Goal: Information Seeking & Learning: Find specific fact

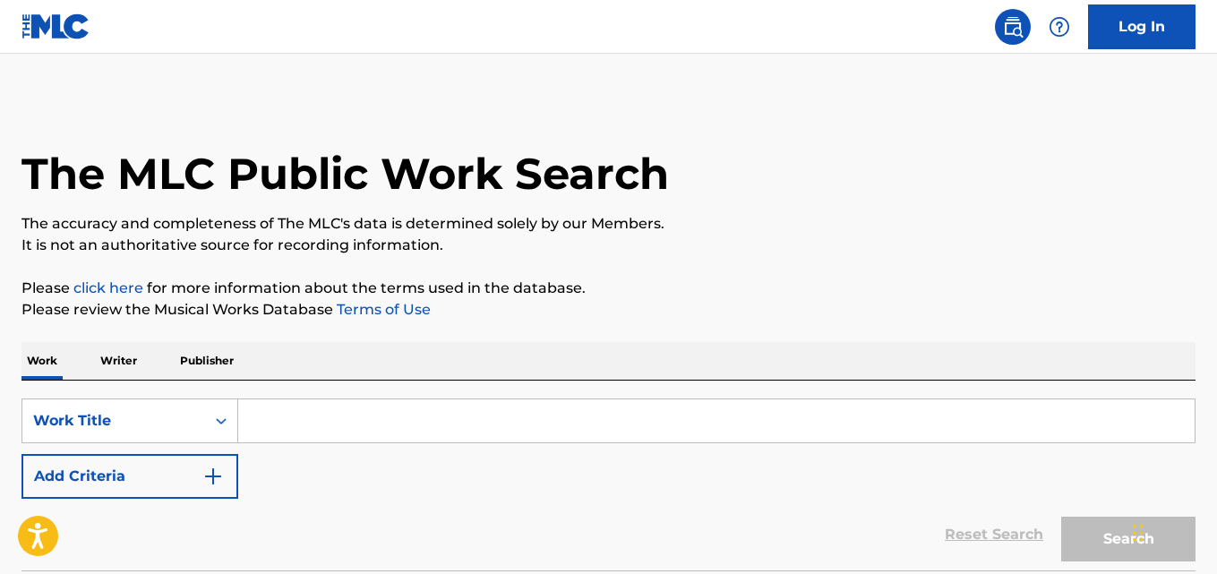
click at [368, 409] on input "Search Form" at bounding box center [716, 421] width 957 height 43
paste input "Murda One"
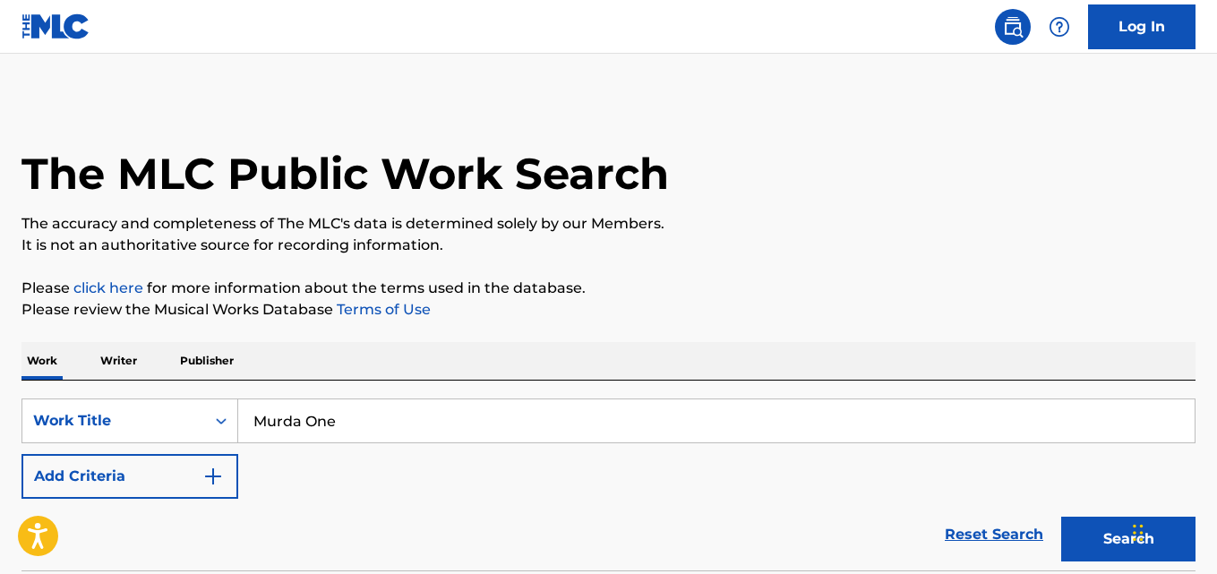
type input "Murda One"
click at [441, 361] on div "Work Writer Publisher" at bounding box center [609, 361] width 1174 height 38
click at [211, 482] on img "Search Form" at bounding box center [213, 477] width 22 height 22
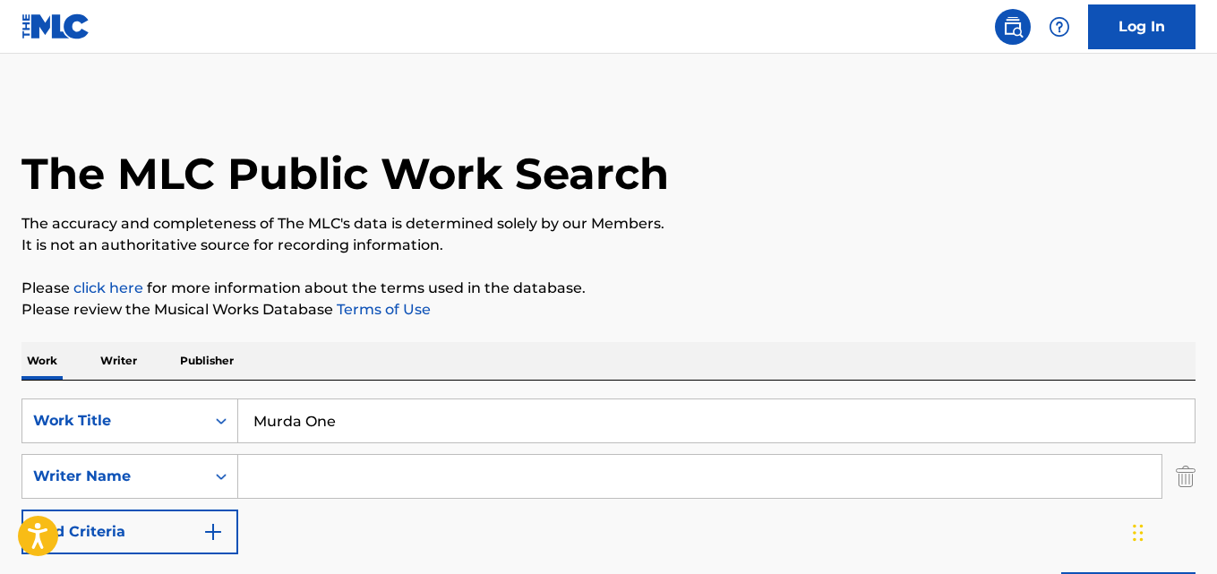
click at [295, 482] on input "Search Form" at bounding box center [700, 476] width 924 height 43
click at [663, 133] on div "The MLC Public Work Search" at bounding box center [609, 164] width 1174 height 131
drag, startPoint x: 396, startPoint y: 498, endPoint x: 271, endPoint y: 495, distance: 125.4
click at [271, 495] on div "SearchWithCriteria80a352de-9ce6-487c-bb3b-448906e15598 Work Title Murda One Sea…" at bounding box center [609, 477] width 1174 height 156
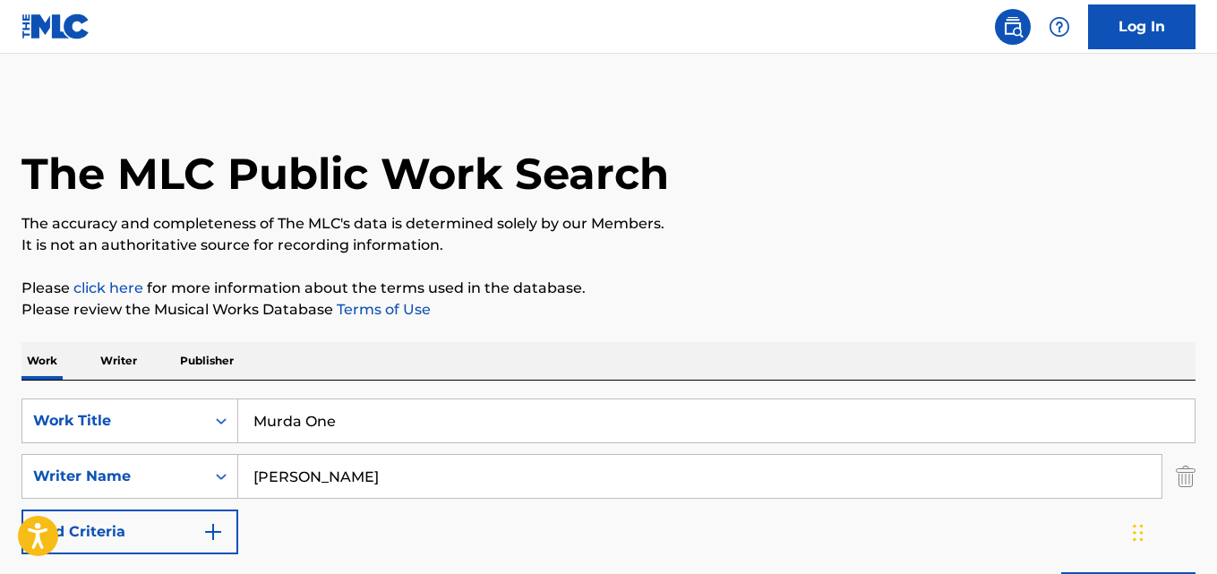
click at [359, 479] on input "[PERSON_NAME]" at bounding box center [700, 476] width 924 height 43
drag, startPoint x: 463, startPoint y: 479, endPoint x: 180, endPoint y: 479, distance: 283.1
click at [180, 479] on div "SearchWithCriteriaf8585d32-c048-4a7e-936e-a4fbacdecd75 Writer Name [PERSON_NAME]" at bounding box center [609, 476] width 1174 height 45
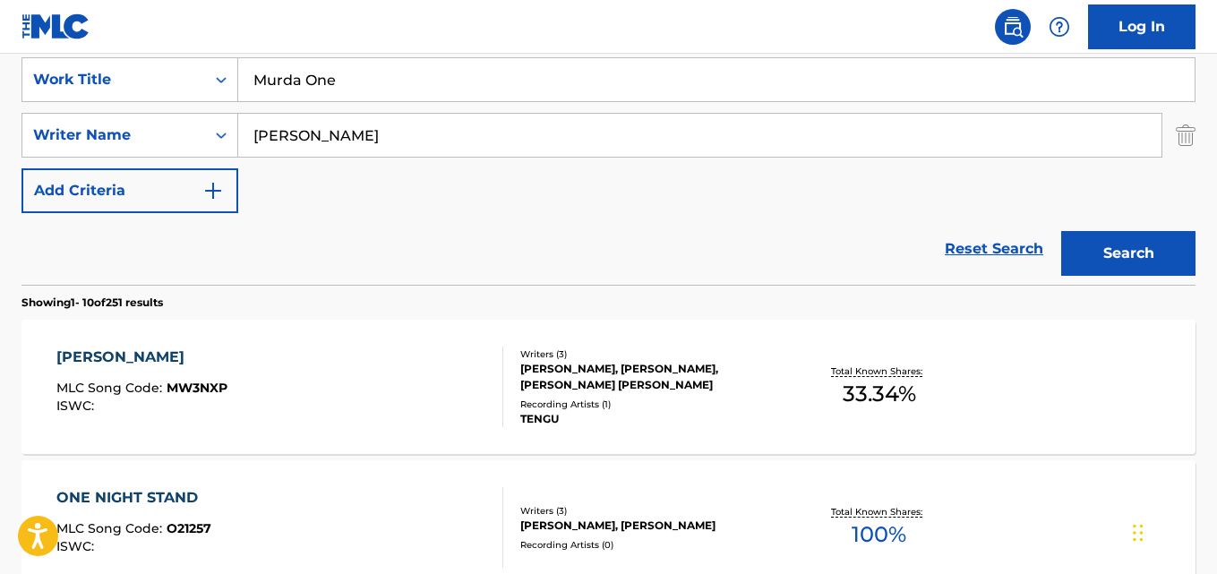
scroll to position [298, 0]
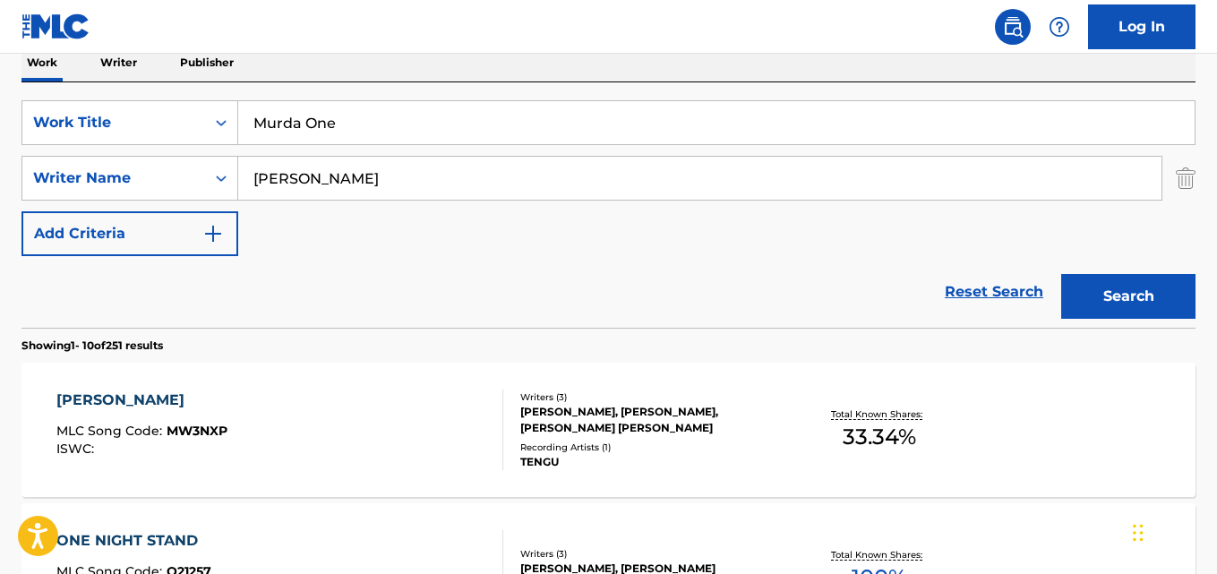
click at [445, 47] on nav "Log In" at bounding box center [608, 27] width 1217 height 54
click at [1140, 290] on button "Search" at bounding box center [1129, 296] width 134 height 45
drag, startPoint x: 355, startPoint y: 184, endPoint x: 178, endPoint y: 193, distance: 176.7
click at [179, 193] on div "SearchWithCriteriaf8585d32-c048-4a7e-936e-a4fbacdecd75 Writer Name [PERSON_NAME]" at bounding box center [609, 178] width 1174 height 45
paste input "Noehden"
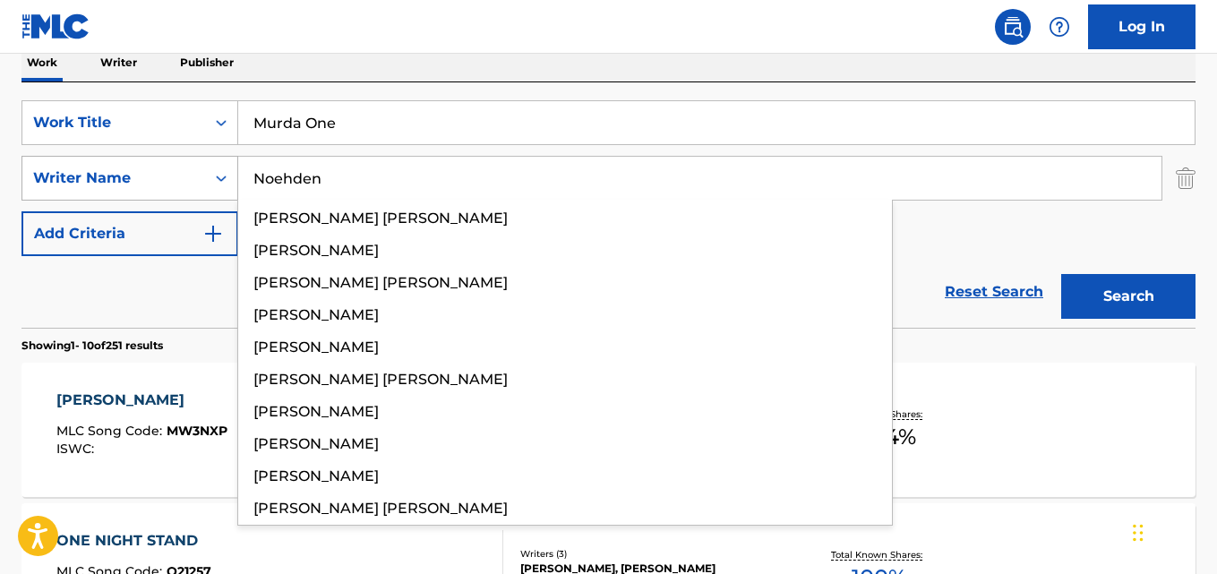
type input "Noehden"
click at [1062, 274] on button "Search" at bounding box center [1129, 296] width 134 height 45
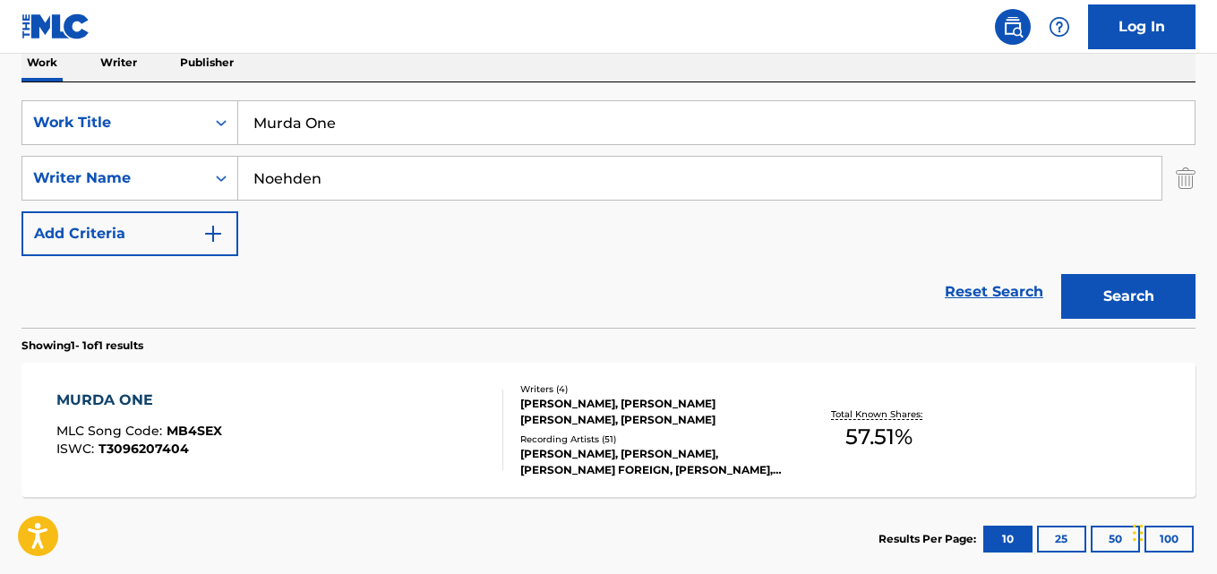
click at [510, 260] on div "Reset Search Search" at bounding box center [609, 292] width 1174 height 72
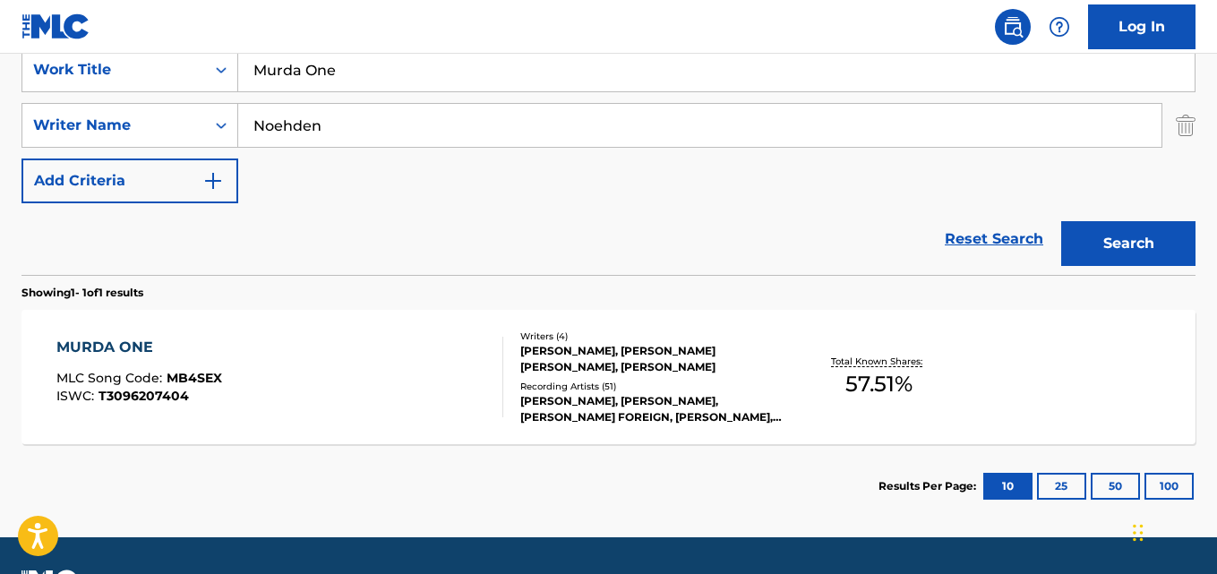
scroll to position [400, 0]
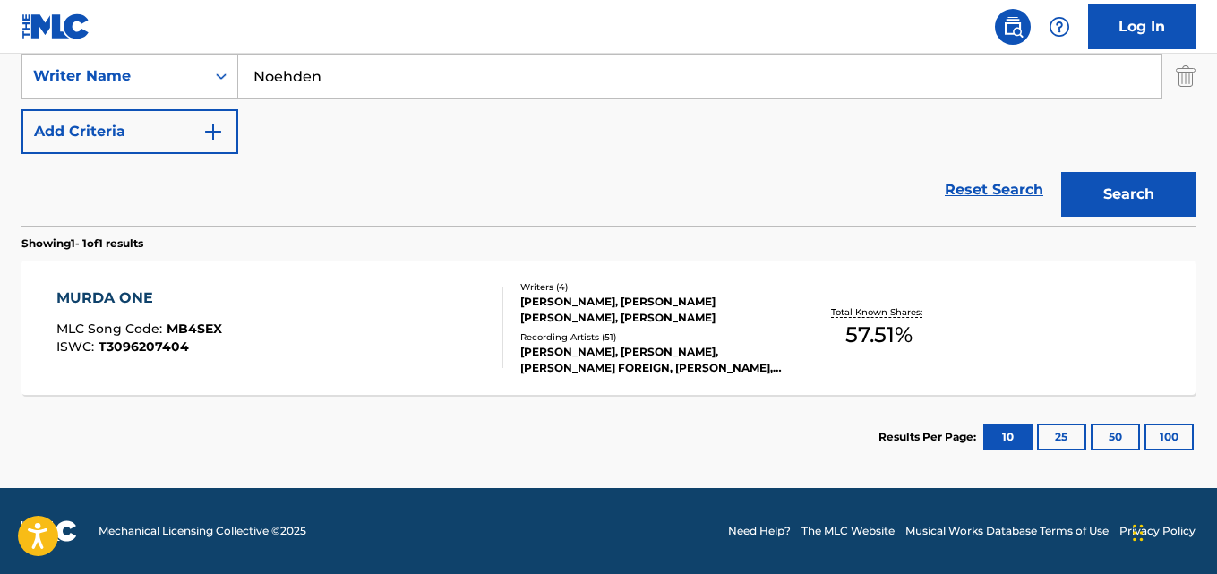
click at [137, 295] on div "MURDA ONE" at bounding box center [139, 299] width 166 height 22
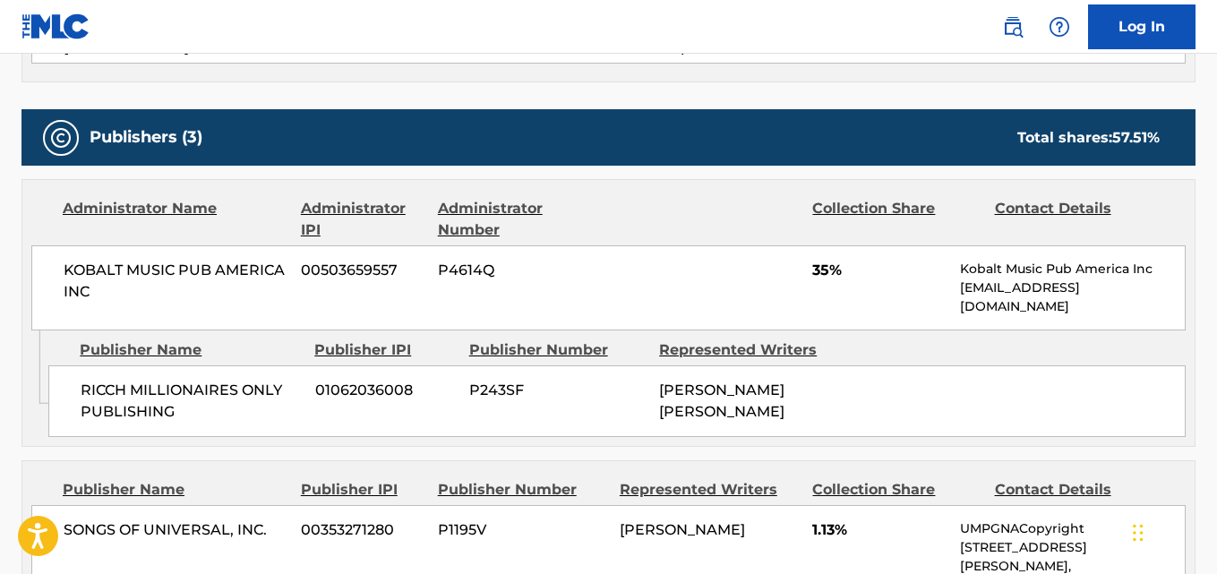
scroll to position [896, 0]
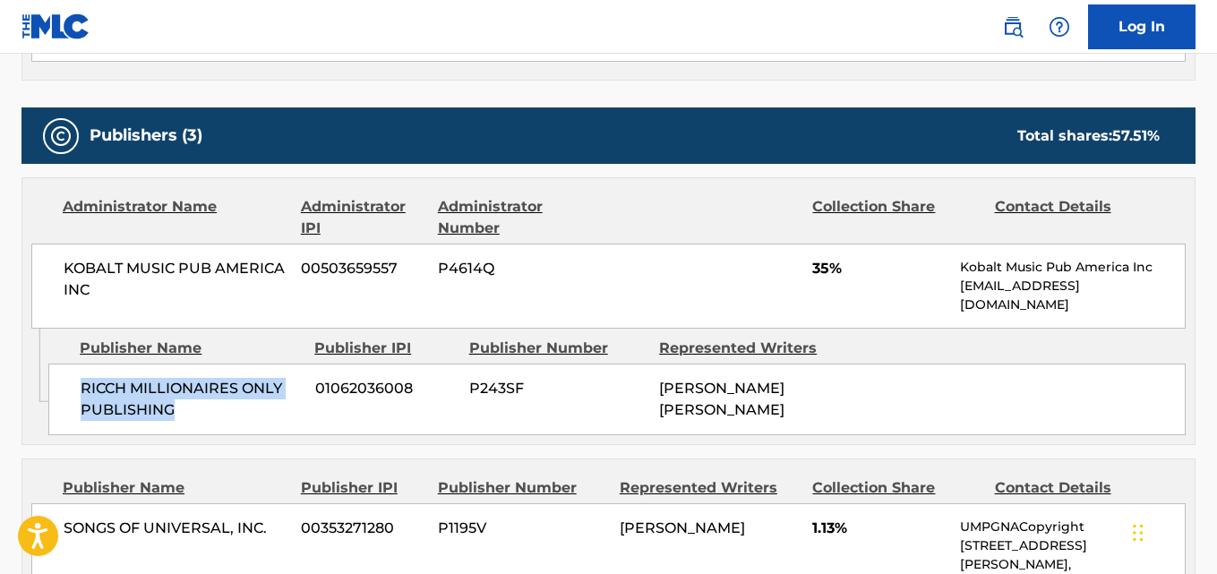
drag, startPoint x: 76, startPoint y: 391, endPoint x: 190, endPoint y: 404, distance: 114.5
click at [190, 404] on div "RICCH MILLIONAIRES ONLY PUBLISHING 01062036008 P243SF [PERSON_NAME] [PERSON_NAM…" at bounding box center [617, 400] width 1138 height 72
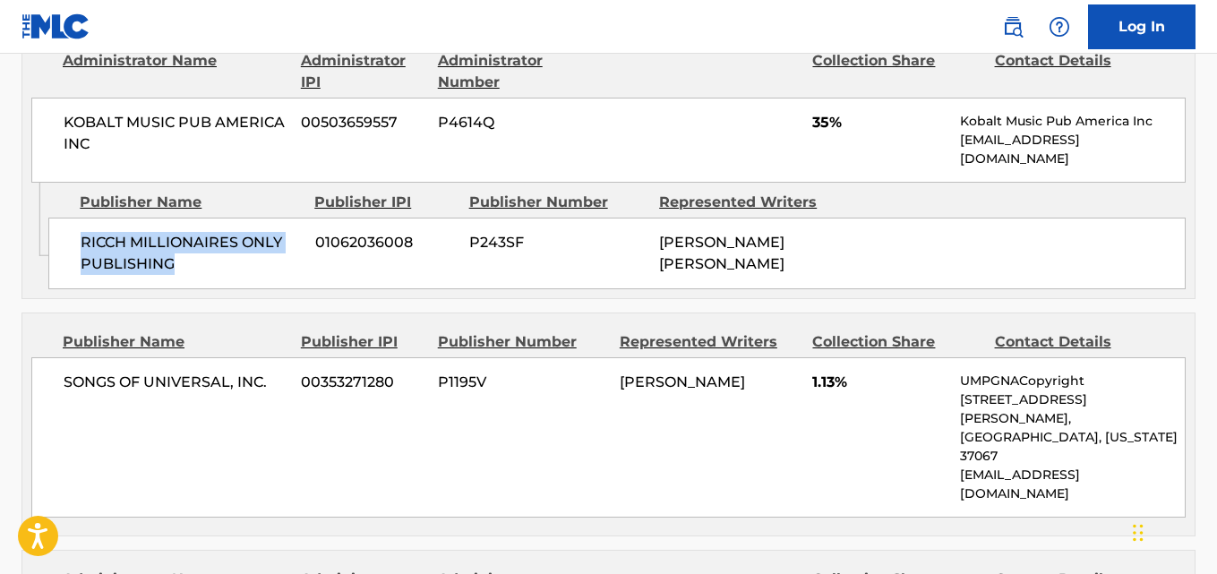
scroll to position [1194, 0]
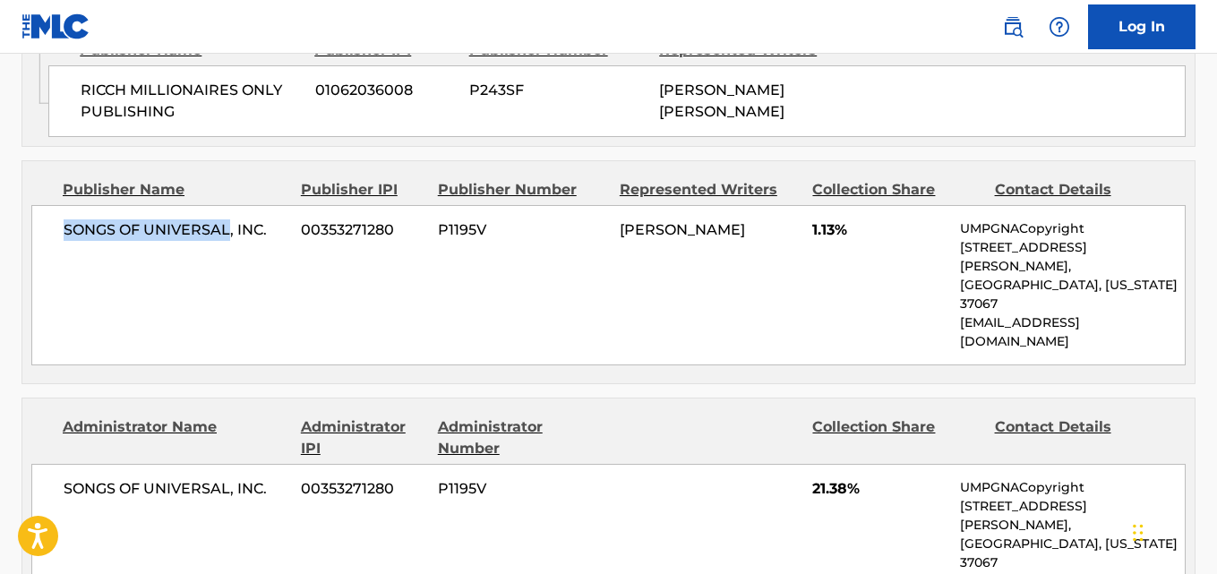
drag, startPoint x: 64, startPoint y: 240, endPoint x: 228, endPoint y: 240, distance: 163.9
click at [228, 240] on span "SONGS OF UNIVERSAL, INC." at bounding box center [176, 230] width 224 height 22
copy span "SONGS OF UNIVERSAL"
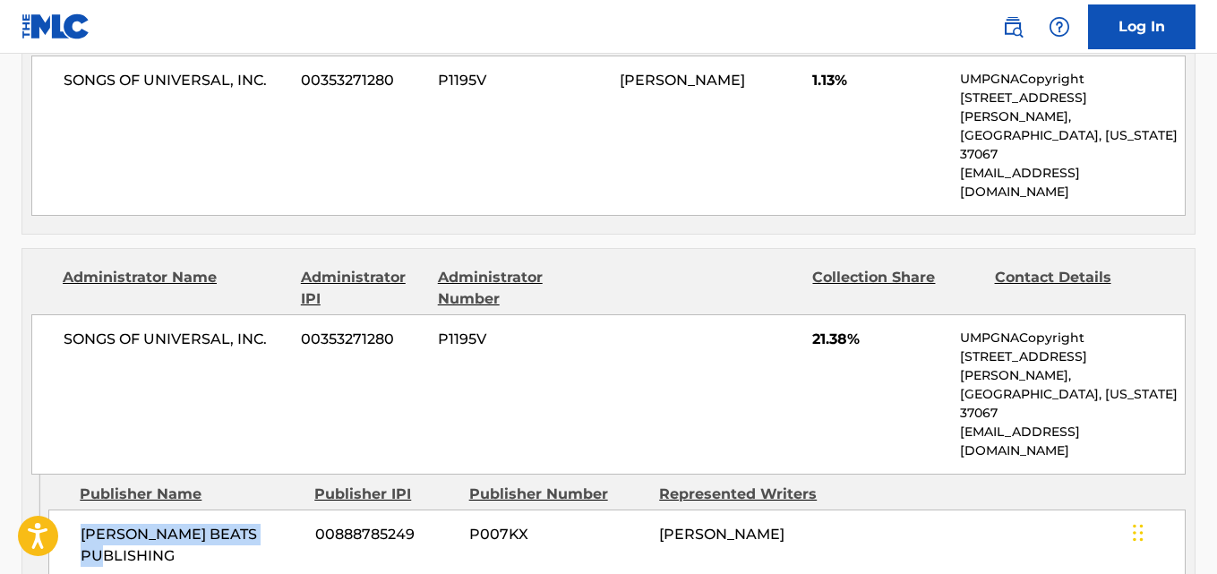
drag, startPoint x: 82, startPoint y: 414, endPoint x: 281, endPoint y: 420, distance: 199.0
click at [281, 524] on span "[PERSON_NAME] BEATS PUBLISHING" at bounding box center [191, 545] width 221 height 43
copy span "[PERSON_NAME] BEATS PUBLISHING"
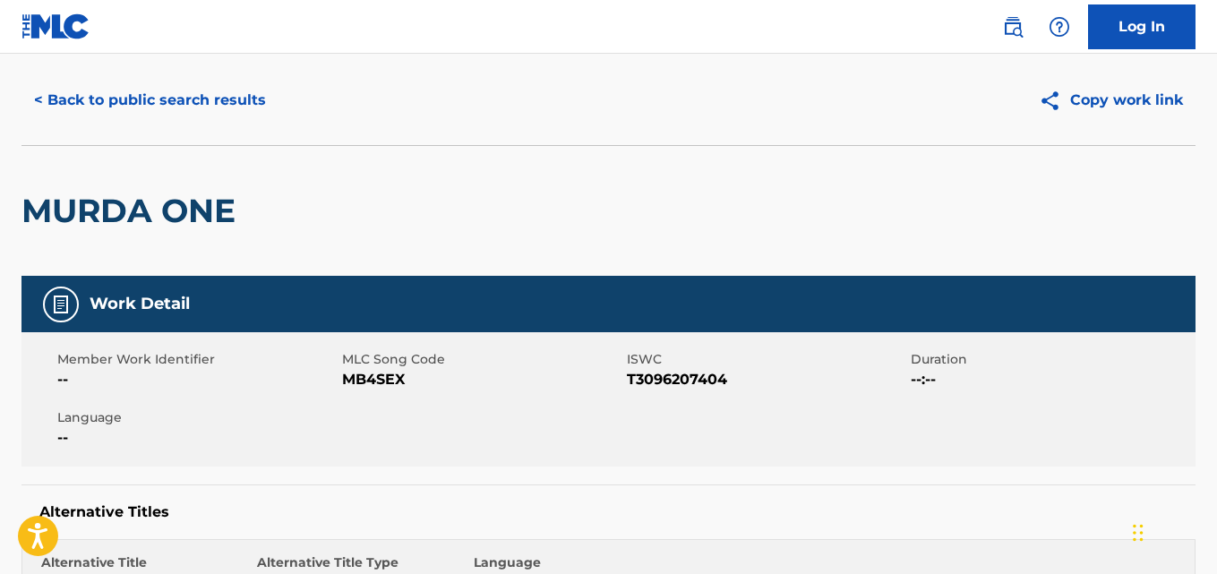
scroll to position [0, 0]
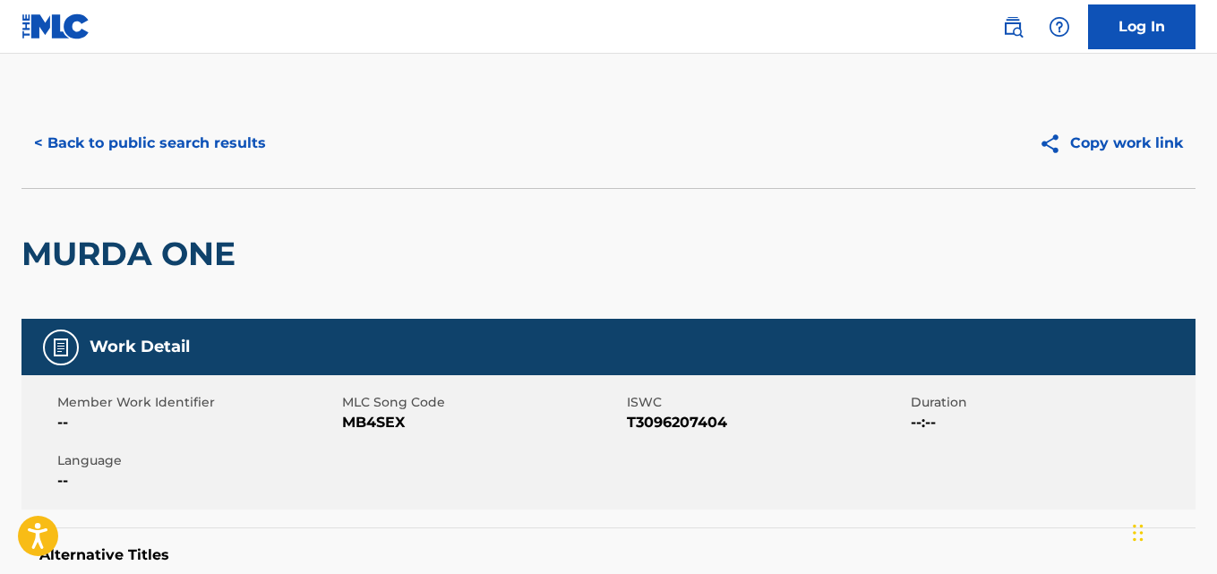
click at [212, 145] on button "< Back to public search results" at bounding box center [150, 143] width 257 height 45
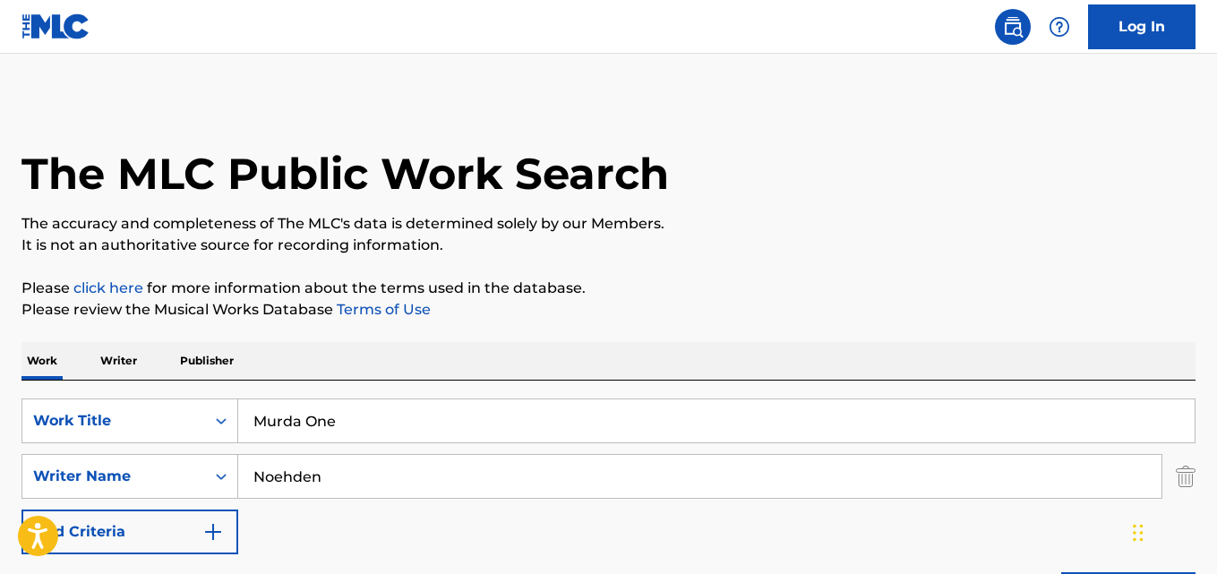
scroll to position [298, 0]
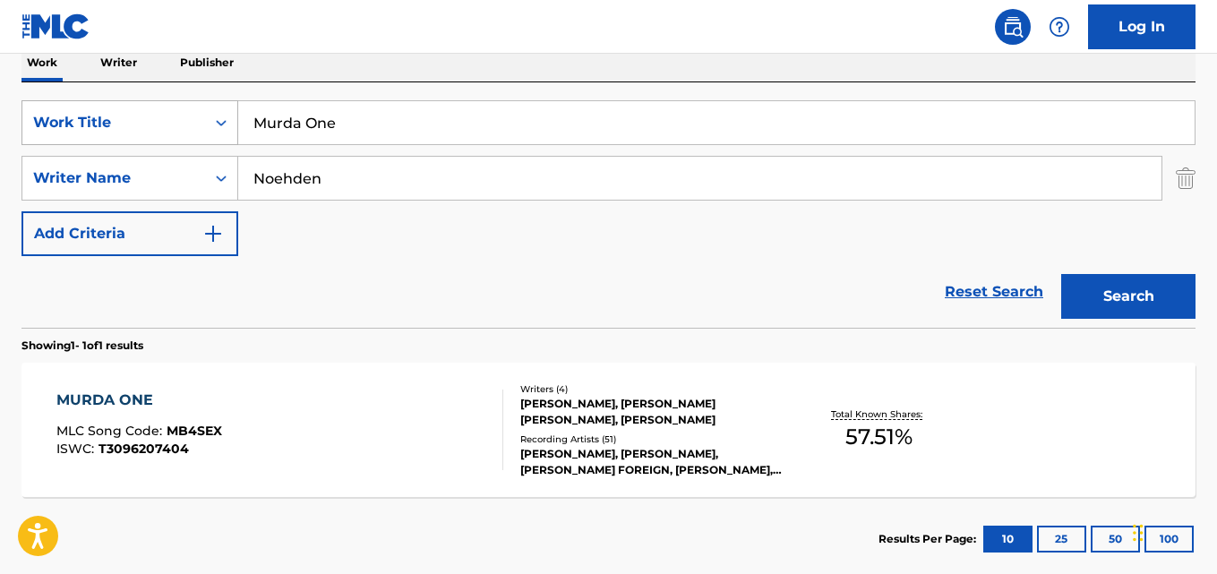
drag, startPoint x: 479, startPoint y: 116, endPoint x: 159, endPoint y: 132, distance: 320.2
click at [159, 132] on div "SearchWithCriteria80a352de-9ce6-487c-bb3b-448906e15598 Work Title Murda One" at bounding box center [609, 122] width 1174 height 45
paste input "No Way"
click at [1062, 274] on button "Search" at bounding box center [1129, 296] width 134 height 45
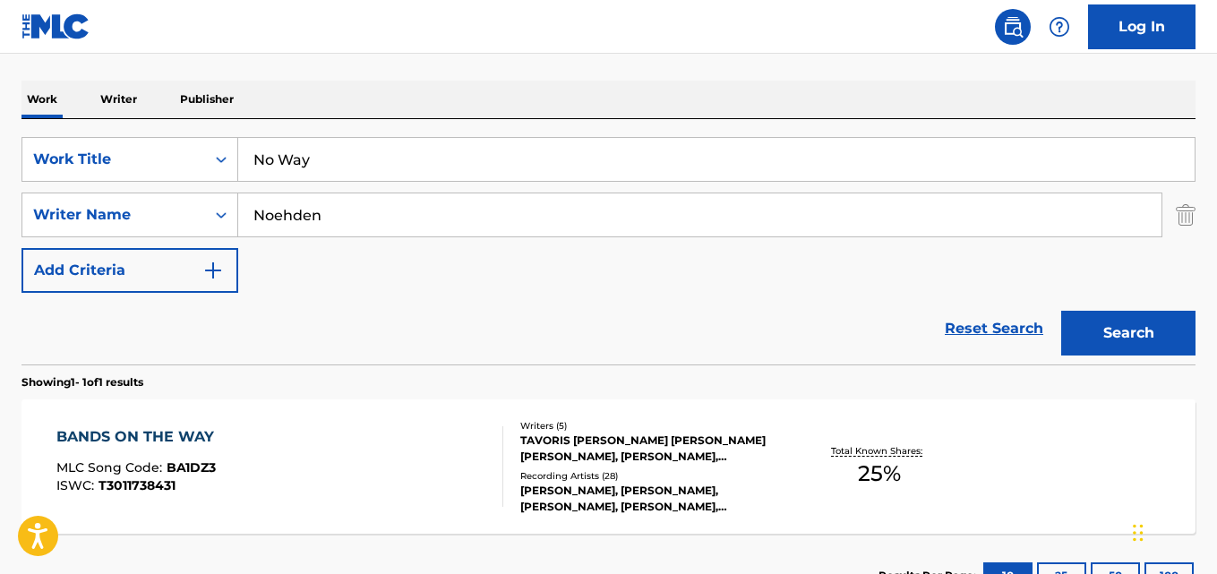
click at [530, 39] on nav "Log In" at bounding box center [608, 27] width 1217 height 54
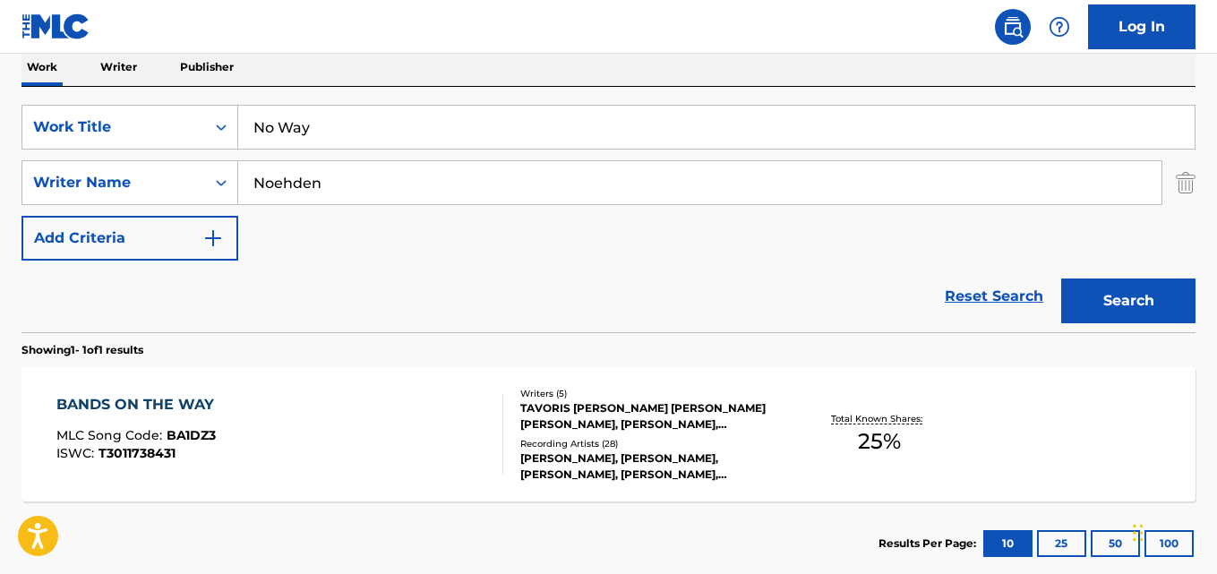
scroll to position [251, 0]
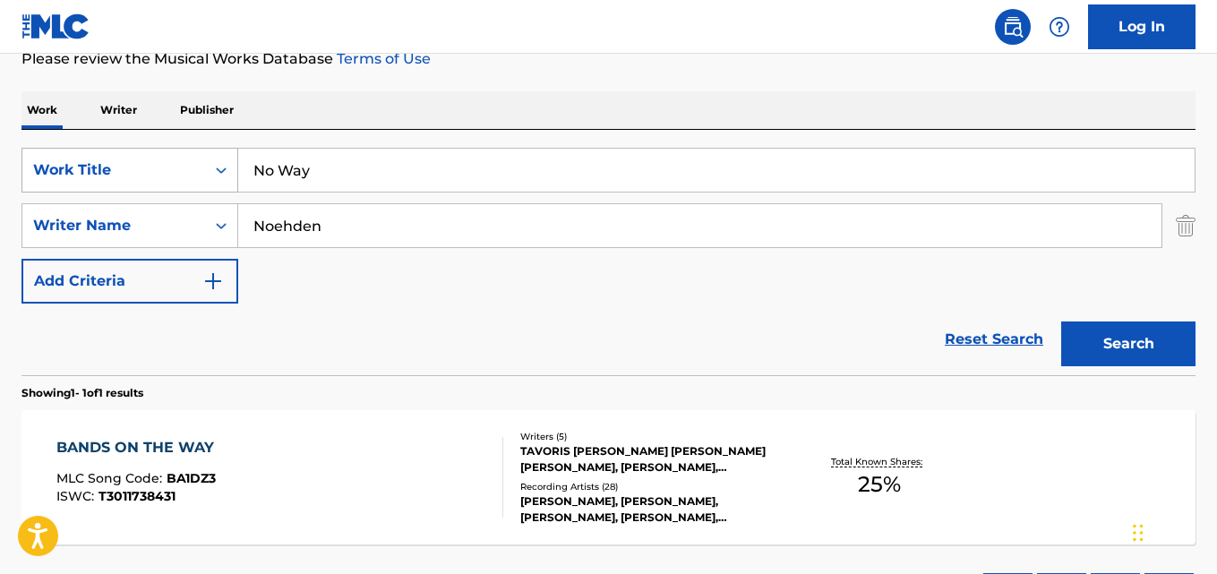
drag, startPoint x: 334, startPoint y: 180, endPoint x: 169, endPoint y: 192, distance: 165.2
click at [169, 192] on div "SearchWithCriteria80a352de-9ce6-487c-bb3b-448906e15598 Work Title No Way" at bounding box center [609, 170] width 1174 height 45
paste input "O WAY"
type input "NO WAY"
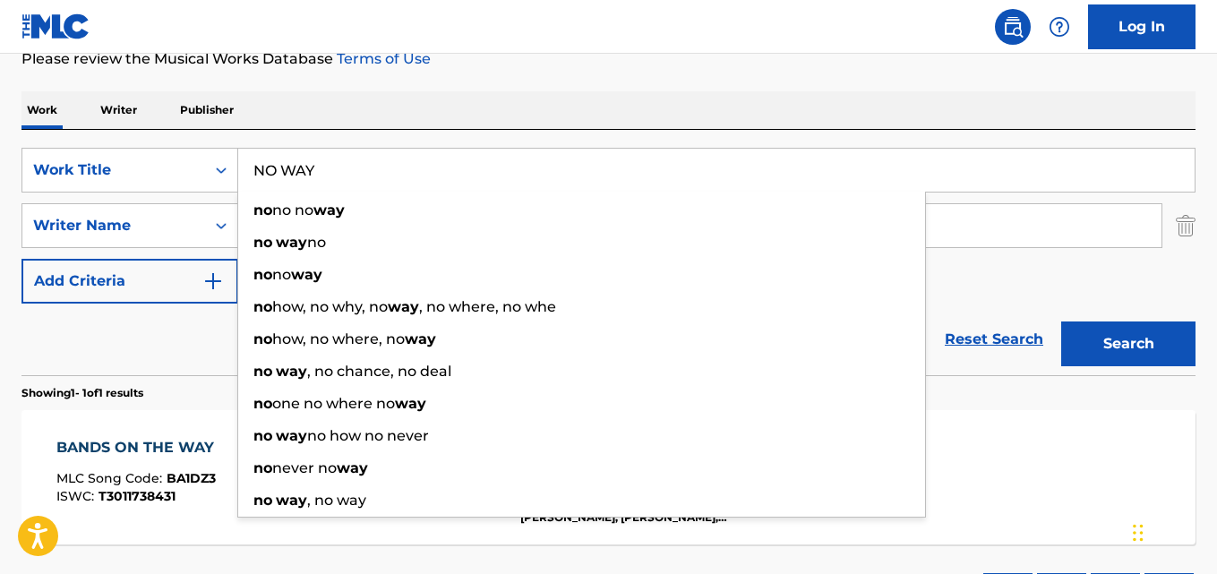
drag, startPoint x: 357, startPoint y: 245, endPoint x: 304, endPoint y: 117, distance: 138.9
click at [304, 117] on div "Work Writer Publisher SearchWithCriteria80a352de-9ce6-487c-bb3b-448906e15598 Wo…" at bounding box center [609, 360] width 1174 height 538
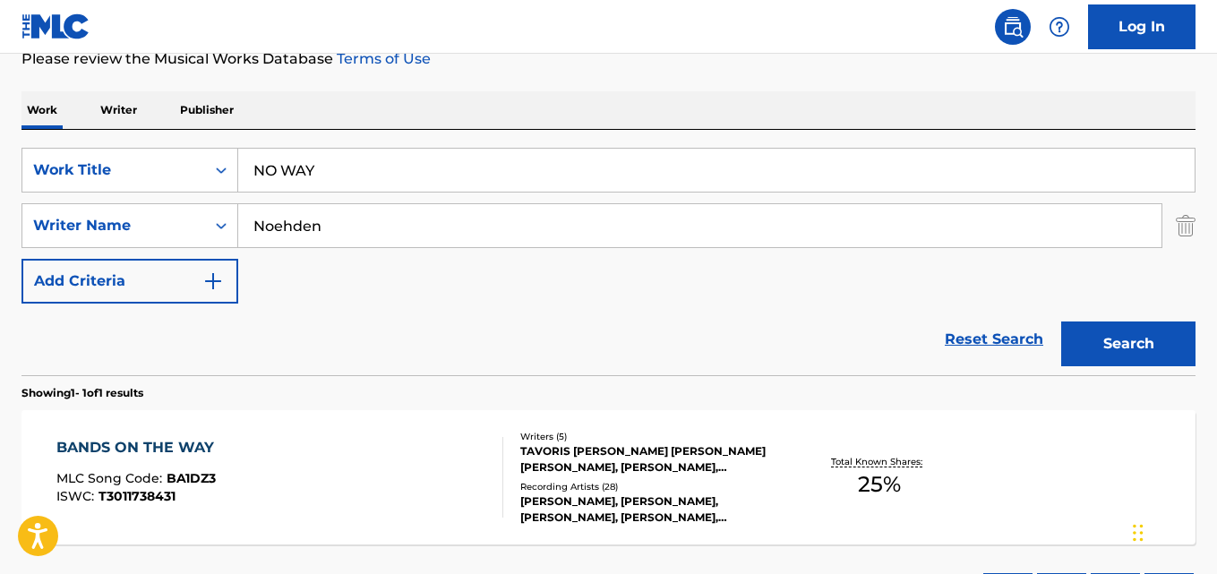
click at [304, 117] on div "Work Writer Publisher" at bounding box center [609, 110] width 1174 height 38
drag, startPoint x: 383, startPoint y: 221, endPoint x: 178, endPoint y: 222, distance: 204.3
click at [178, 222] on div "SearchWithCriteriaf8585d32-c048-4a7e-936e-a4fbacdecd75 Writer Name [PERSON_NAME]" at bounding box center [609, 225] width 1174 height 45
paste input "[PERSON_NAME]"
click at [1062, 322] on button "Search" at bounding box center [1129, 344] width 134 height 45
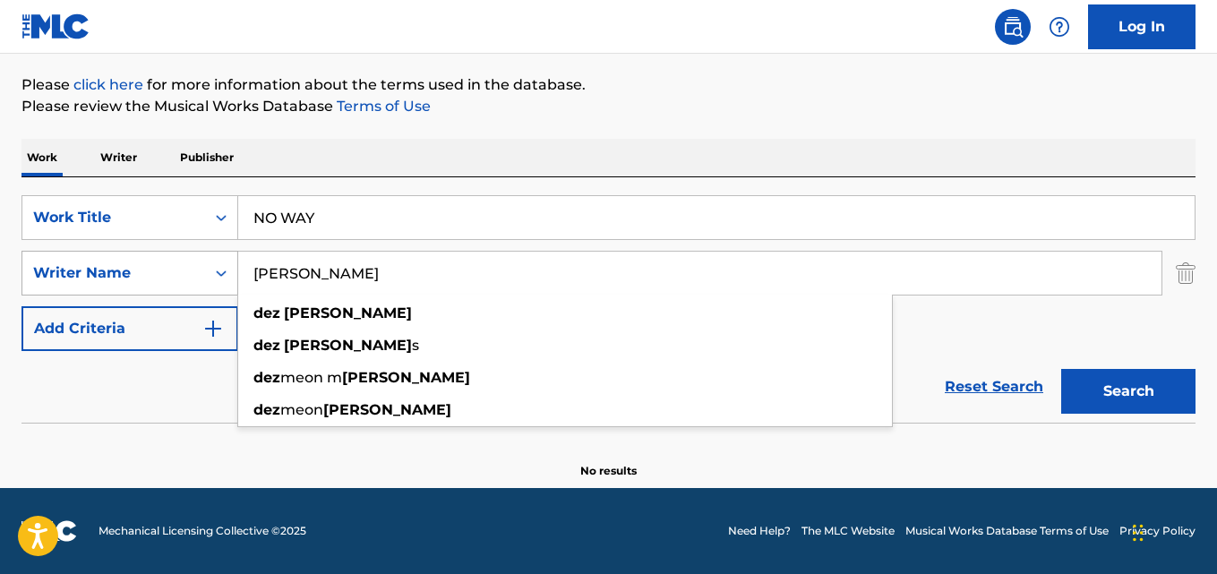
scroll to position [203, 0]
drag, startPoint x: 290, startPoint y: 268, endPoint x: 138, endPoint y: 266, distance: 152.3
click at [138, 266] on div "SearchWithCriteriaf8585d32-c048-4a7e-936e-a4fbacdecd75 Writer Name [PERSON_NAME…" at bounding box center [609, 273] width 1174 height 45
click at [1062, 369] on button "Search" at bounding box center [1129, 391] width 134 height 45
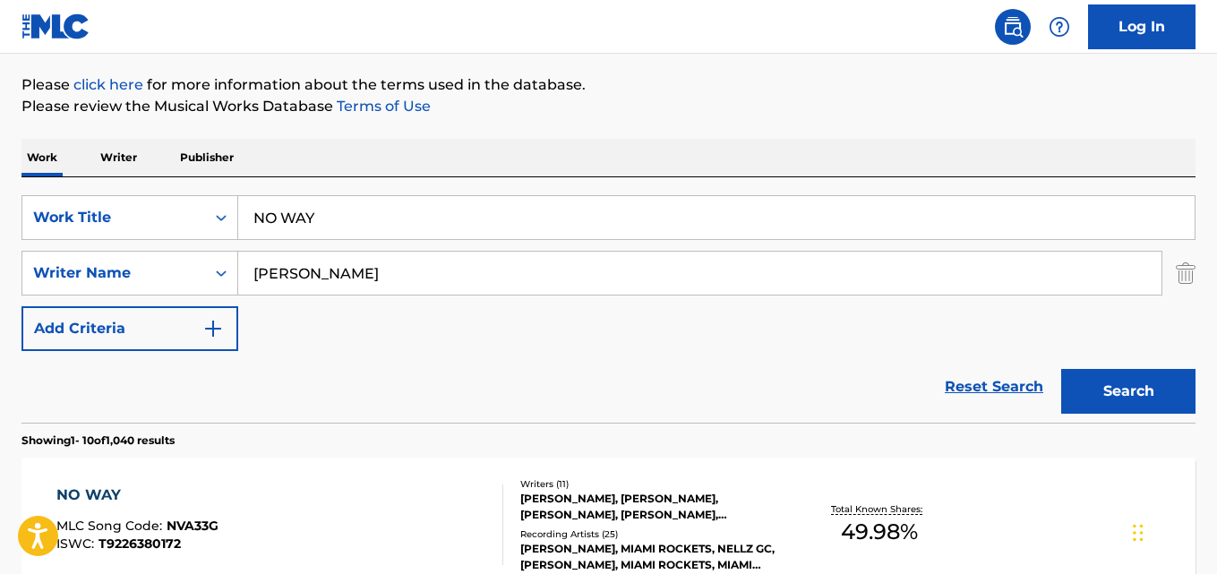
click at [136, 395] on div "Reset Search Search" at bounding box center [609, 387] width 1174 height 72
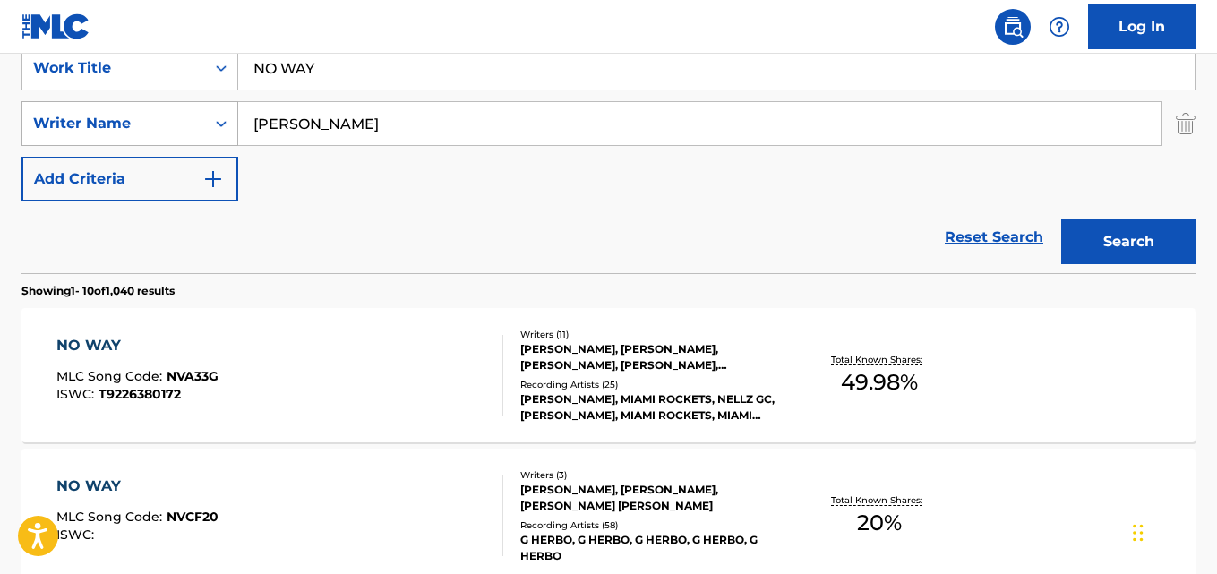
drag, startPoint x: 461, startPoint y: 117, endPoint x: 140, endPoint y: 120, distance: 321.6
click at [140, 120] on div "SearchWithCriteriaf8585d32-c048-4a7e-936e-a4fbacdecd75 Writer Name [PERSON_NAME]" at bounding box center [609, 123] width 1174 height 45
paste input "[PERSON_NAME]"
type input "[PERSON_NAME]"
click at [1062, 219] on button "Search" at bounding box center [1129, 241] width 134 height 45
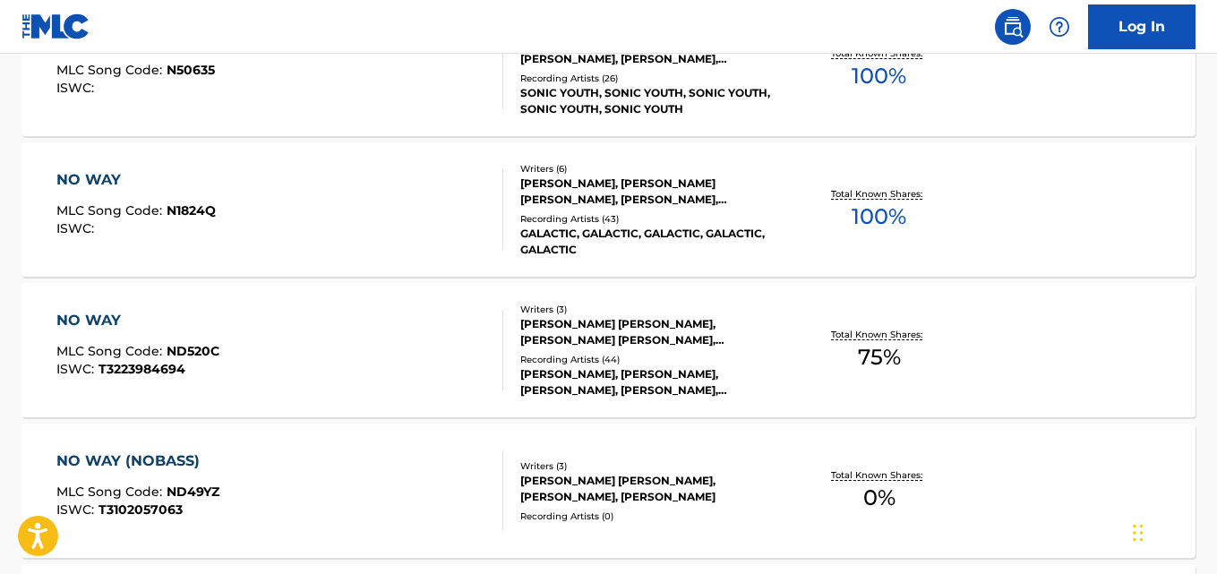
scroll to position [837, 0]
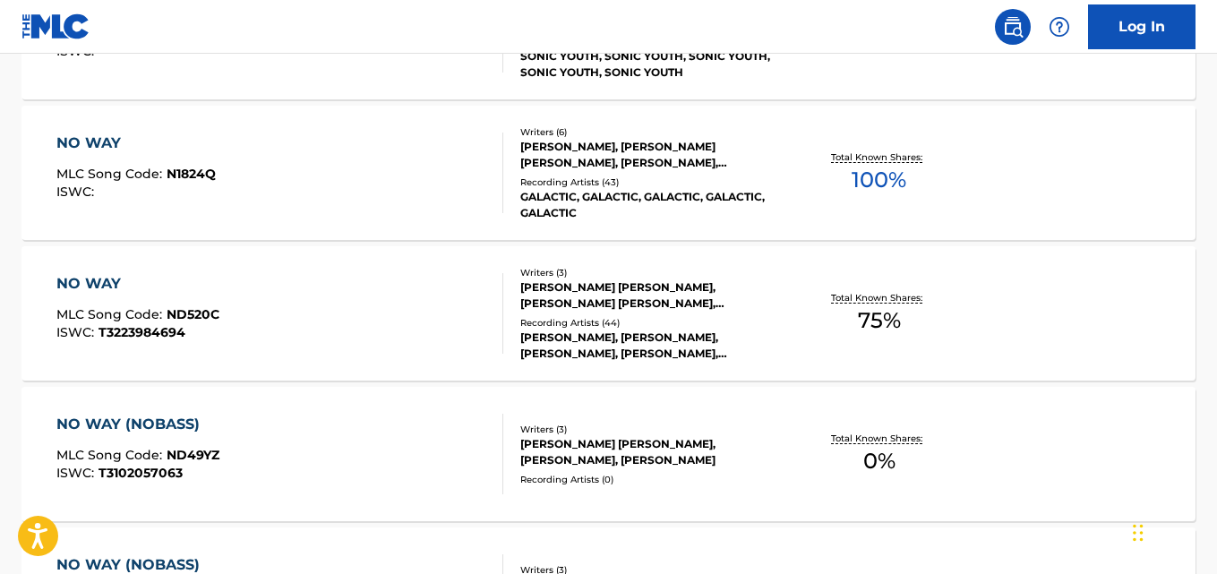
click at [58, 284] on div "NO WAY" at bounding box center [137, 284] width 163 height 22
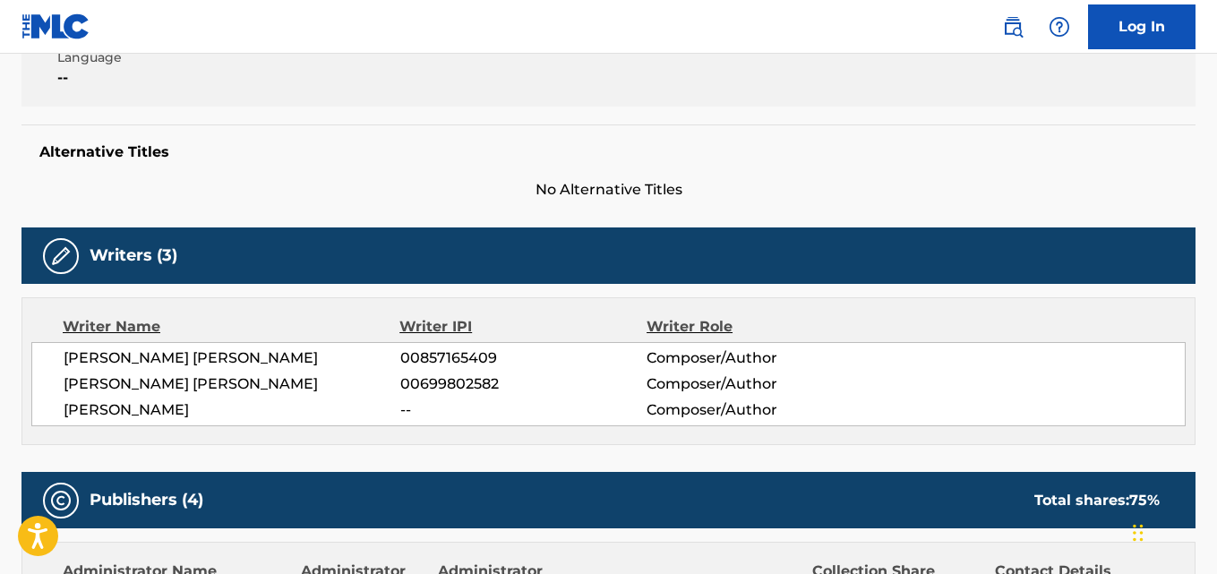
scroll to position [448, 0]
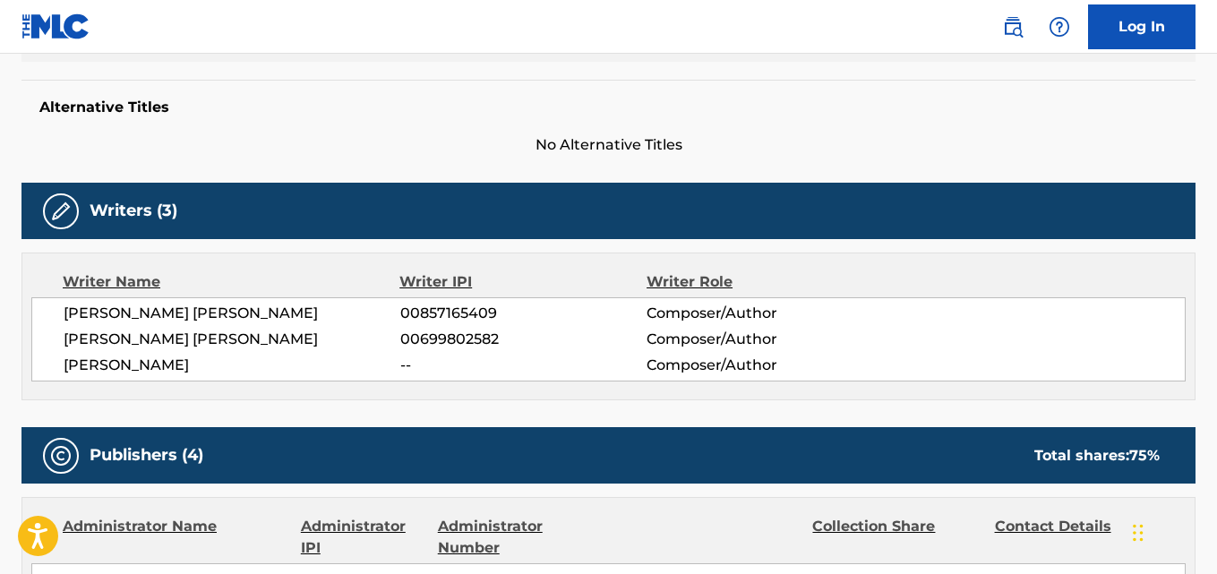
click at [237, 306] on span "[PERSON_NAME] [PERSON_NAME]" at bounding box center [232, 314] width 337 height 22
copy span "[PERSON_NAME]"
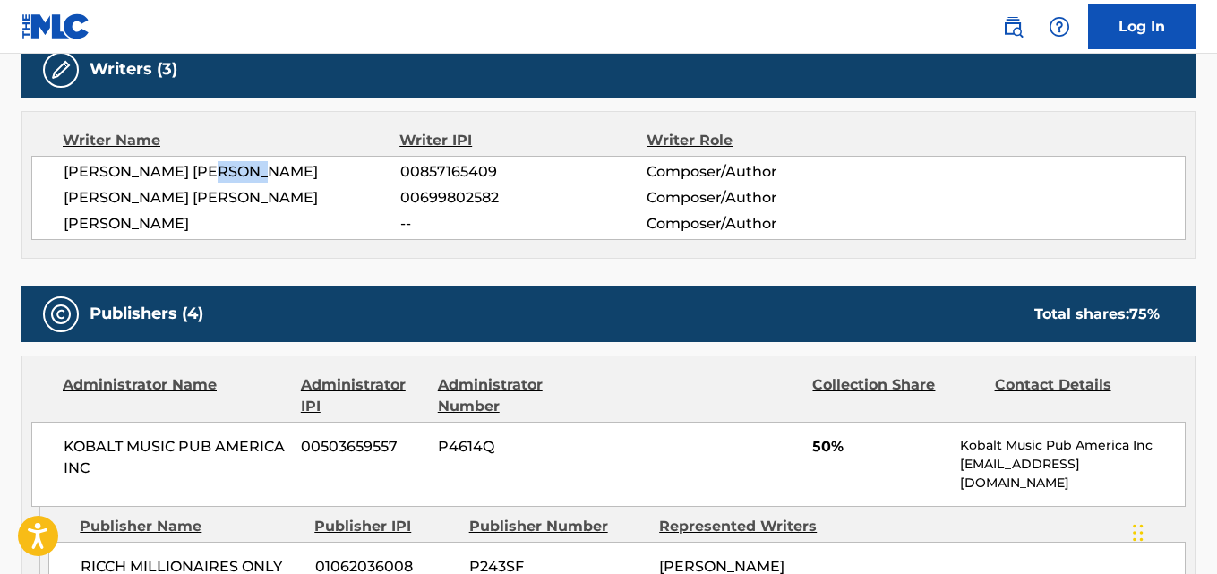
scroll to position [746, 0]
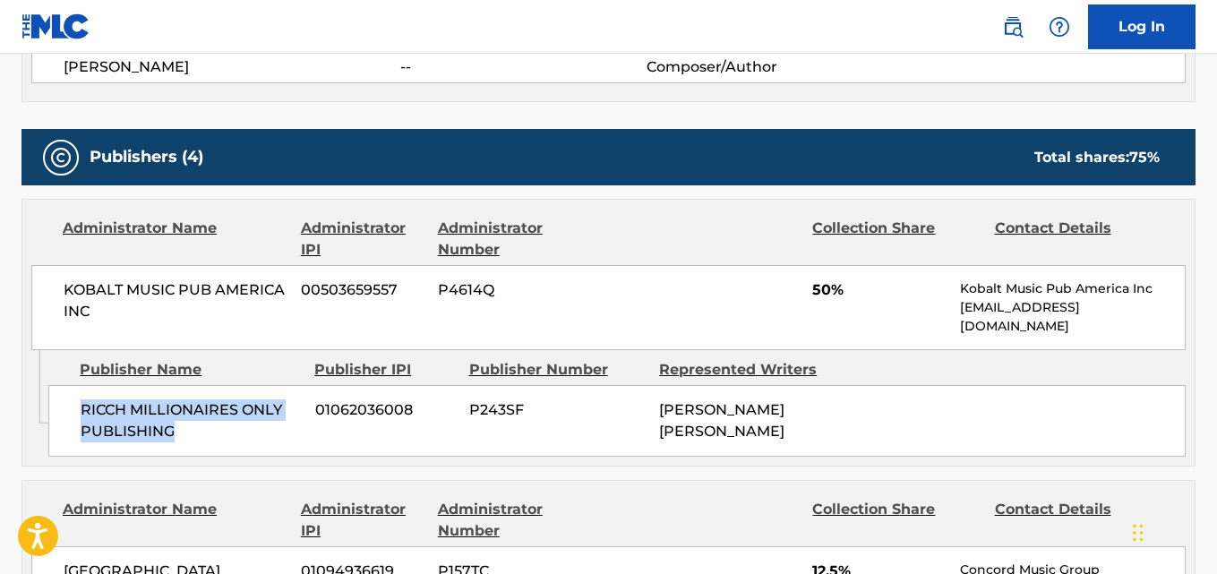
drag, startPoint x: 83, startPoint y: 407, endPoint x: 229, endPoint y: 442, distance: 150.1
click at [229, 442] on span "RICCH MILLIONAIRES ONLY PUBLISHING" at bounding box center [191, 421] width 221 height 43
copy span "RICCH MILLIONAIRES ONLY PUBLISHING"
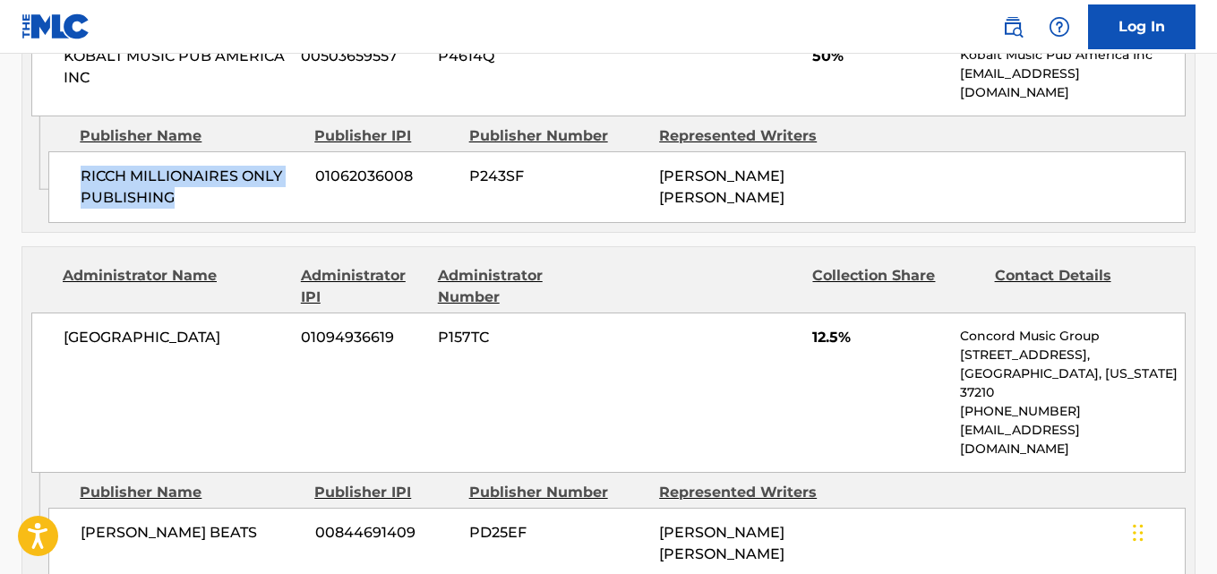
scroll to position [1045, 0]
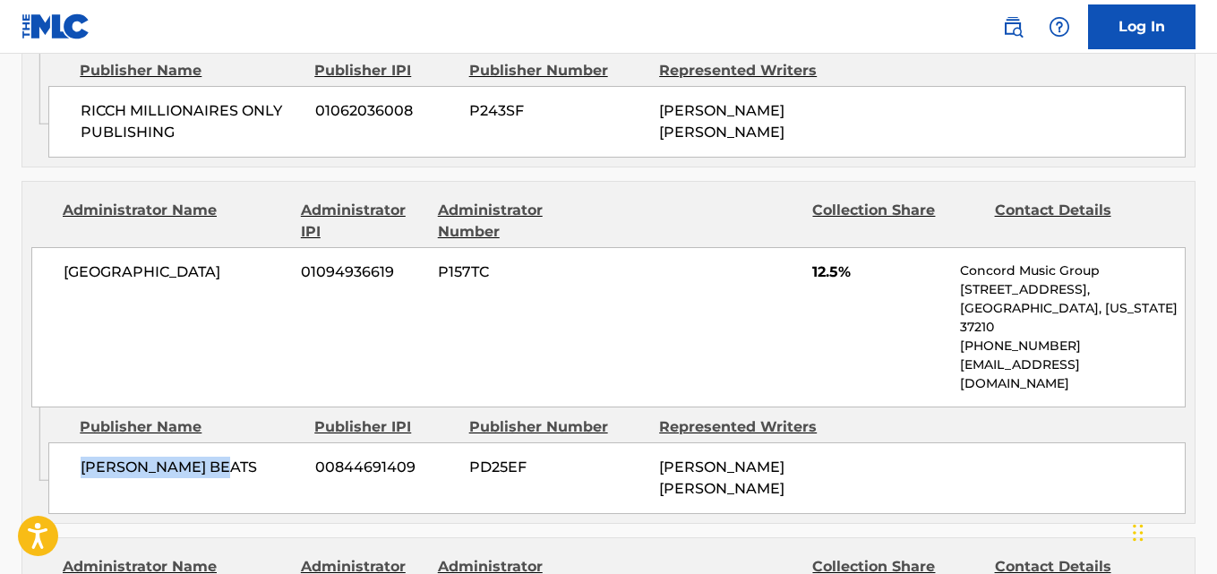
drag, startPoint x: 81, startPoint y: 423, endPoint x: 278, endPoint y: 425, distance: 197.1
click at [278, 457] on span "[PERSON_NAME] BEATS" at bounding box center [191, 468] width 221 height 22
copy span "[PERSON_NAME] BEATS"
click at [822, 272] on span "12.5%" at bounding box center [880, 273] width 134 height 22
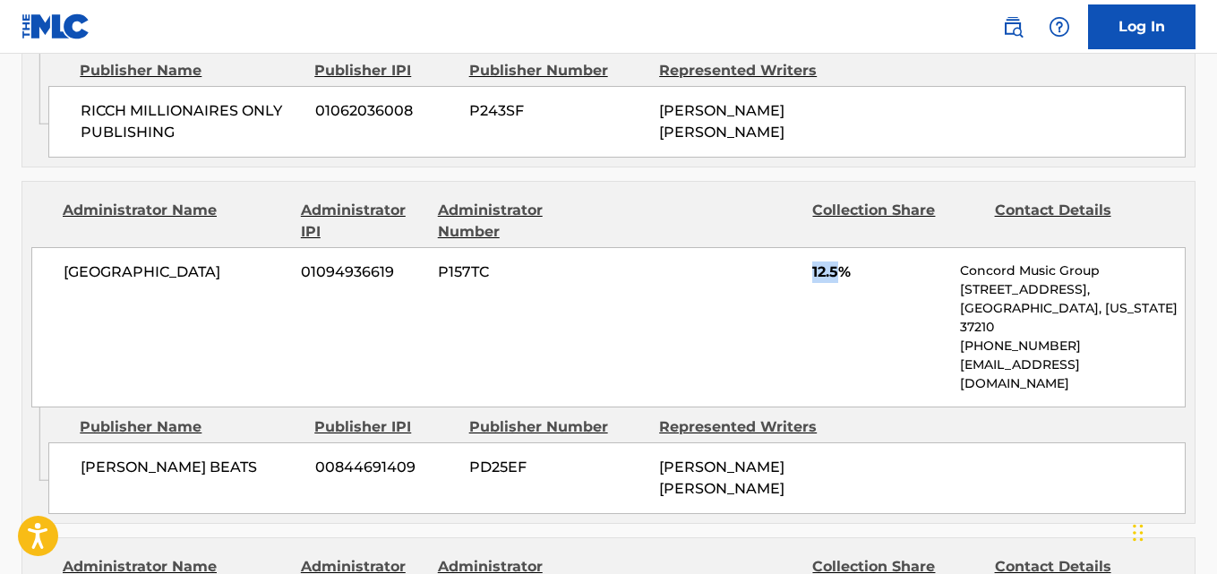
copy span "12.5"
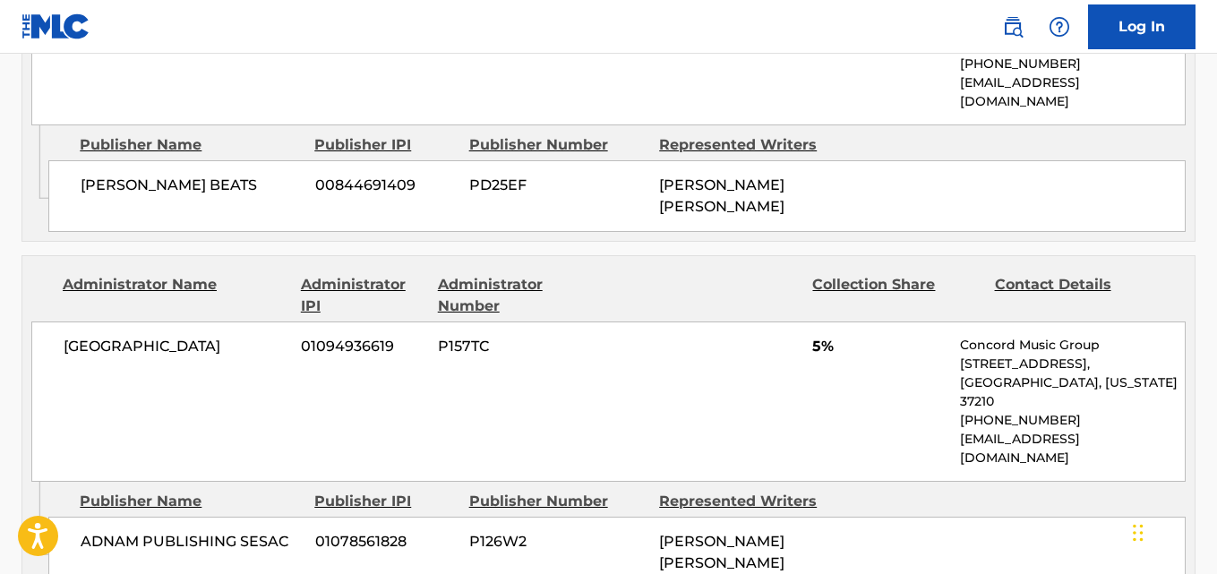
scroll to position [1493, 0]
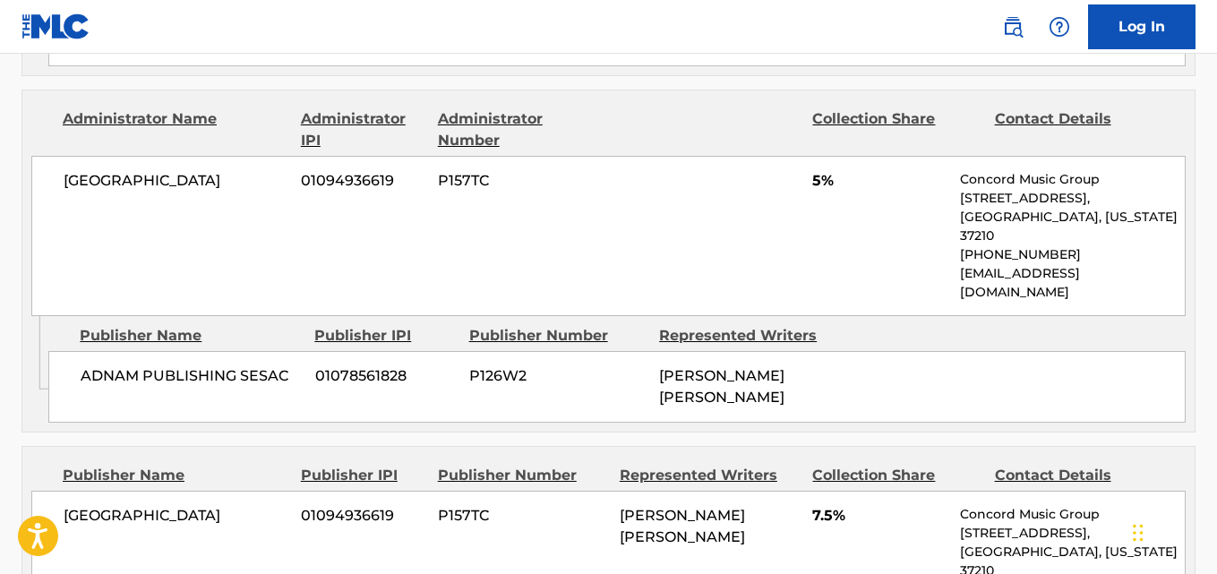
click at [86, 366] on span "ADNAM PUBLISHING SESAC" at bounding box center [191, 377] width 221 height 22
drag, startPoint x: 188, startPoint y: 323, endPoint x: 138, endPoint y: 317, distance: 50.5
click at [186, 351] on div "ADNAM PUBLISHING SESAC 01078561828 P126W2 [PERSON_NAME] [PERSON_NAME]" at bounding box center [617, 387] width 1138 height 72
drag, startPoint x: 65, startPoint y: 298, endPoint x: 285, endPoint y: 297, distance: 220.4
click at [285, 351] on div "ADNAM PUBLISHING SESAC 01078561828 P126W2 [PERSON_NAME] [PERSON_NAME]" at bounding box center [617, 387] width 1138 height 72
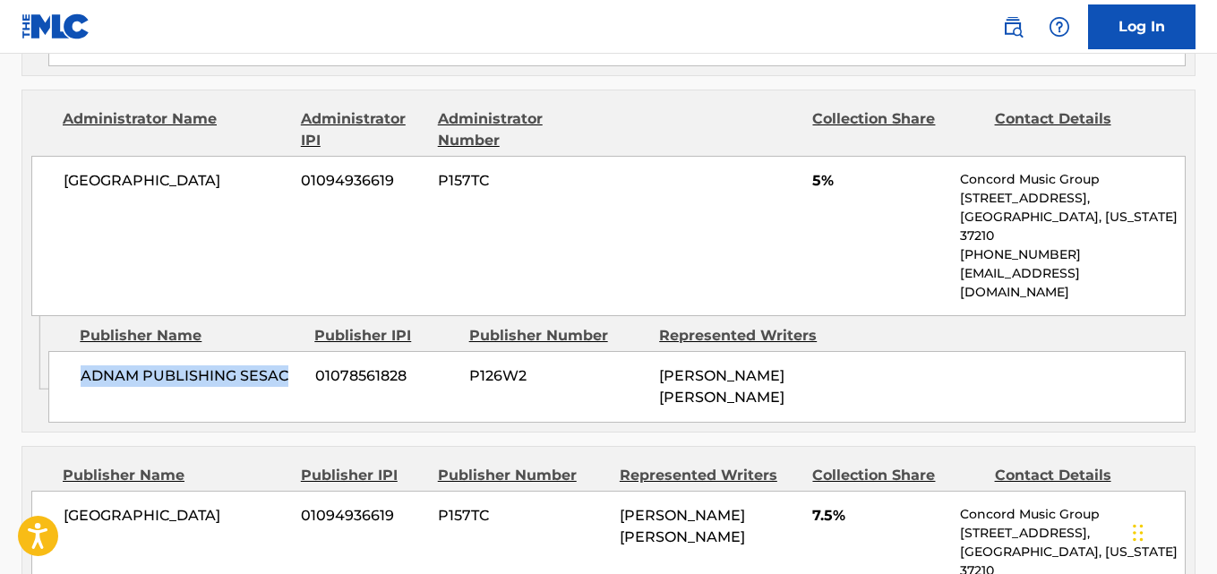
copy span "ADNAM PUBLISHING SESAC"
click at [818, 170] on span "5%" at bounding box center [880, 181] width 134 height 22
click at [813, 170] on span "5%" at bounding box center [880, 181] width 134 height 22
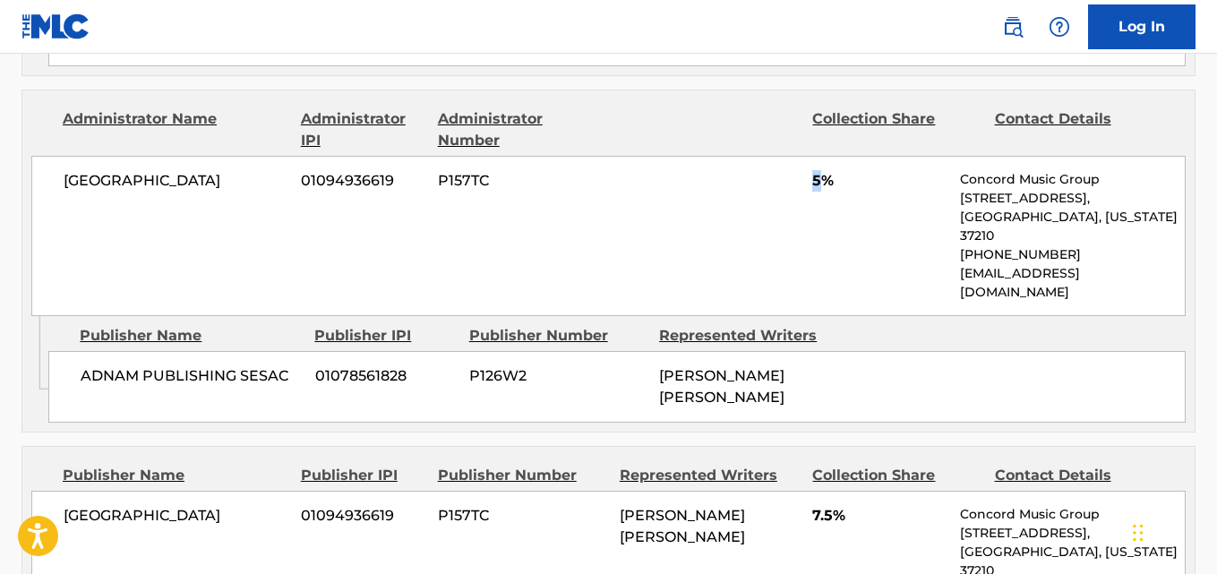
click at [813, 170] on span "5%" at bounding box center [880, 181] width 134 height 22
copy span "5"
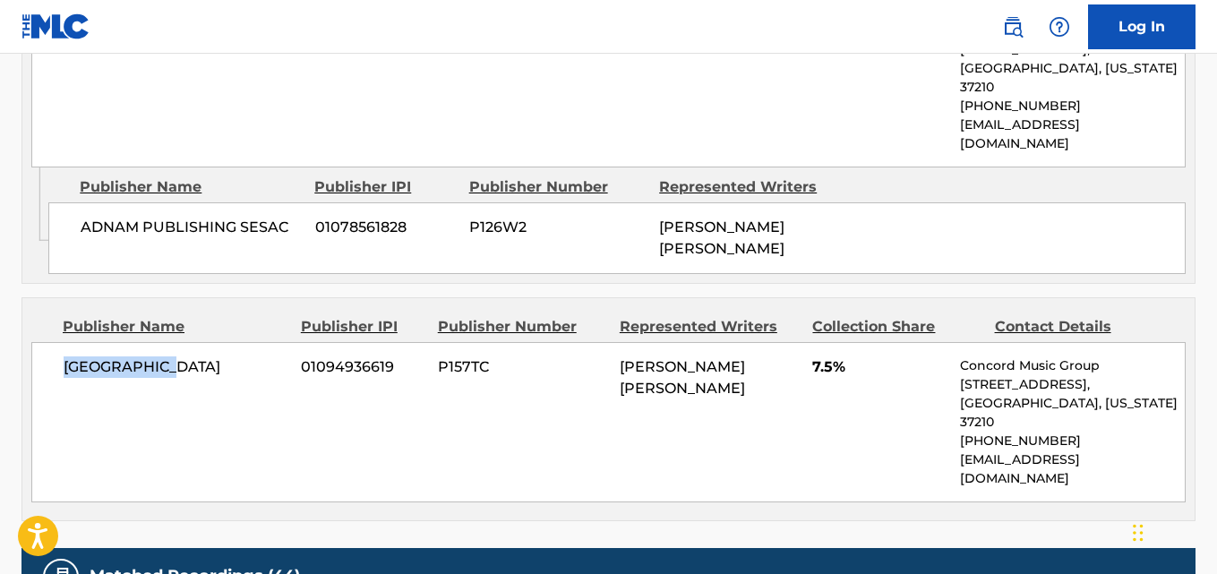
drag, startPoint x: 65, startPoint y: 297, endPoint x: 217, endPoint y: 296, distance: 151.4
click at [217, 357] on span "[GEOGRAPHIC_DATA]" at bounding box center [176, 368] width 224 height 22
copy span "[GEOGRAPHIC_DATA]"
click at [825, 357] on span "7.5%" at bounding box center [880, 368] width 134 height 22
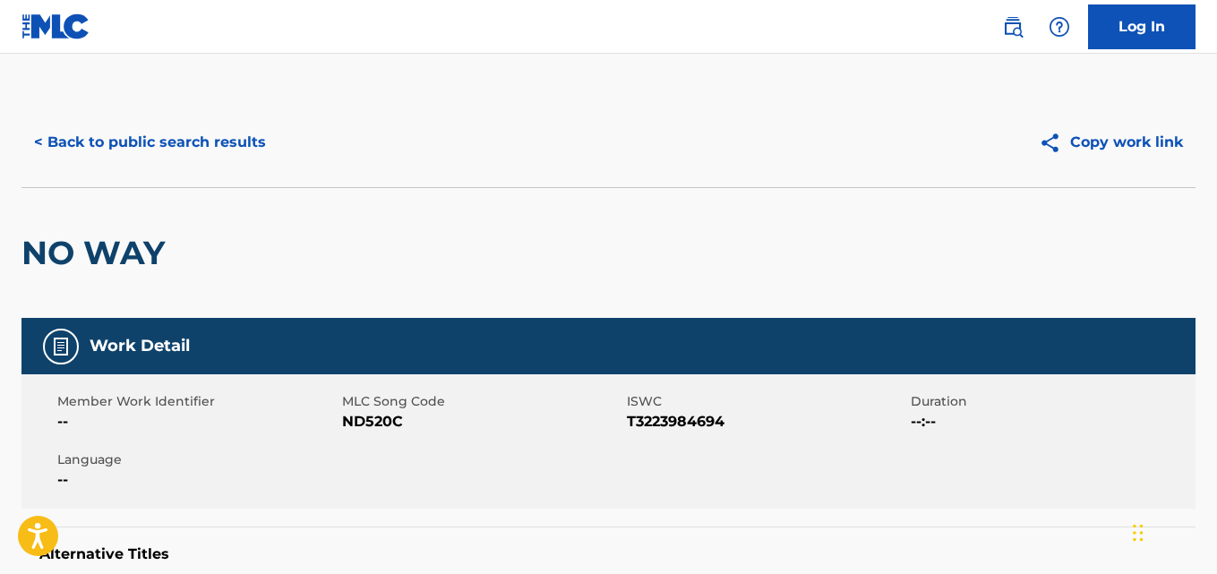
scroll to position [0, 0]
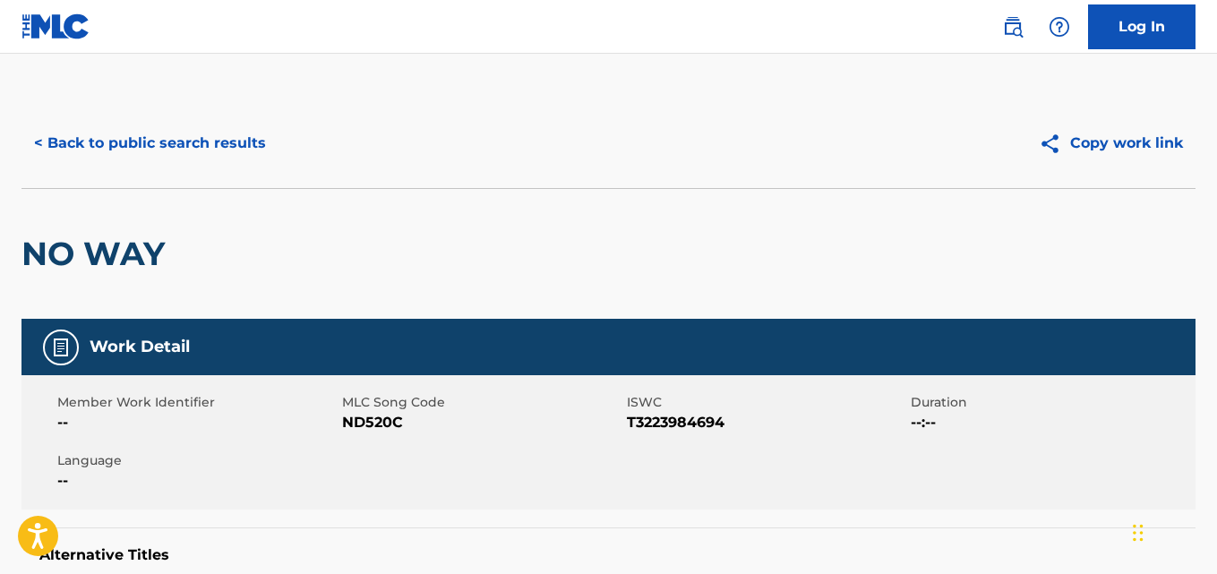
click at [170, 138] on button "< Back to public search results" at bounding box center [150, 143] width 257 height 45
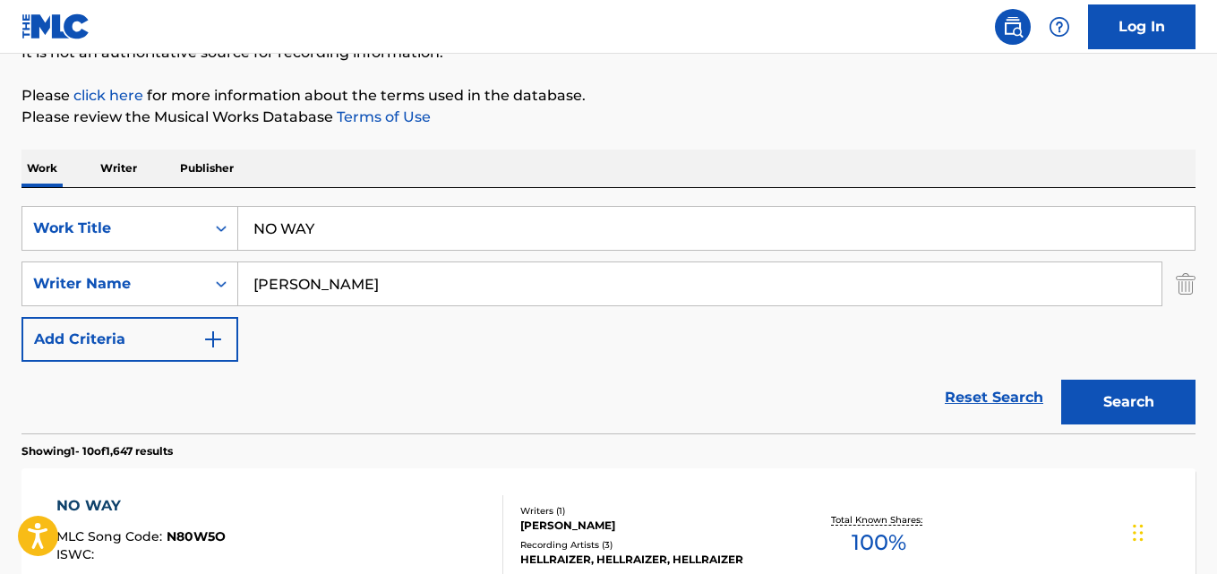
click at [991, 402] on link "Reset Search" at bounding box center [994, 397] width 116 height 39
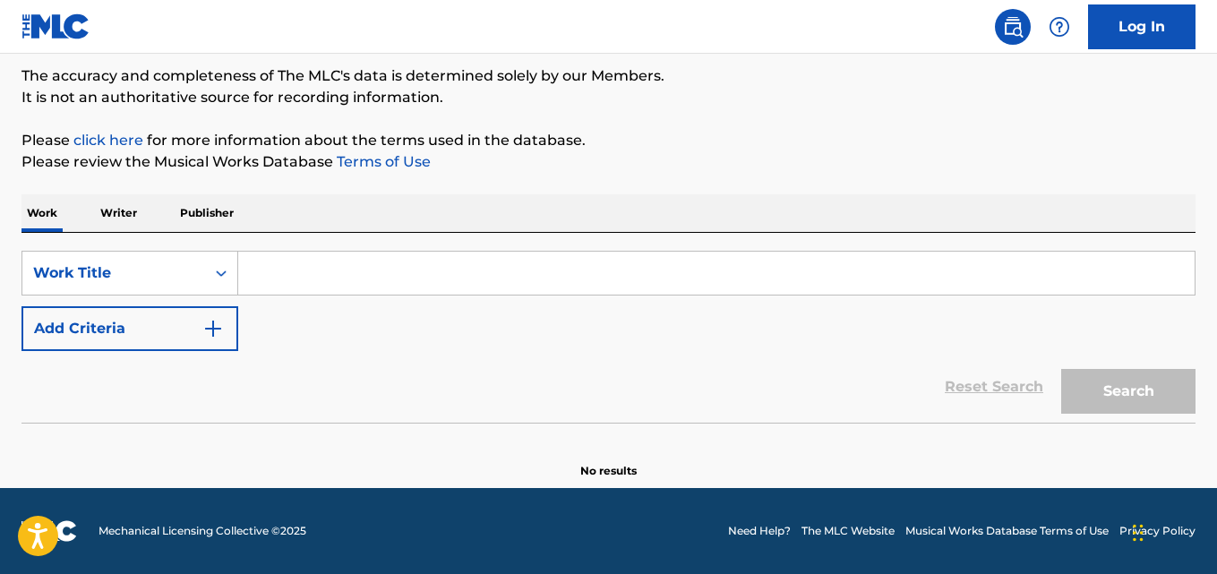
click at [452, 257] on input "Search Form" at bounding box center [716, 273] width 957 height 43
paste input "No Way"
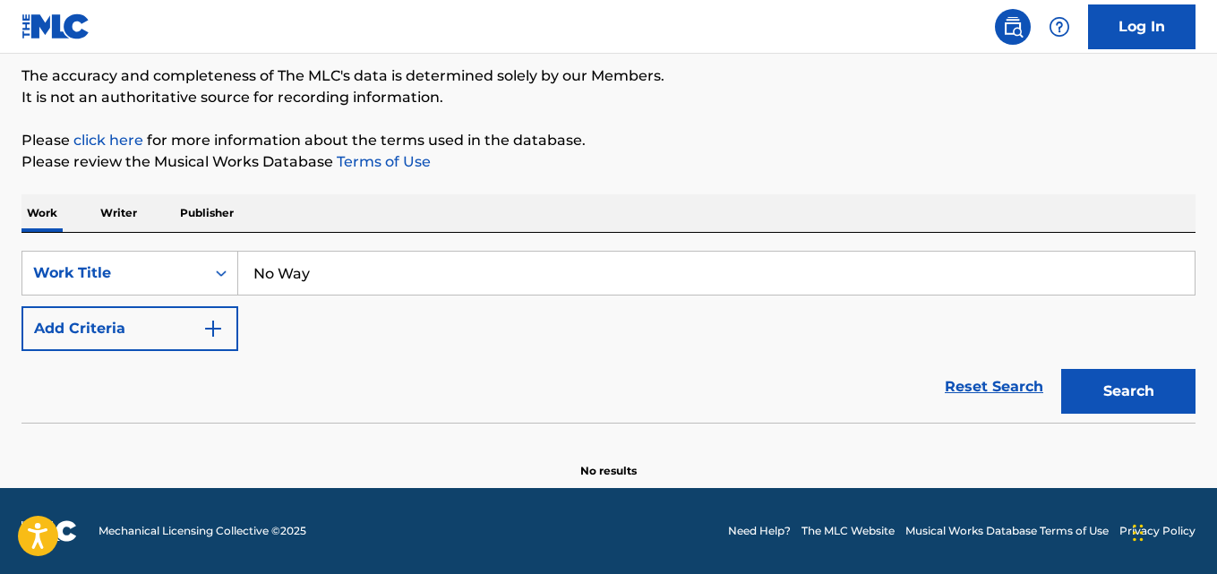
type input "No Way"
drag, startPoint x: 159, startPoint y: 391, endPoint x: 221, endPoint y: 362, distance: 68.1
click at [160, 391] on div "Reset Search Search" at bounding box center [609, 387] width 1174 height 72
click at [219, 356] on div "Reset Search Search" at bounding box center [609, 387] width 1174 height 72
click at [190, 338] on button "Add Criteria" at bounding box center [130, 328] width 217 height 45
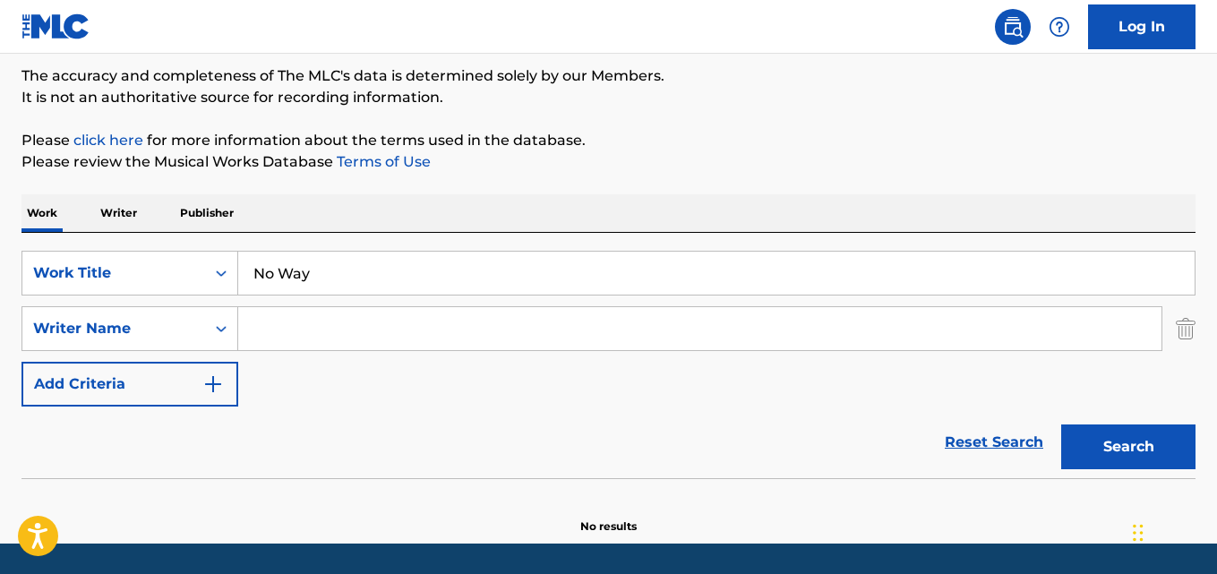
click at [315, 331] on input "Search Form" at bounding box center [700, 328] width 924 height 43
paste input "[PERSON_NAME]"
click at [1062, 425] on button "Search" at bounding box center [1129, 447] width 134 height 45
drag, startPoint x: 411, startPoint y: 329, endPoint x: 176, endPoint y: 331, distance: 235.6
click at [176, 331] on div "SearchWithCriteriaf8585d32-c048-4a7e-936e-a4fbacdecd75 Writer Name [PERSON_NAME…" at bounding box center [609, 328] width 1174 height 45
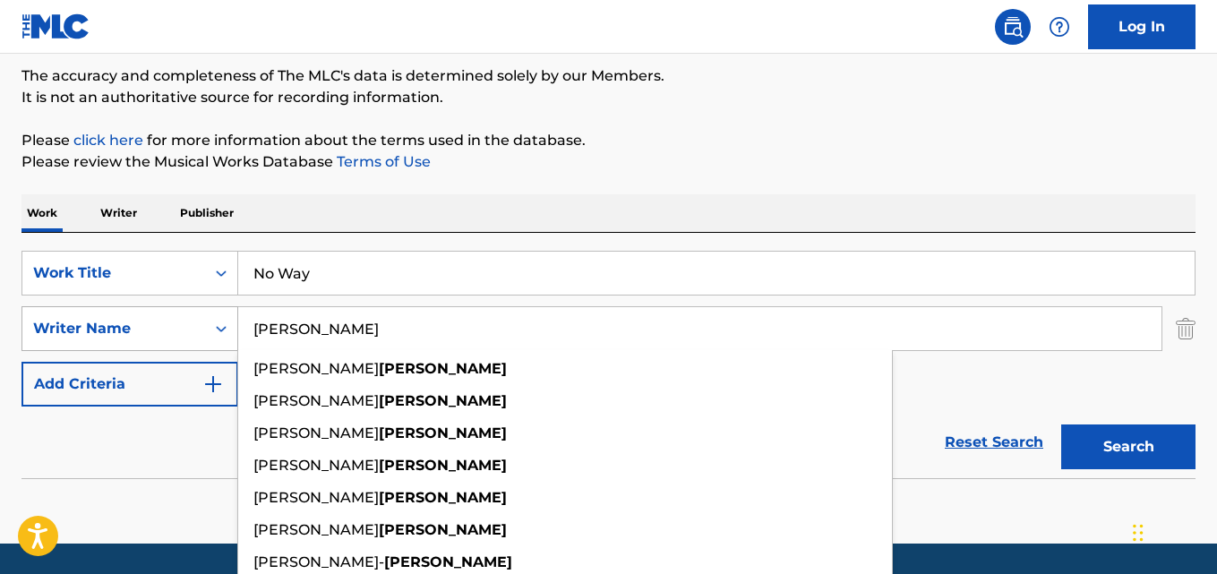
click at [1062, 425] on button "Search" at bounding box center [1129, 447] width 134 height 45
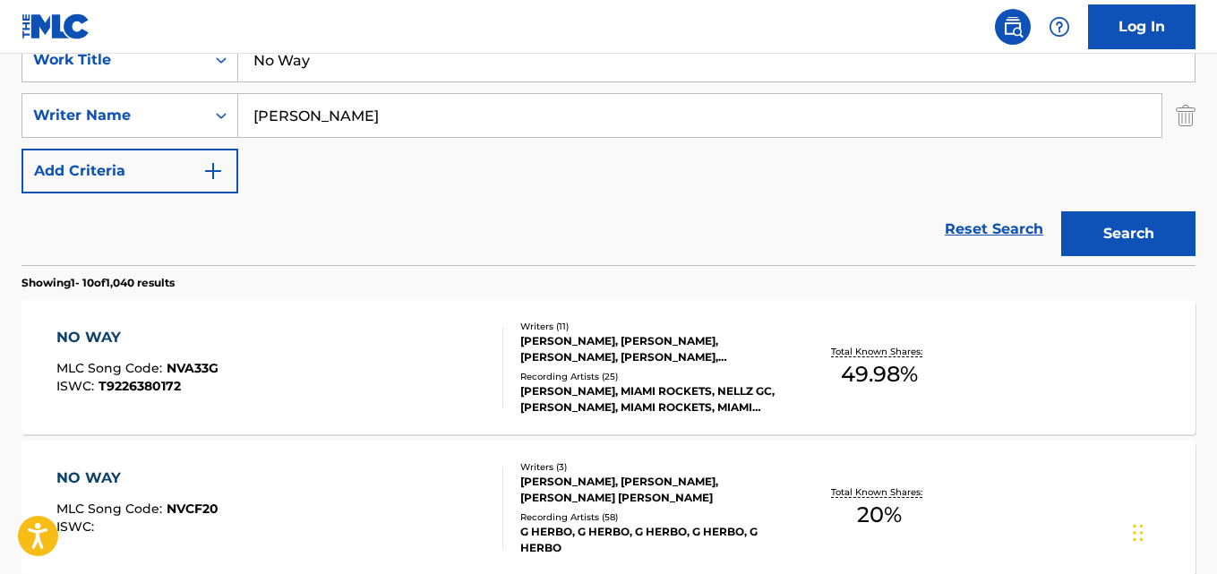
scroll to position [297, 0]
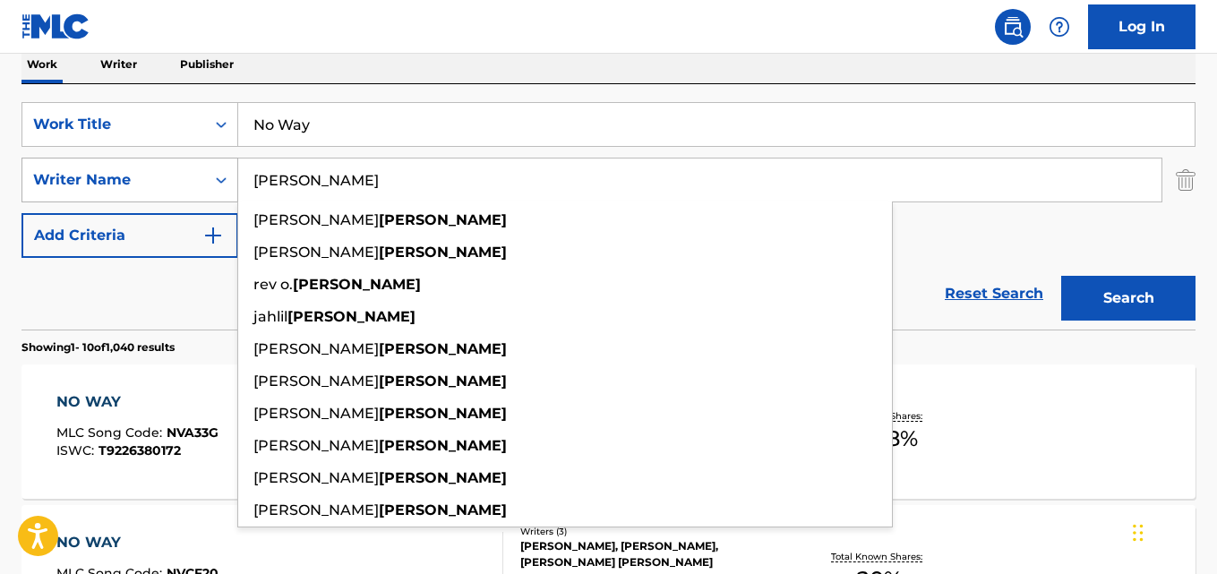
drag, startPoint x: 372, startPoint y: 194, endPoint x: 194, endPoint y: 180, distance: 178.9
click at [194, 180] on div "SearchWithCriteriaf8585d32-c048-4a7e-936e-a4fbacdecd75 Writer Name [PERSON_NAME…" at bounding box center [609, 180] width 1174 height 45
paste input "[PERSON_NAME]"
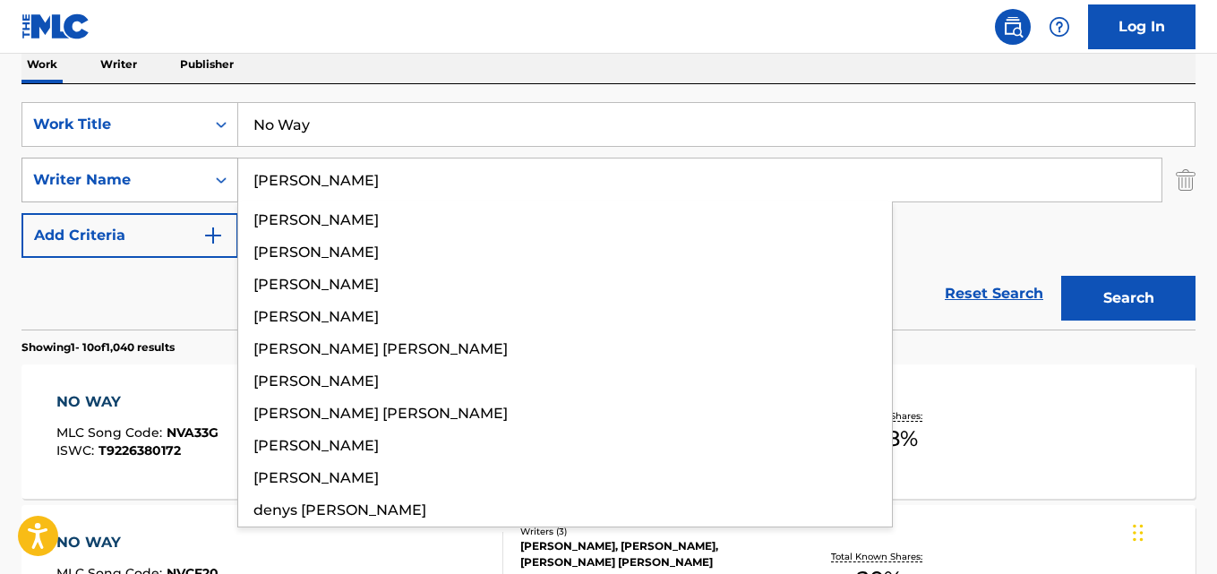
click at [1062, 276] on button "Search" at bounding box center [1129, 298] width 134 height 45
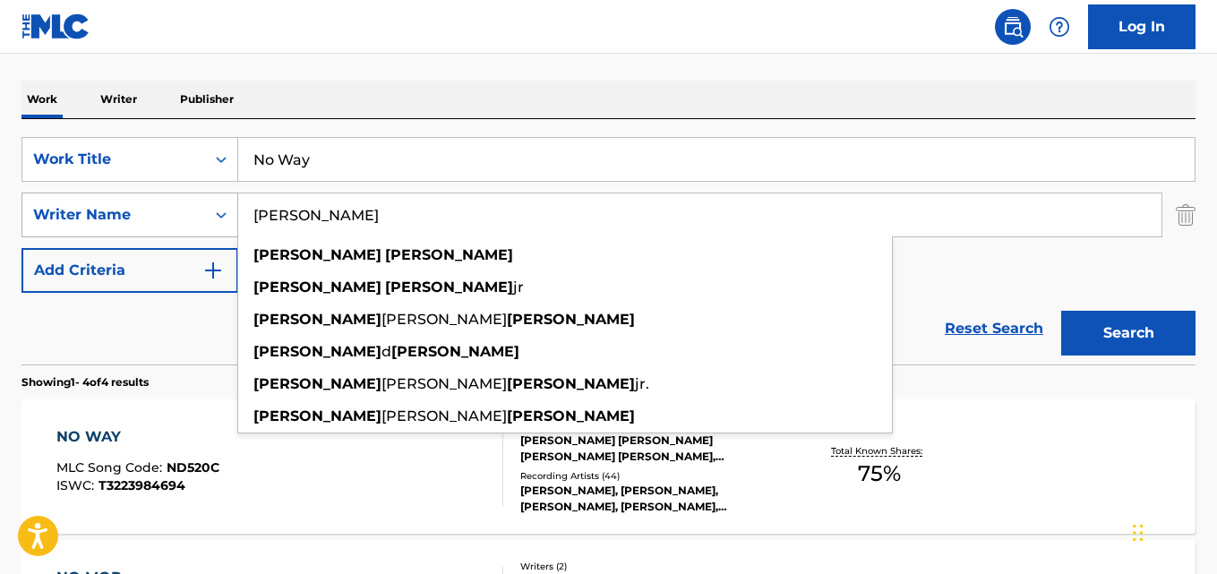
drag, startPoint x: 285, startPoint y: 208, endPoint x: 66, endPoint y: 210, distance: 218.6
click at [66, 210] on div "SearchWithCriteriaf8585d32-c048-4a7e-936e-a4fbacdecd75 Writer Name [PERSON_NAME…" at bounding box center [609, 215] width 1174 height 45
type input "[PERSON_NAME]"
click at [74, 428] on div "NO WAY" at bounding box center [137, 437] width 163 height 22
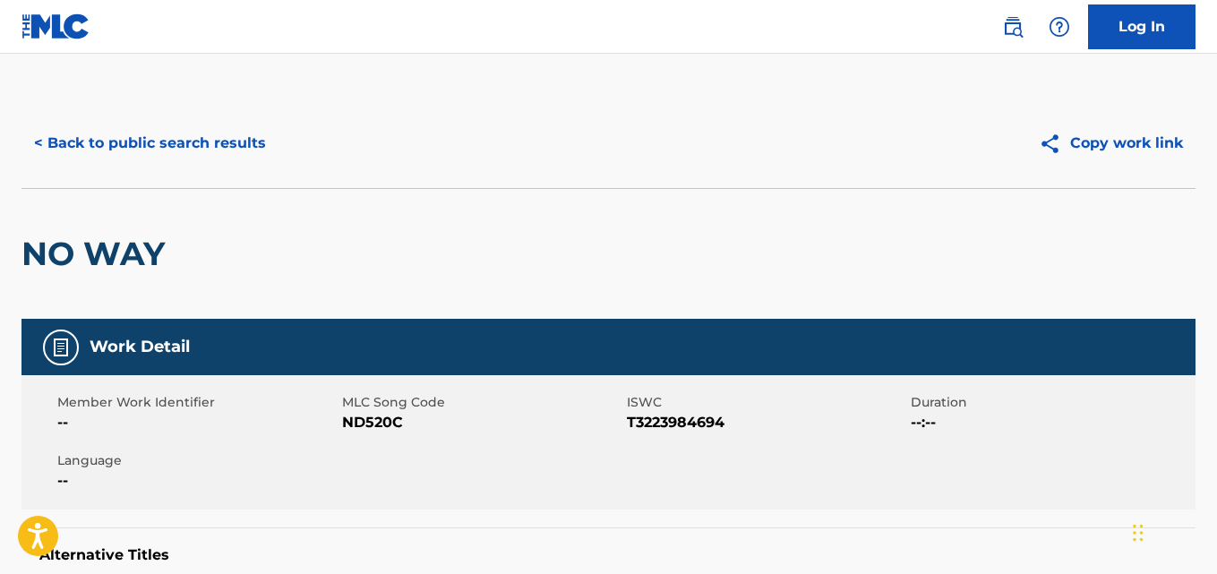
click at [254, 168] on div "< Back to public search results Copy work link" at bounding box center [609, 144] width 1174 height 90
click at [237, 147] on button "< Back to public search results" at bounding box center [150, 143] width 257 height 45
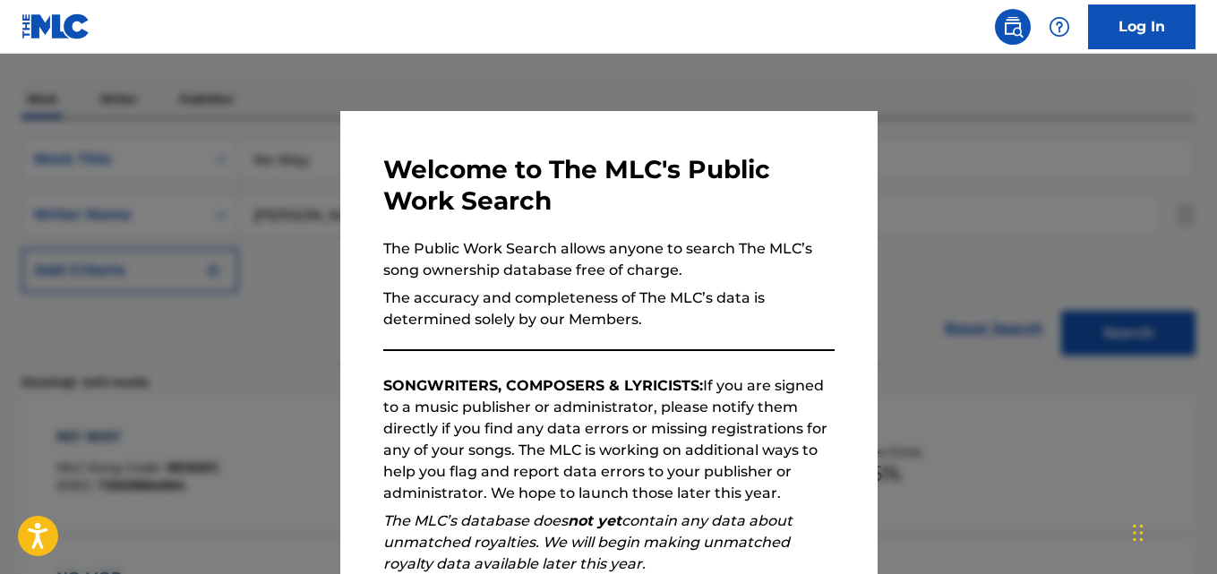
scroll to position [245, 0]
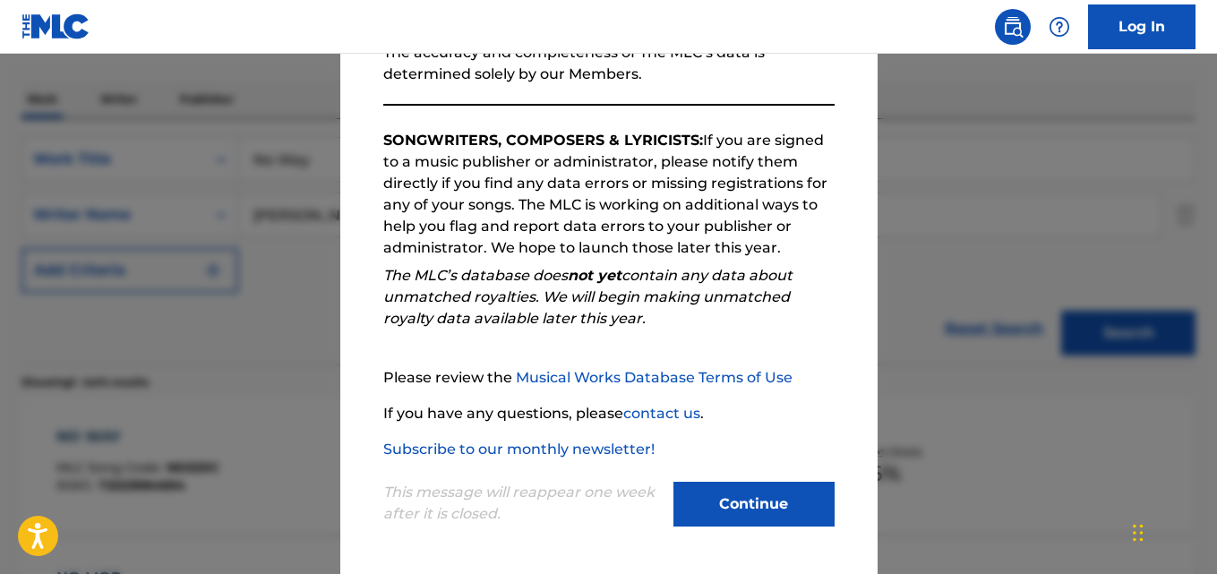
click at [749, 472] on div "This message will reappear one week after it is closed. Continue" at bounding box center [609, 495] width 452 height 71
click at [749, 493] on button "Continue" at bounding box center [754, 504] width 161 height 45
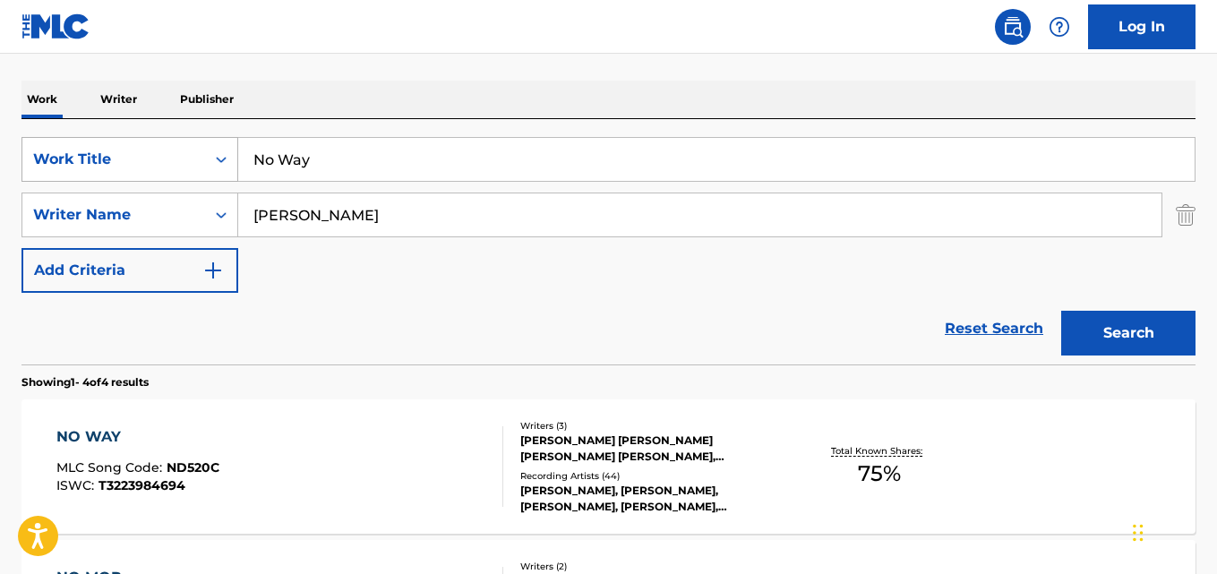
drag, startPoint x: 365, startPoint y: 156, endPoint x: 152, endPoint y: 156, distance: 212.3
click at [152, 156] on div "SearchWithCriteria80a352de-9ce6-487c-bb3b-448906e15598 Work Title No Way" at bounding box center [609, 159] width 1174 height 45
paste input "Peta"
type input "Peta"
drag, startPoint x: 1136, startPoint y: 314, endPoint x: 796, endPoint y: 72, distance: 417.4
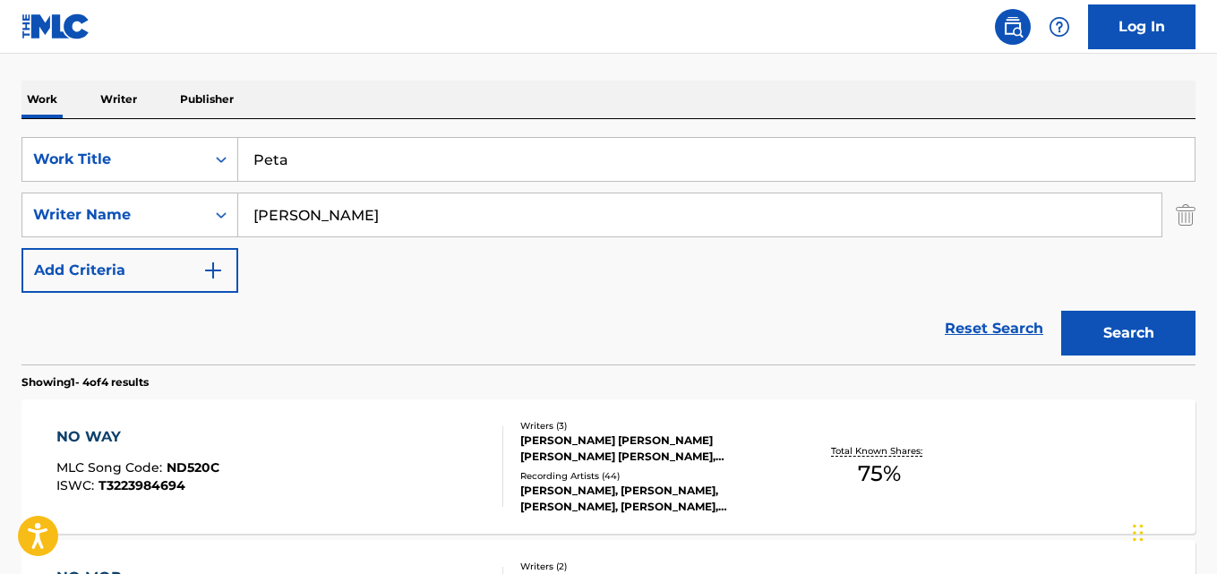
click at [1136, 315] on button "Search" at bounding box center [1129, 333] width 134 height 45
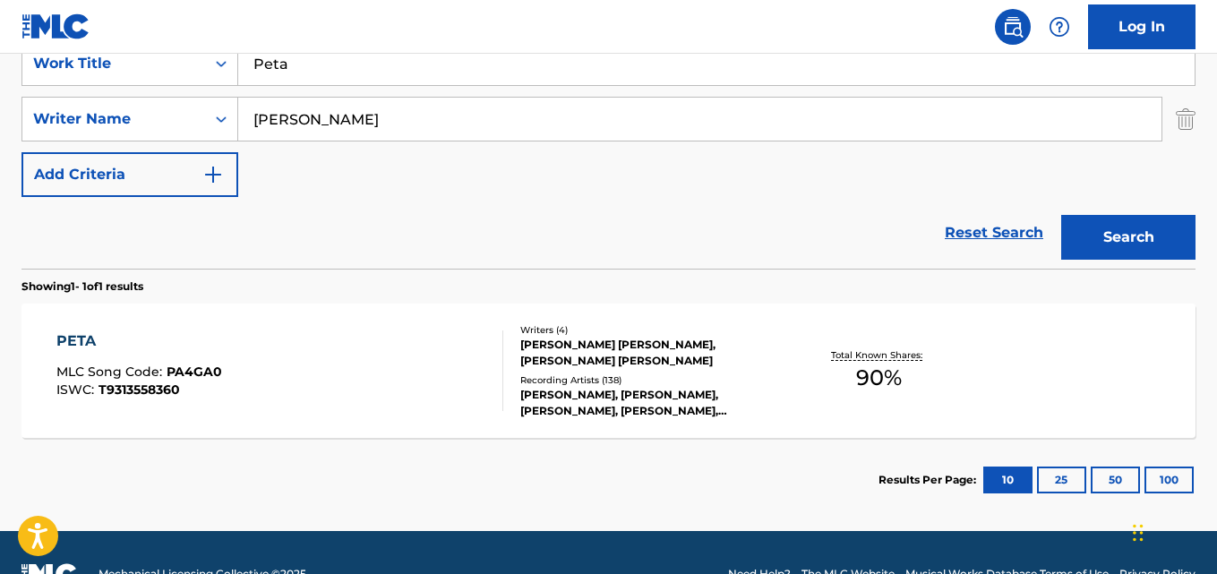
scroll to position [400, 0]
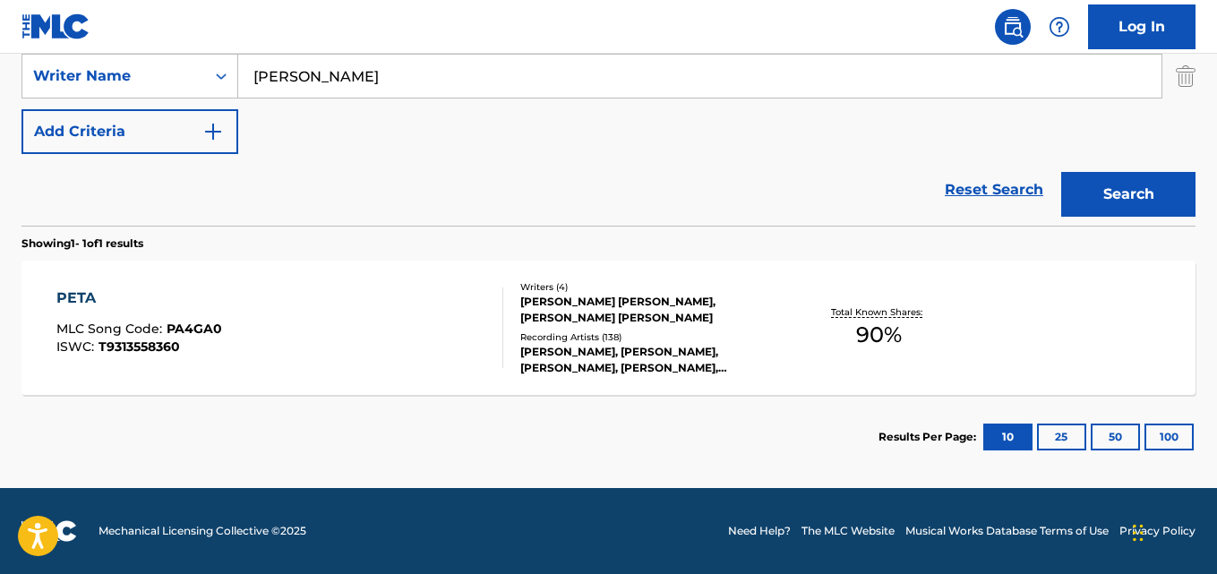
click at [88, 294] on div "PETA" at bounding box center [139, 299] width 166 height 22
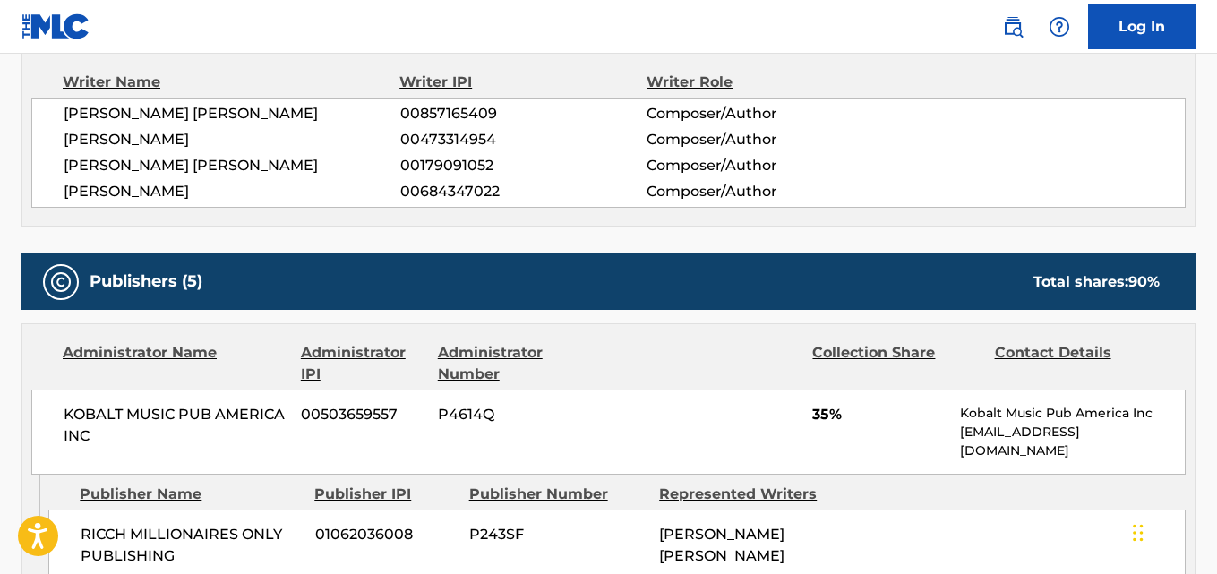
scroll to position [746, 0]
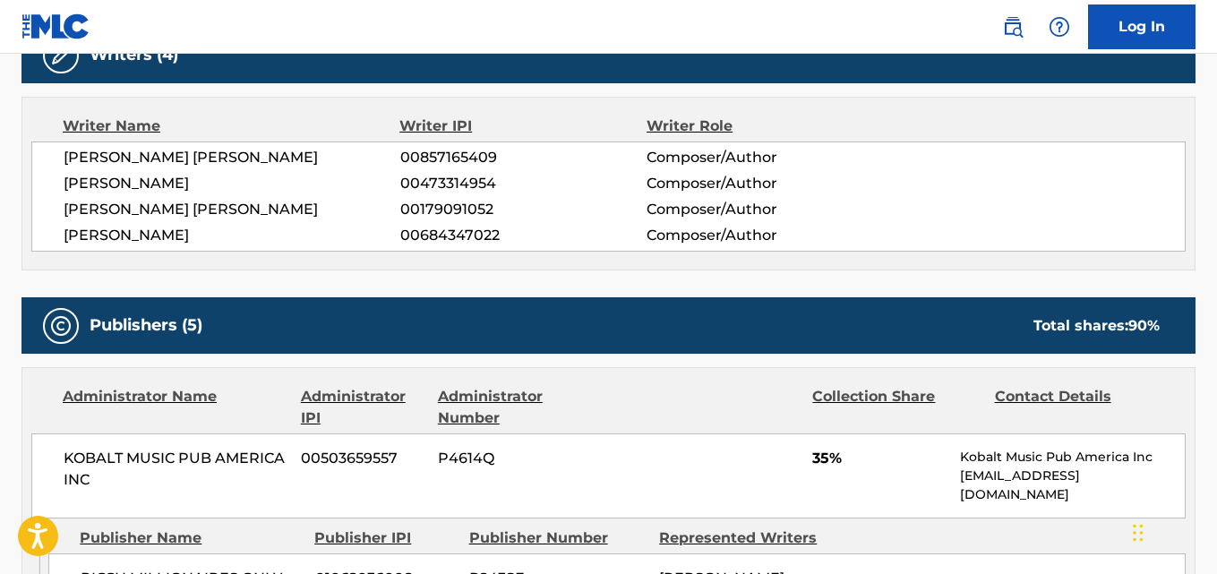
click at [149, 233] on div "Writer Name Writer IPI Writer Role [PERSON_NAME] [PERSON_NAME] 00857165409 Comp…" at bounding box center [609, 184] width 1174 height 174
click at [145, 225] on div "[PERSON_NAME] [PERSON_NAME] 00857165409 Composer/Author [PERSON_NAME] 004733149…" at bounding box center [608, 197] width 1155 height 110
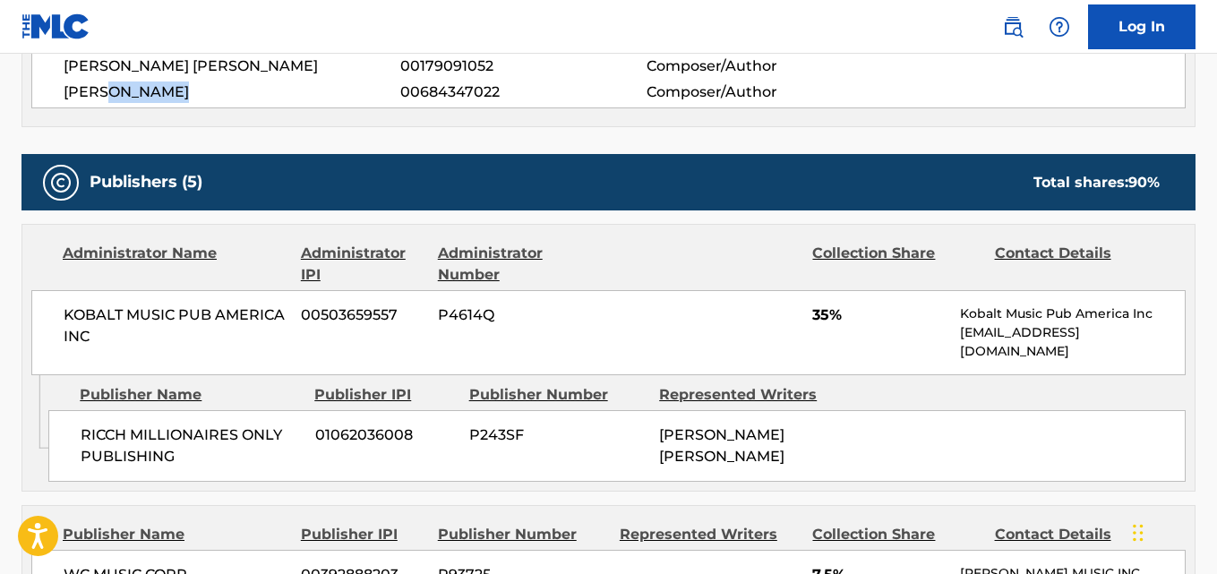
scroll to position [896, 0]
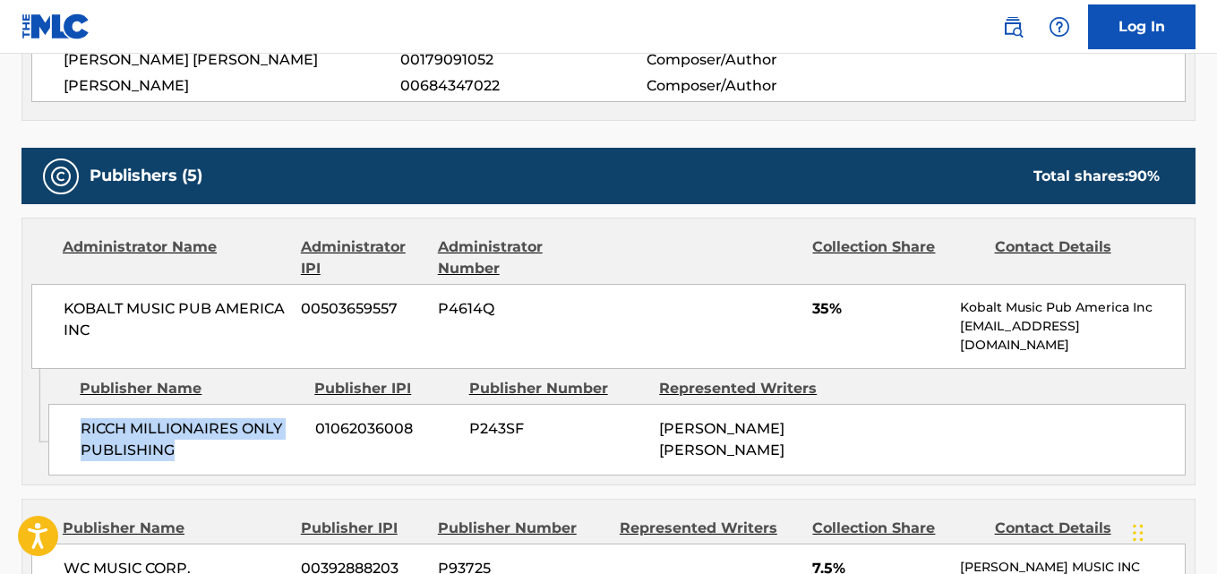
drag, startPoint x: 84, startPoint y: 406, endPoint x: 187, endPoint y: 433, distance: 106.5
click at [187, 433] on span "RICCH MILLIONAIRES ONLY PUBLISHING" at bounding box center [191, 439] width 221 height 43
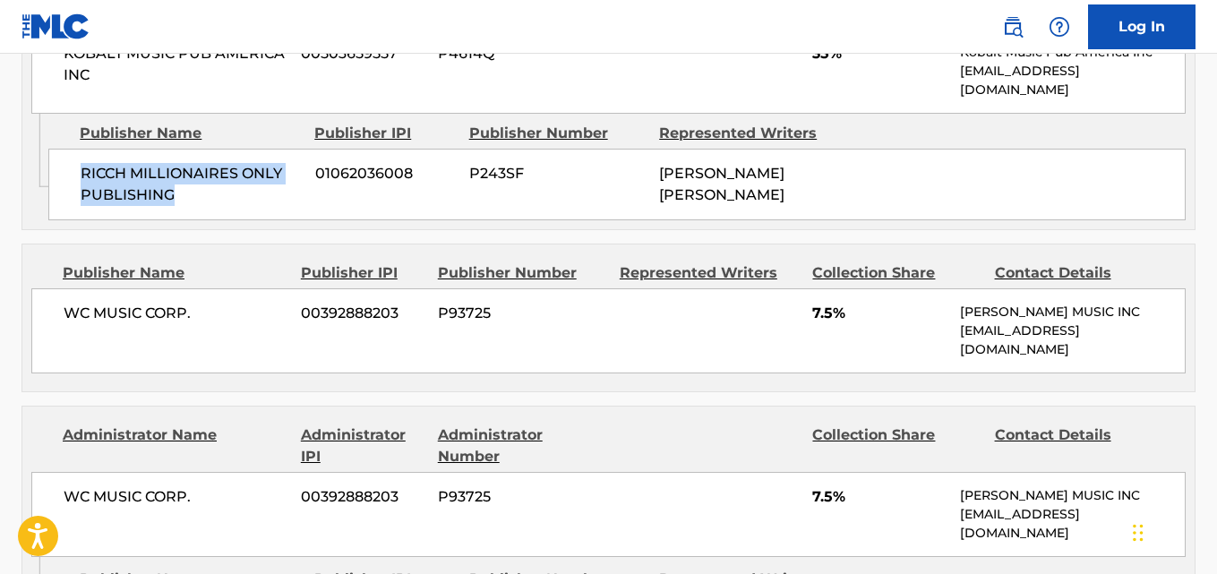
scroll to position [1194, 0]
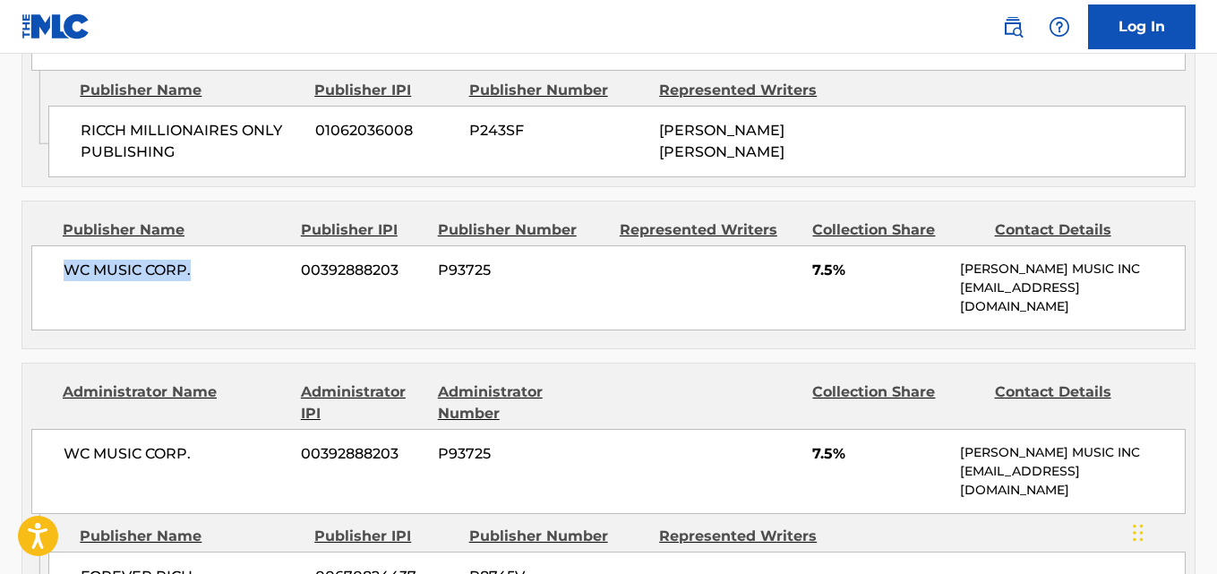
drag, startPoint x: 65, startPoint y: 253, endPoint x: 201, endPoint y: 252, distance: 135.3
click at [201, 260] on span "WC MUSIC CORP." at bounding box center [176, 271] width 224 height 22
click at [815, 260] on span "7.5%" at bounding box center [880, 271] width 134 height 22
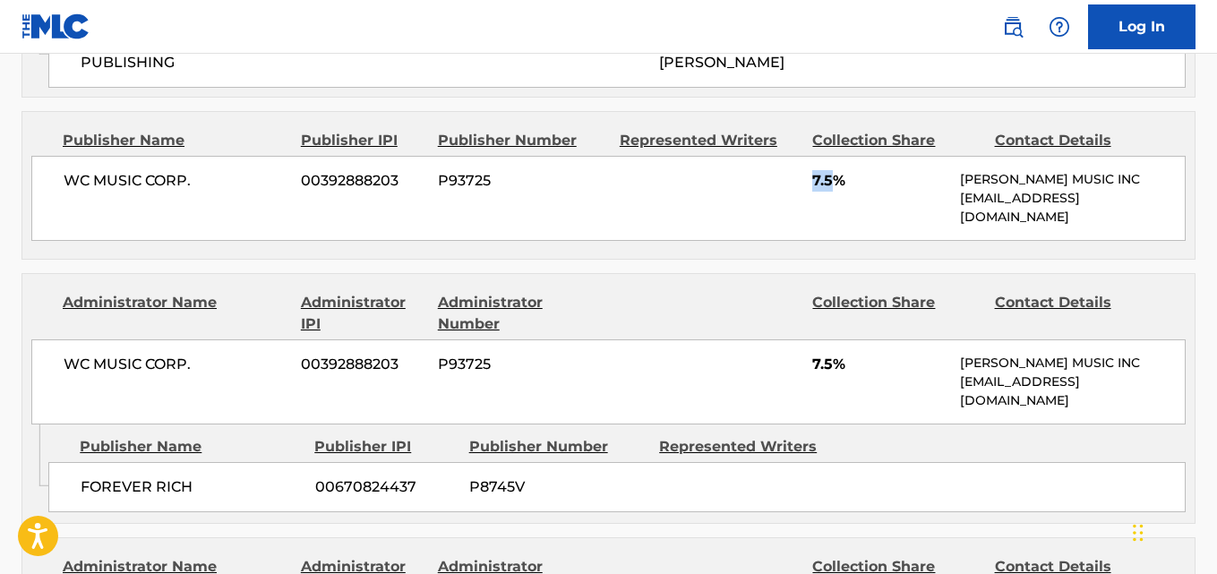
scroll to position [1344, 0]
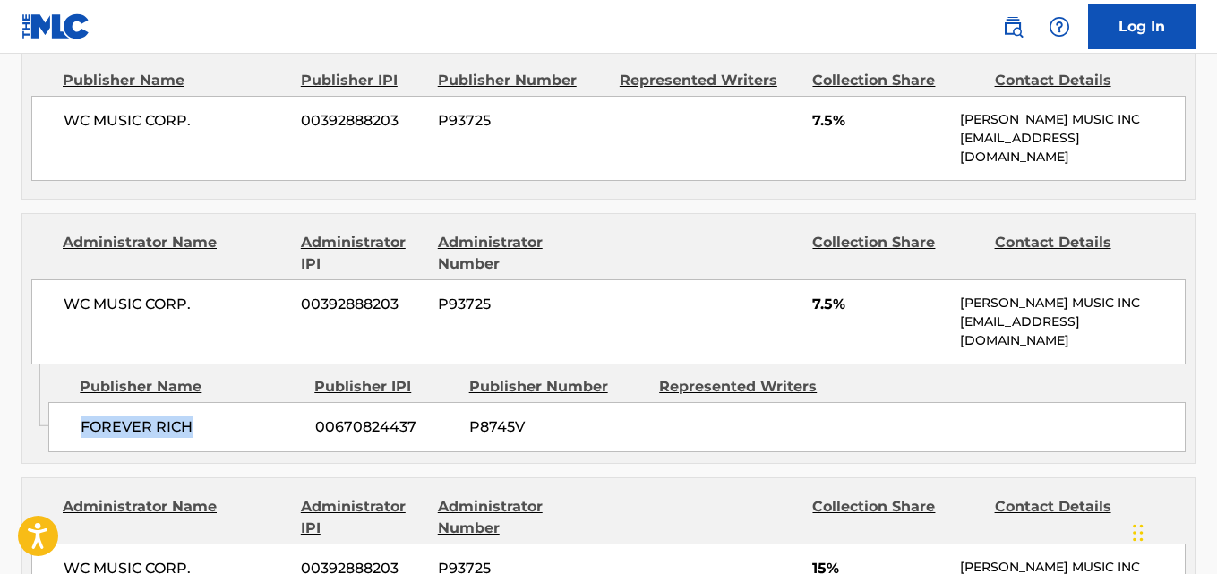
drag, startPoint x: 84, startPoint y: 407, endPoint x: 224, endPoint y: 410, distance: 139.8
click at [224, 417] on span "FOREVER RICH" at bounding box center [191, 428] width 221 height 22
click at [827, 294] on span "7.5%" at bounding box center [880, 305] width 134 height 22
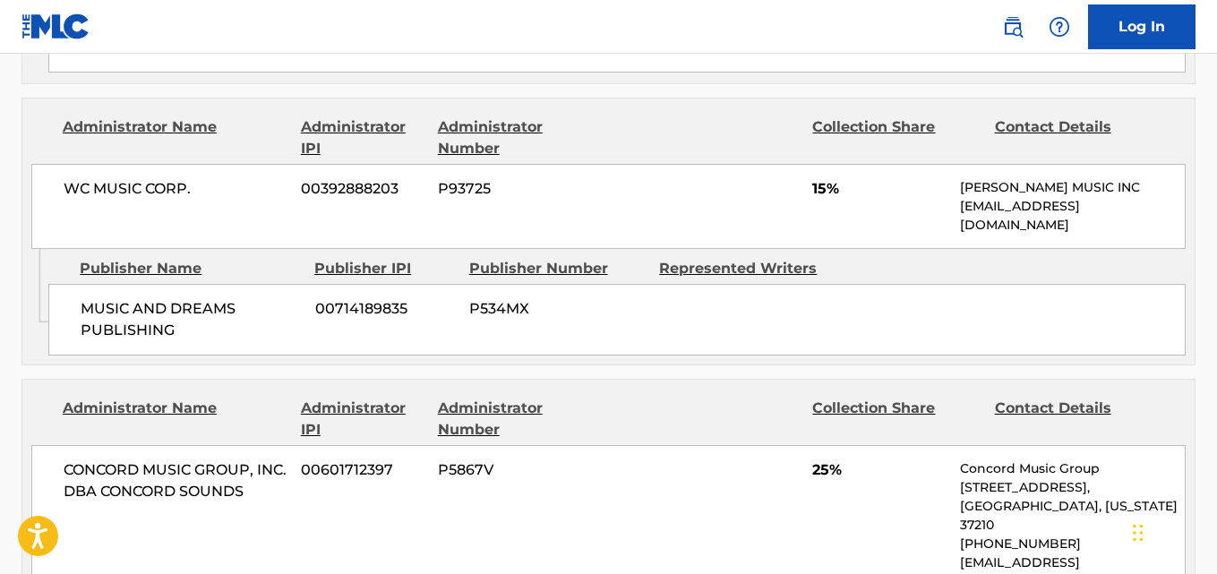
scroll to position [1792, 0]
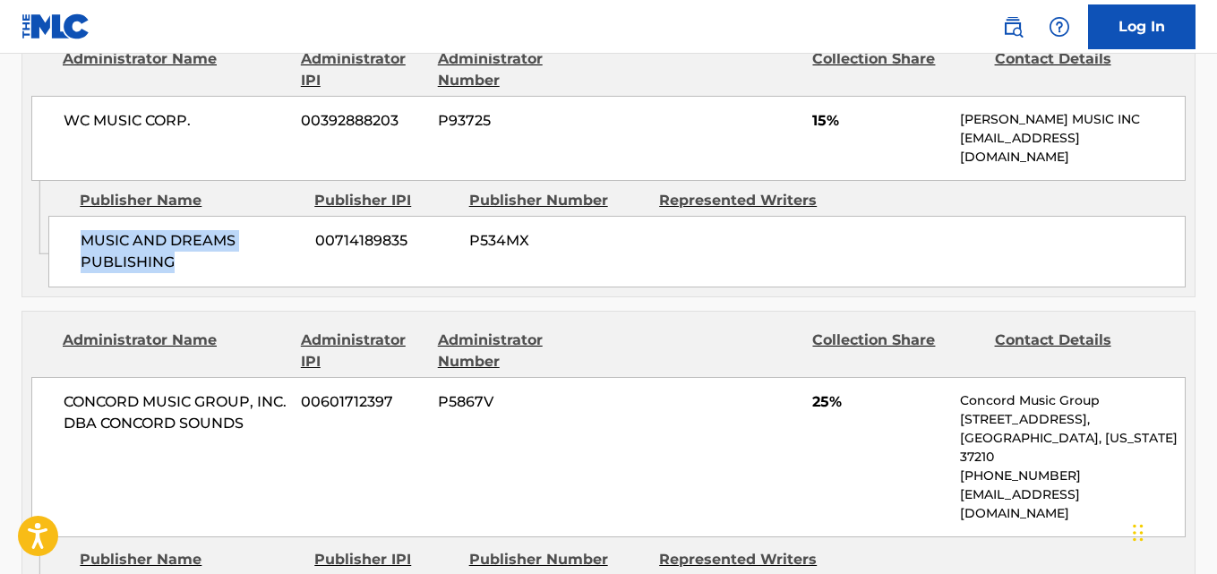
drag, startPoint x: 69, startPoint y: 214, endPoint x: 233, endPoint y: 241, distance: 166.1
click at [233, 241] on div "MUSIC AND DREAMS PUBLISHING 00714189835 P534MX" at bounding box center [617, 252] width 1138 height 72
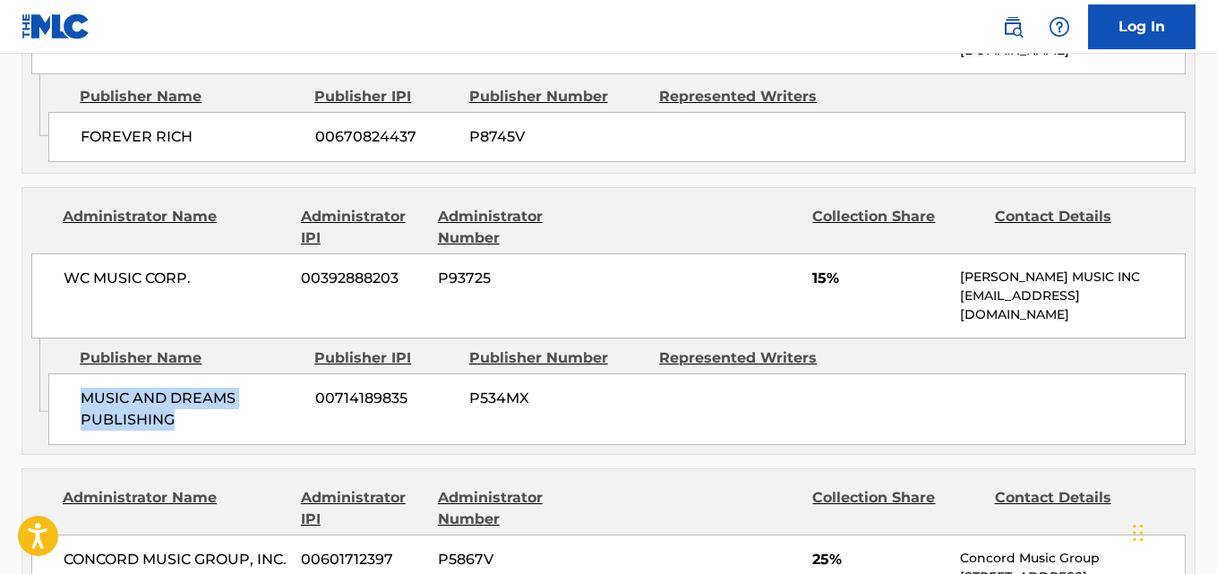
scroll to position [1642, 0]
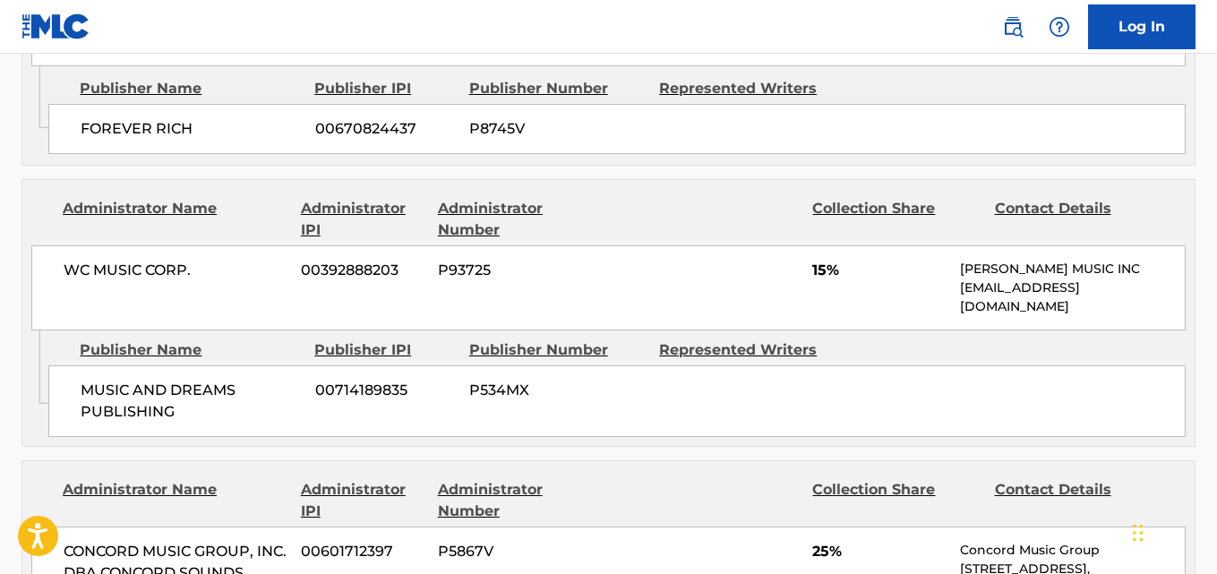
click at [816, 260] on span "15%" at bounding box center [880, 271] width 134 height 22
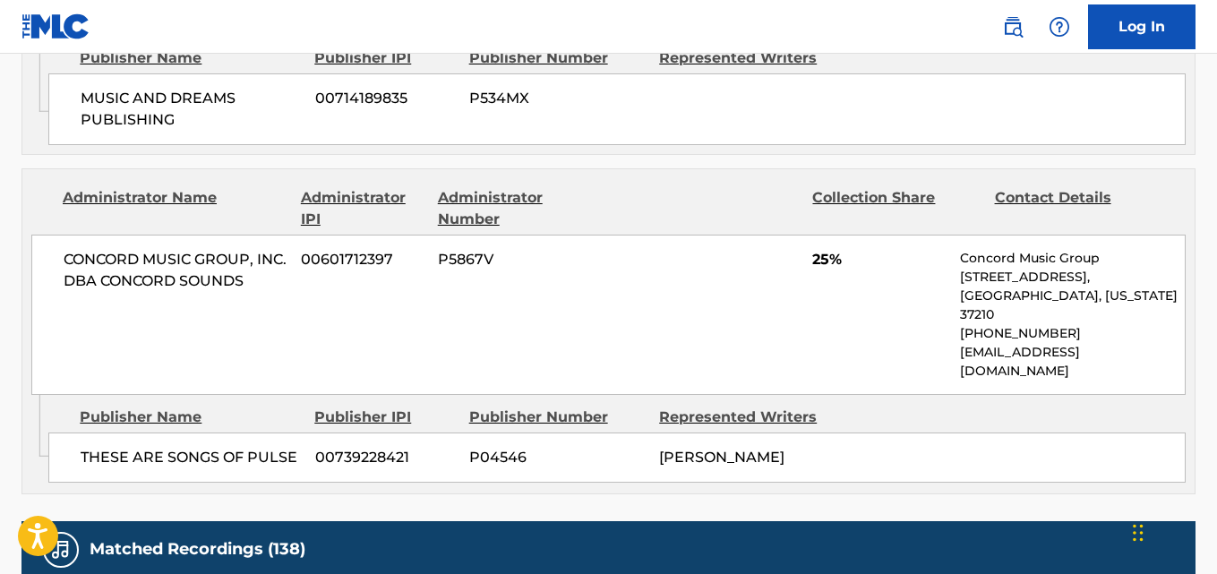
scroll to position [1941, 0]
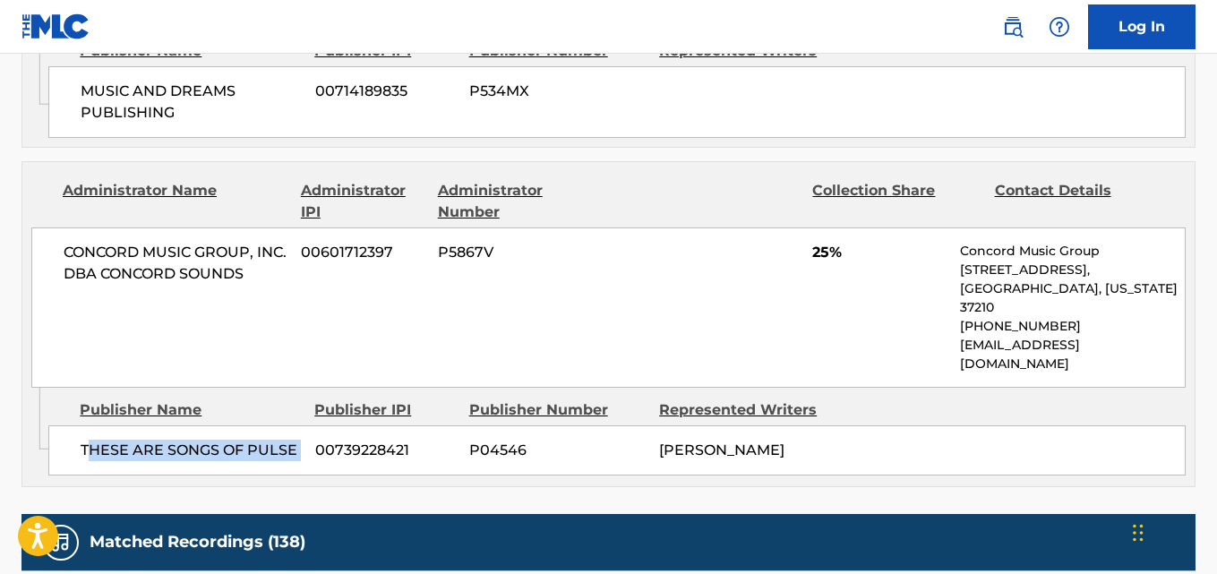
drag, startPoint x: 86, startPoint y: 392, endPoint x: 128, endPoint y: 416, distance: 48.1
click at [313, 426] on div "THESE ARE SONGS OF PULSE 00739228421 P04546 [PERSON_NAME]" at bounding box center [617, 451] width 1138 height 50
click at [128, 426] on div "THESE ARE SONGS OF PULSE 00739228421 P04546 [PERSON_NAME]" at bounding box center [617, 451] width 1138 height 50
drag, startPoint x: 73, startPoint y: 401, endPoint x: 298, endPoint y: 403, distance: 224.9
click at [298, 426] on div "THESE ARE SONGS OF PULSE 00739228421 P04546 [PERSON_NAME]" at bounding box center [617, 451] width 1138 height 50
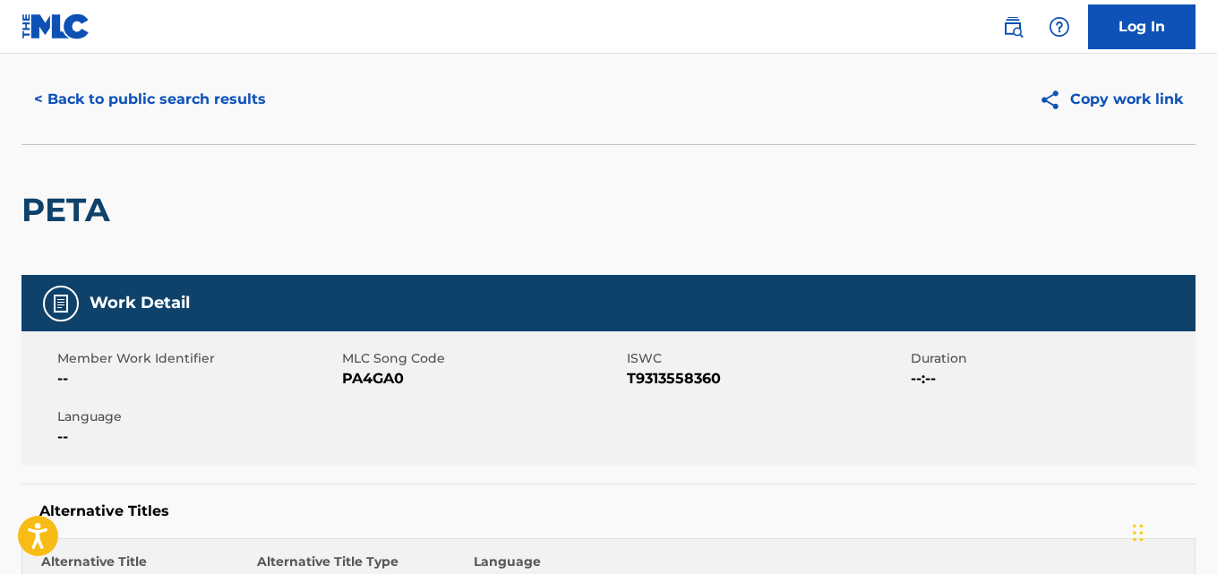
scroll to position [0, 0]
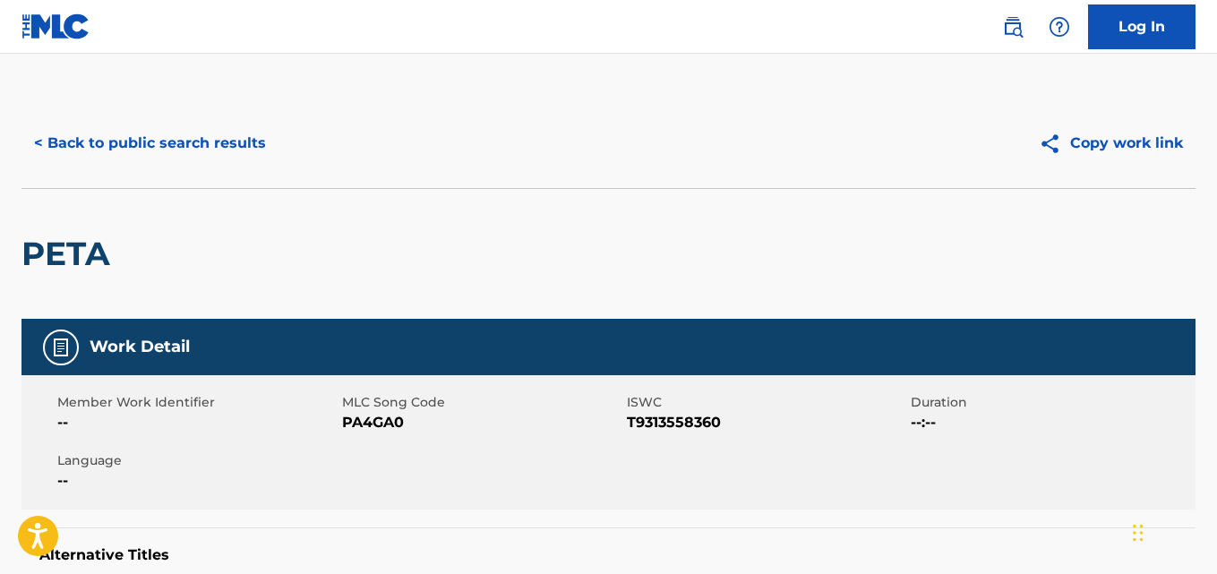
click at [225, 153] on button "< Back to public search results" at bounding box center [150, 143] width 257 height 45
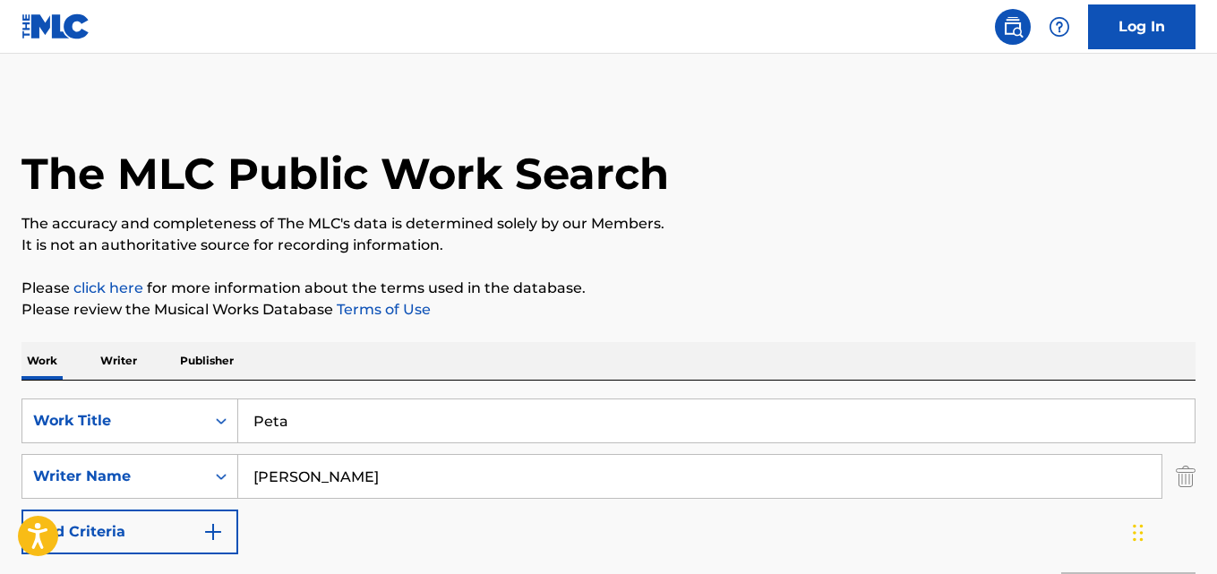
scroll to position [298, 0]
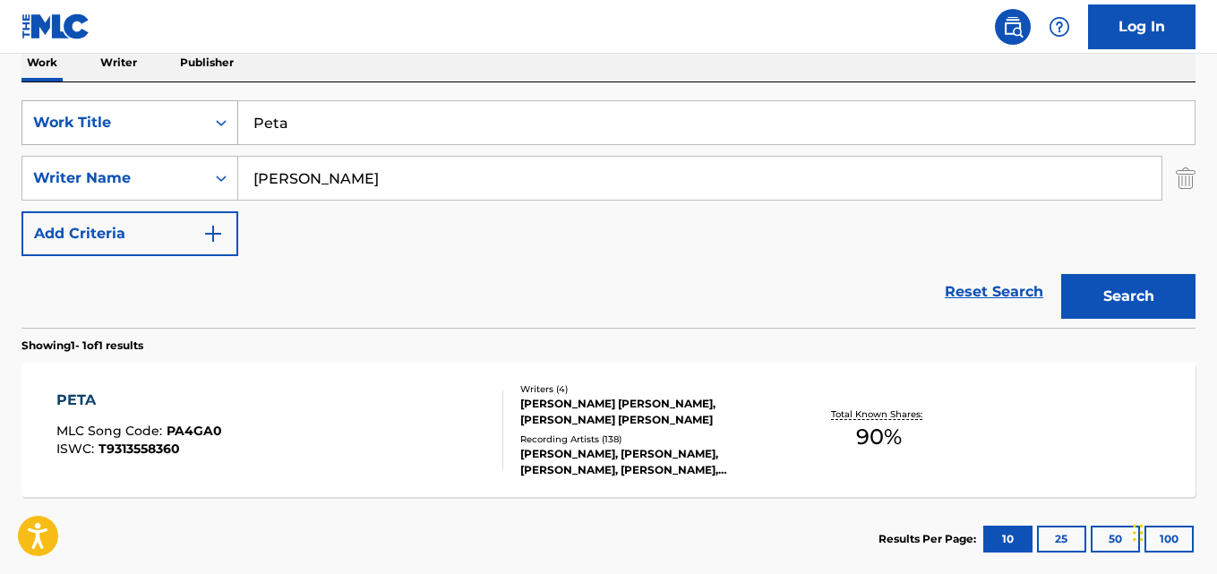
drag, startPoint x: 375, startPoint y: 123, endPoint x: 159, endPoint y: 128, distance: 216.0
click at [159, 128] on div "SearchWithCriteria80a352de-9ce6-487c-bb3b-448906e15598 Work Title Peta" at bounding box center [609, 122] width 1174 height 45
paste input "Rollercoastin"
type input "Rollercoastin"
click at [1107, 283] on button "Search" at bounding box center [1129, 296] width 134 height 45
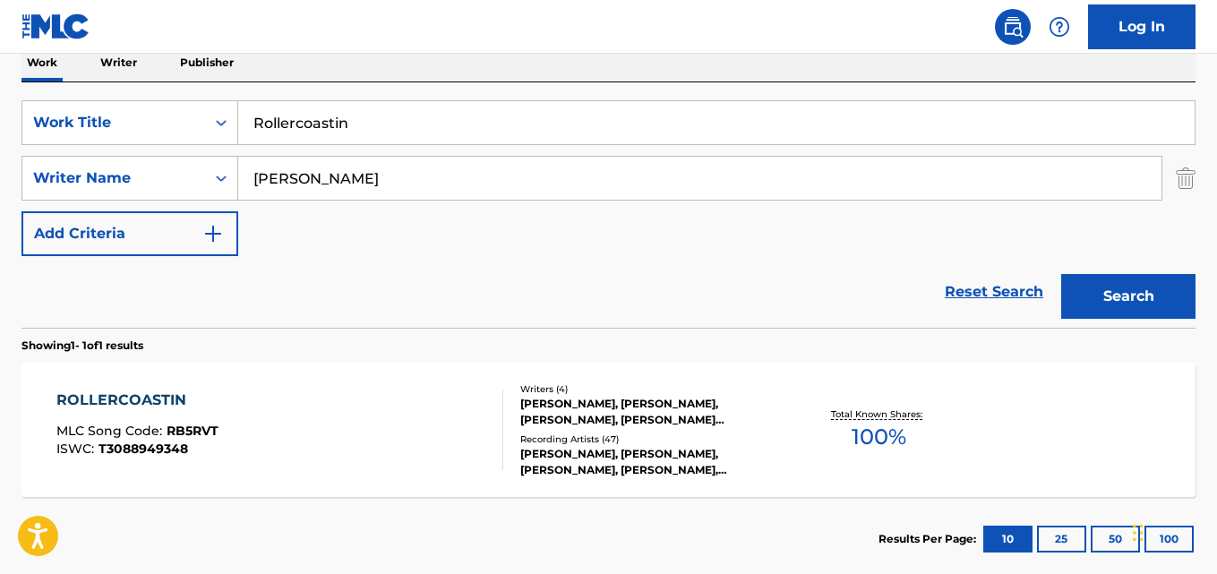
click at [151, 396] on div "ROLLERCOASTIN" at bounding box center [137, 401] width 162 height 22
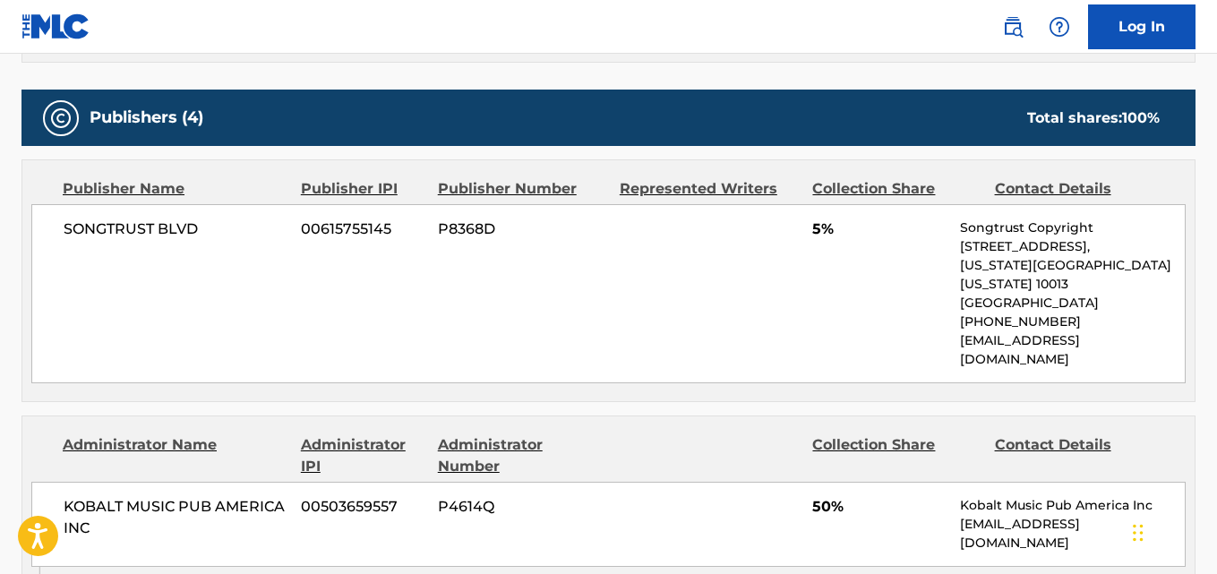
scroll to position [746, 0]
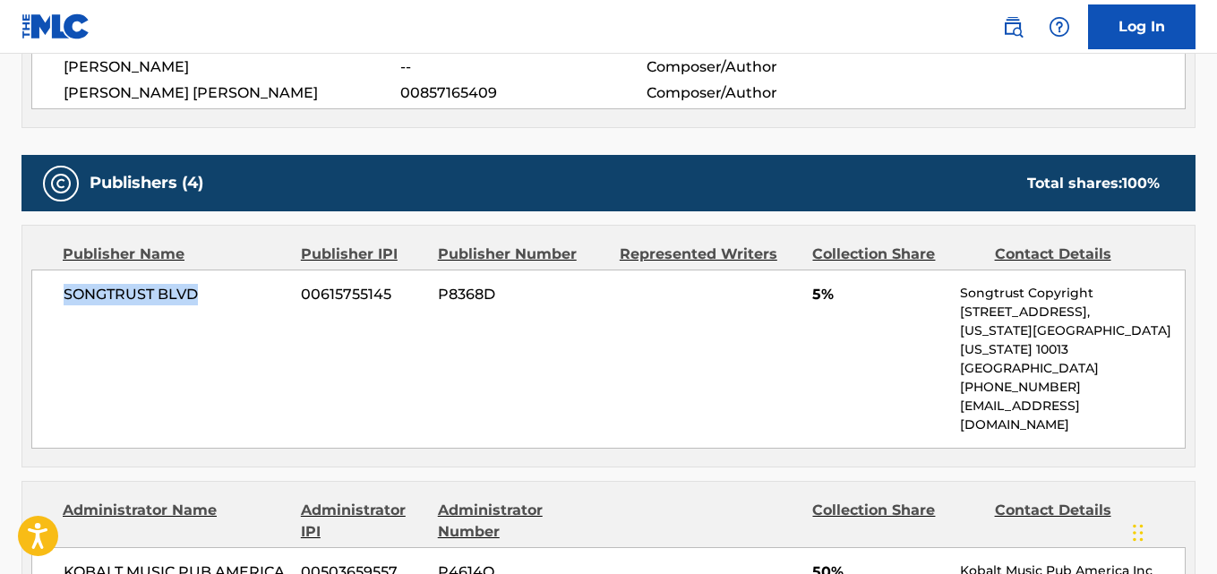
drag, startPoint x: 156, startPoint y: 306, endPoint x: 252, endPoint y: 307, distance: 95.9
click at [252, 307] on div "SONGTRUST BLVD 00615755145 P8368D 5% Songtrust Copyright [STREET_ADDRESS][US_ST…" at bounding box center [608, 359] width 1155 height 179
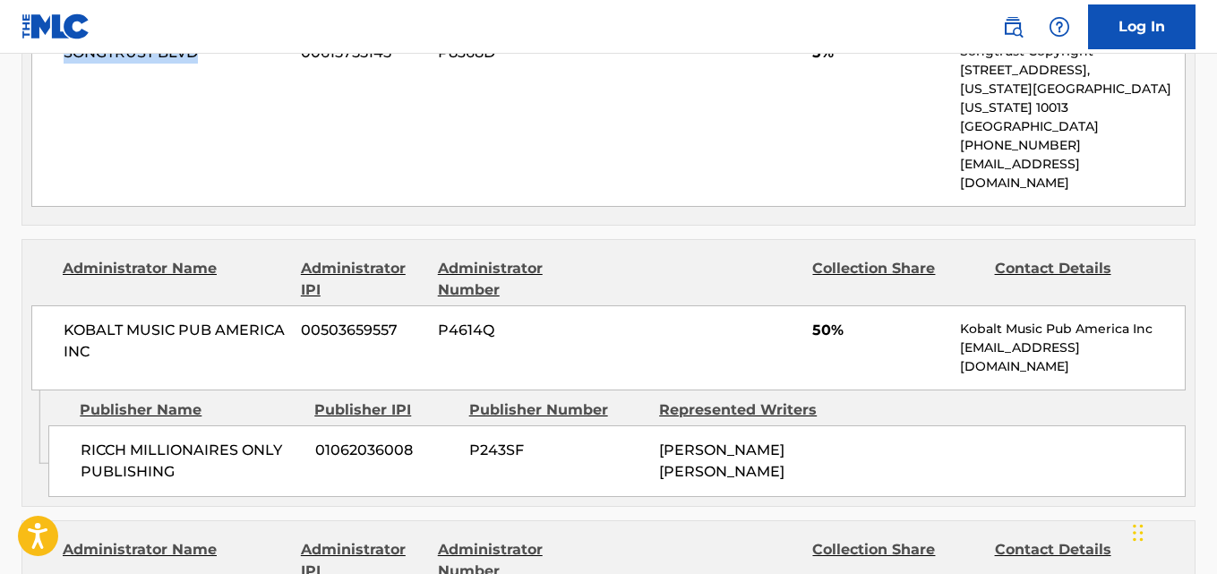
scroll to position [1045, 0]
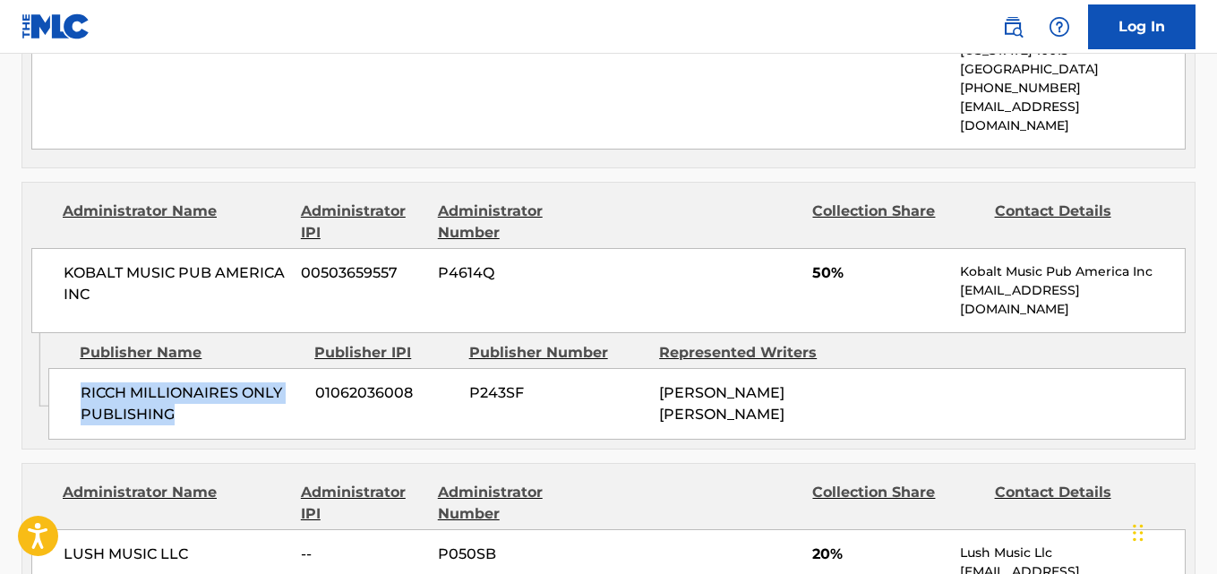
drag, startPoint x: 75, startPoint y: 359, endPoint x: 208, endPoint y: 392, distance: 136.7
click at [208, 392] on div "RICCH MILLIONAIRES ONLY PUBLISHING 01062036008 P243SF [PERSON_NAME] [PERSON_NAM…" at bounding box center [617, 404] width 1138 height 72
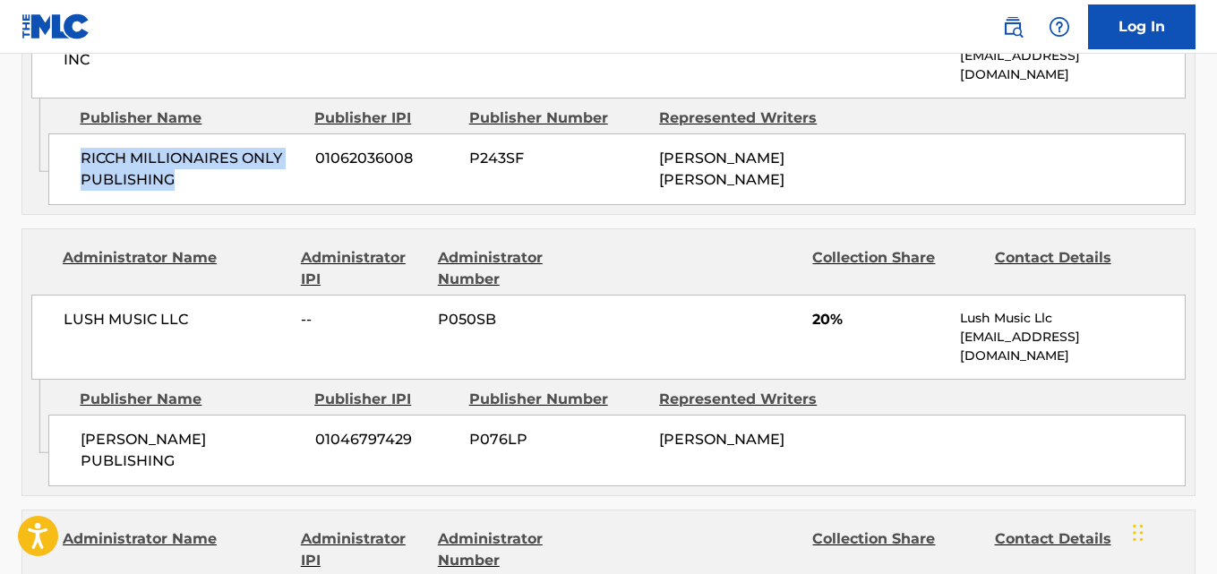
scroll to position [1344, 0]
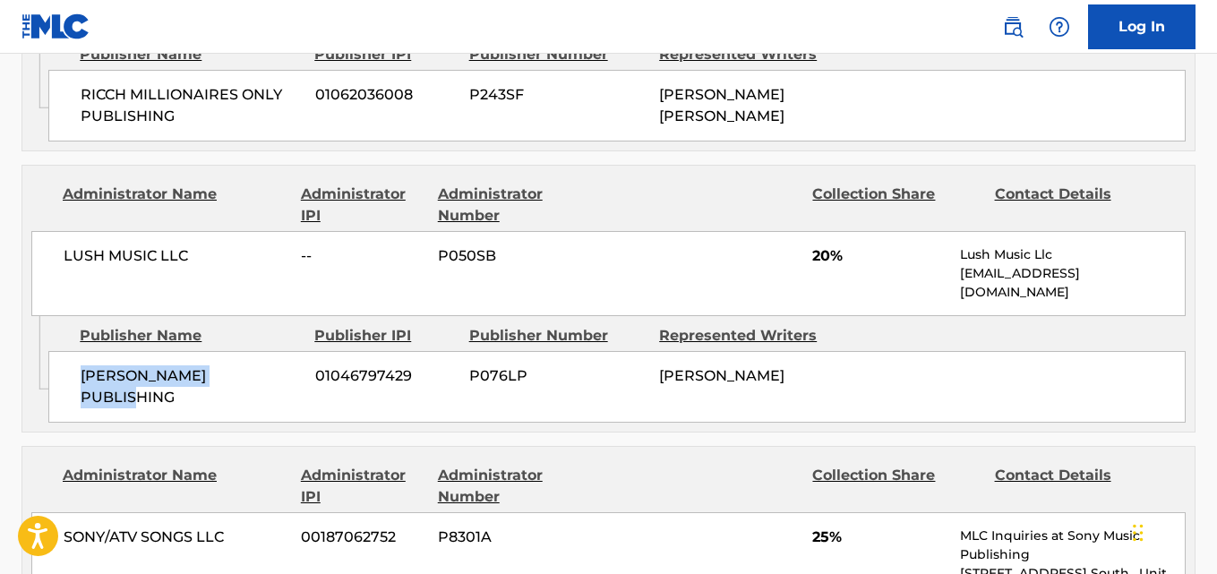
drag, startPoint x: 82, startPoint y: 317, endPoint x: 280, endPoint y: 323, distance: 197.2
click at [280, 366] on span "[PERSON_NAME] PUBLISHING" at bounding box center [191, 387] width 221 height 43
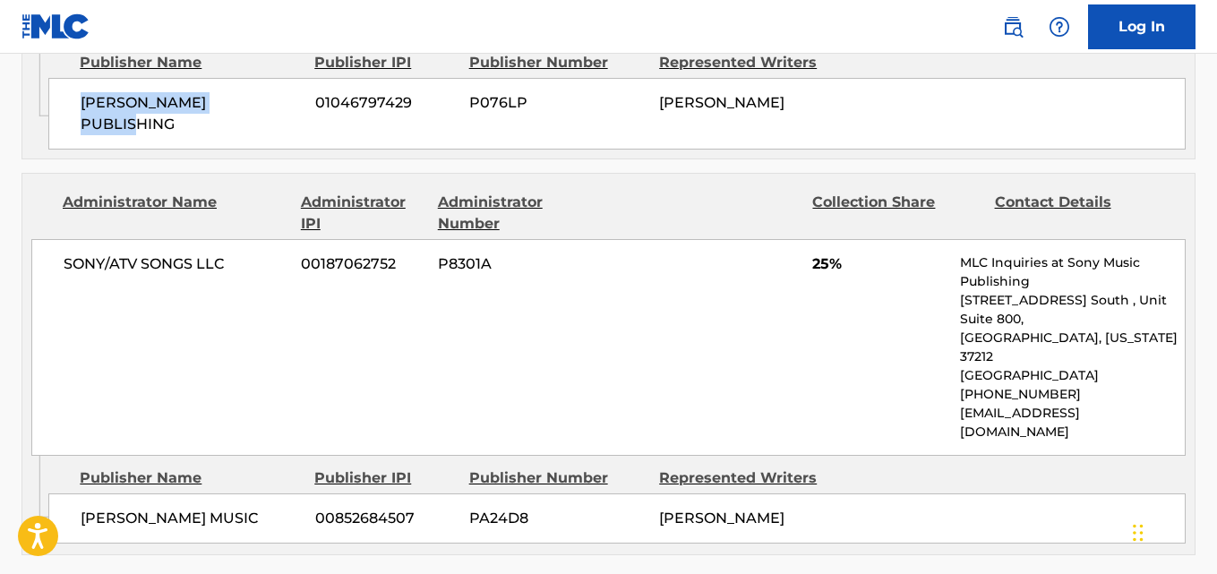
scroll to position [1792, 0]
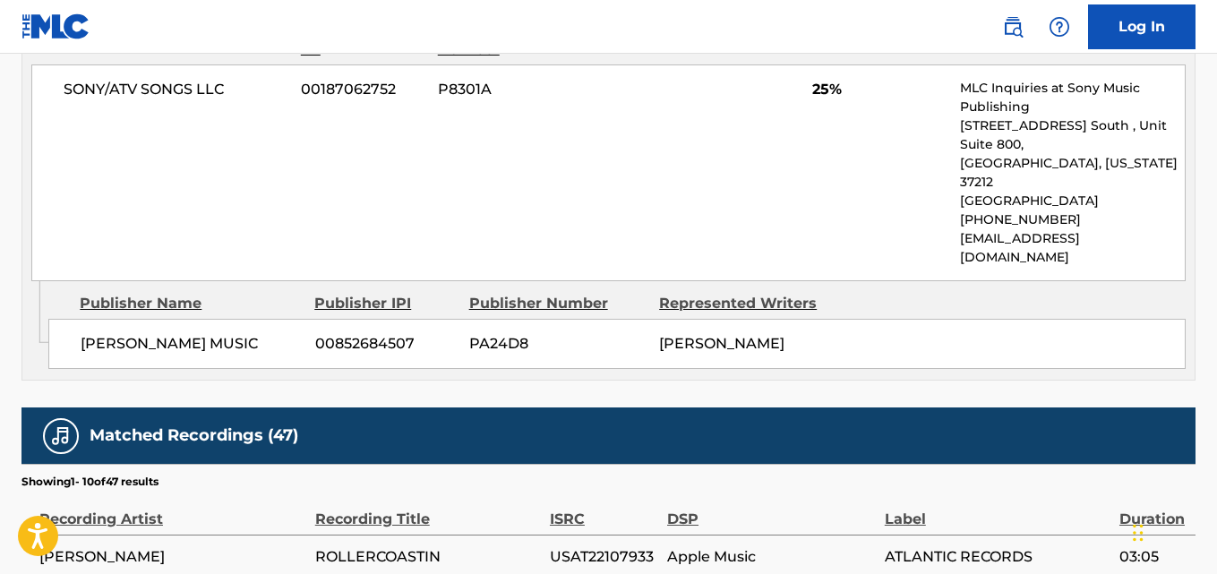
drag, startPoint x: 84, startPoint y: 225, endPoint x: 211, endPoint y: 265, distance: 133.4
click at [211, 319] on div "[PERSON_NAME] MUSIC 00852684507 PA24D8 [PERSON_NAME]" at bounding box center [617, 344] width 1138 height 50
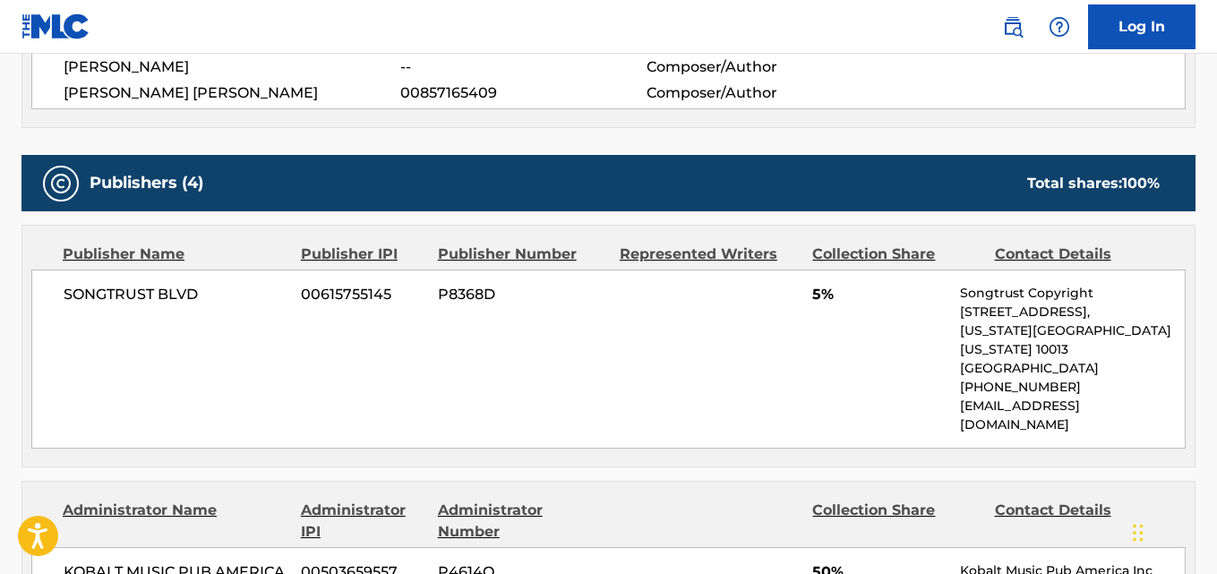
scroll to position [0, 0]
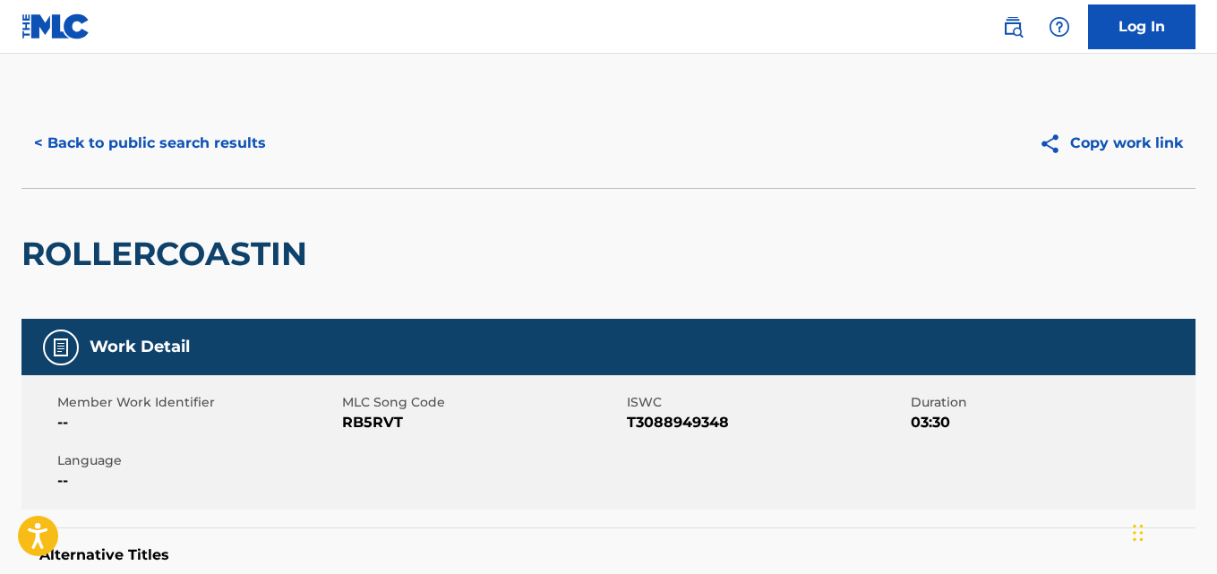
click at [212, 163] on button "< Back to public search results" at bounding box center [150, 143] width 257 height 45
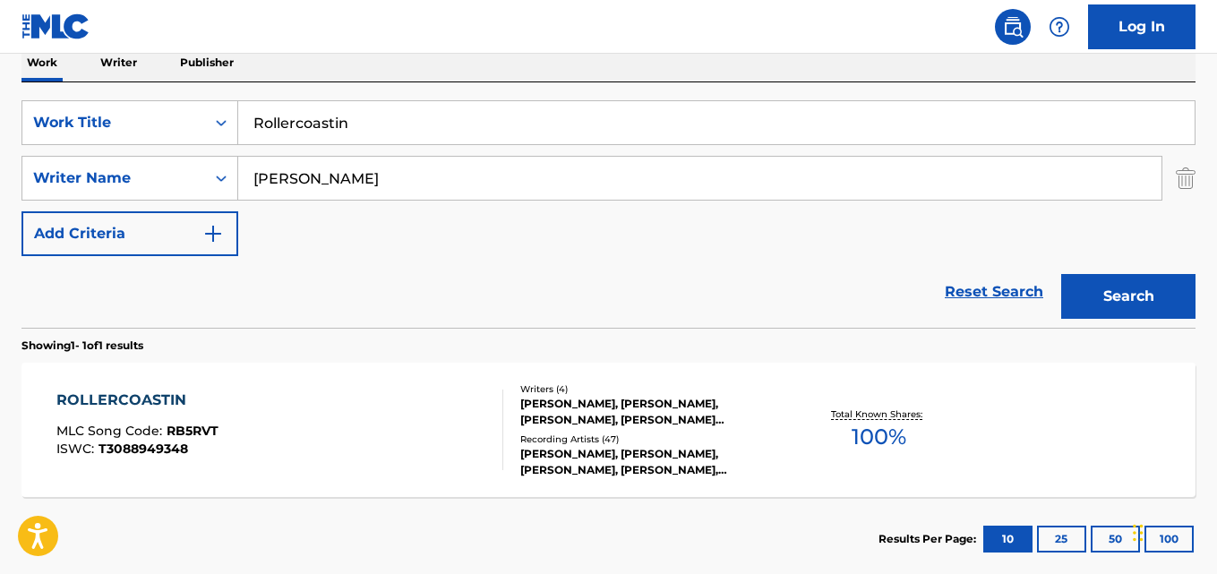
click at [980, 289] on link "Reset Search" at bounding box center [994, 291] width 116 height 39
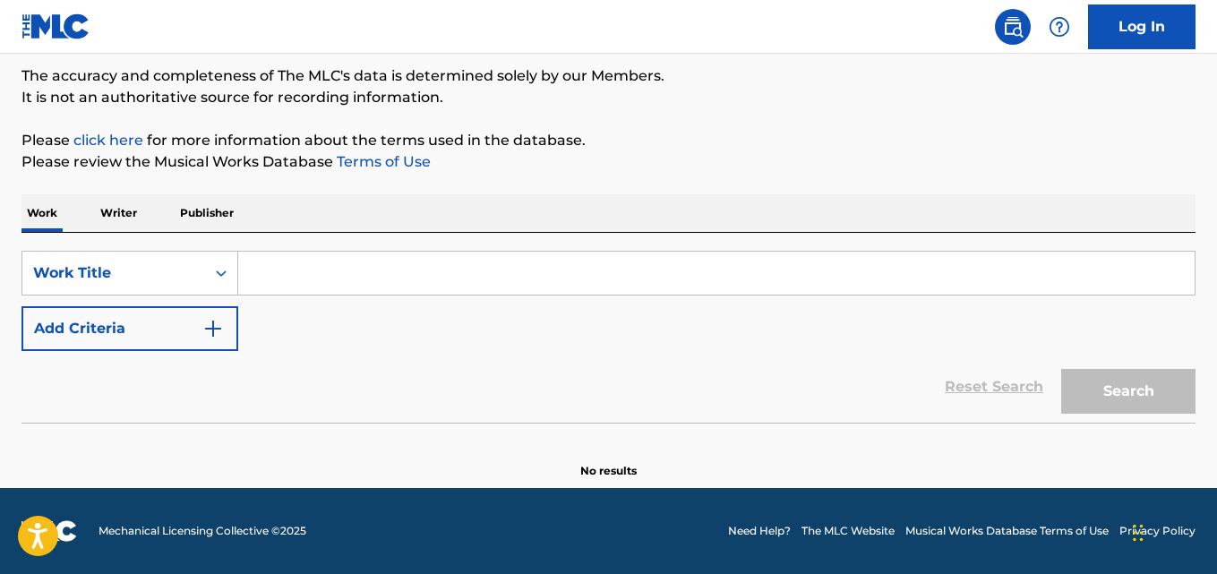
scroll to position [148, 0]
click at [571, 324] on div "SearchWithCriteria80a352de-9ce6-487c-bb3b-448906e15598 Work Title Add Criteria" at bounding box center [609, 301] width 1174 height 100
click at [452, 282] on input "Search Form" at bounding box center [716, 273] width 957 height 43
paste input "Start Wit Me"
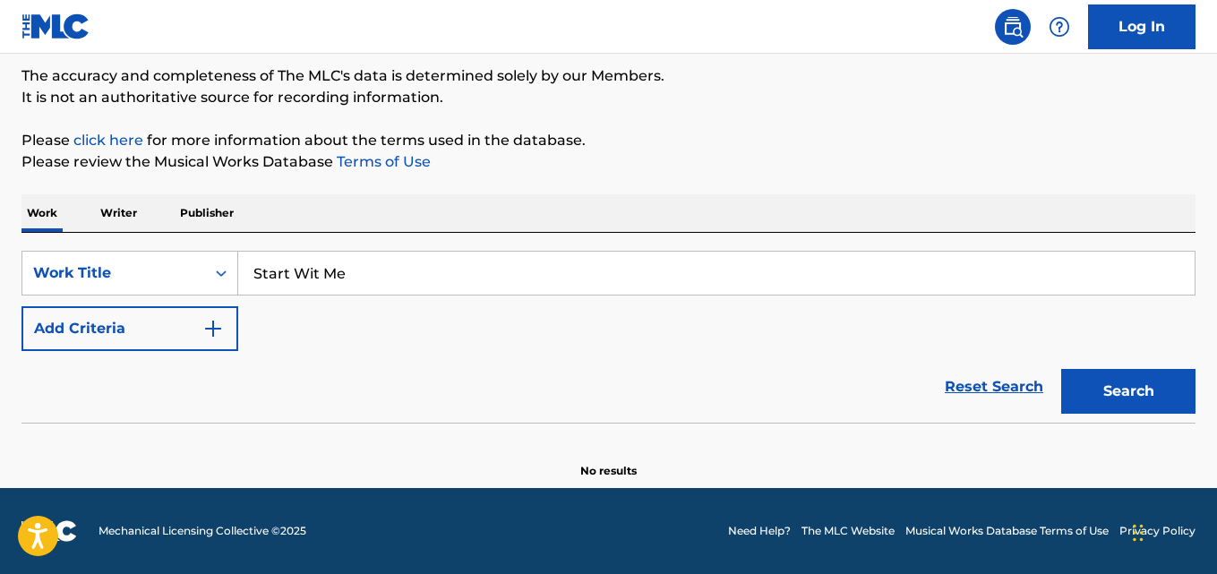
type input "Start Wit Me"
click at [574, 182] on div "The MLC Public Work Search The accuracy and completeness of The MLC's data is d…" at bounding box center [608, 215] width 1217 height 529
click at [175, 338] on button "Add Criteria" at bounding box center [130, 328] width 217 height 45
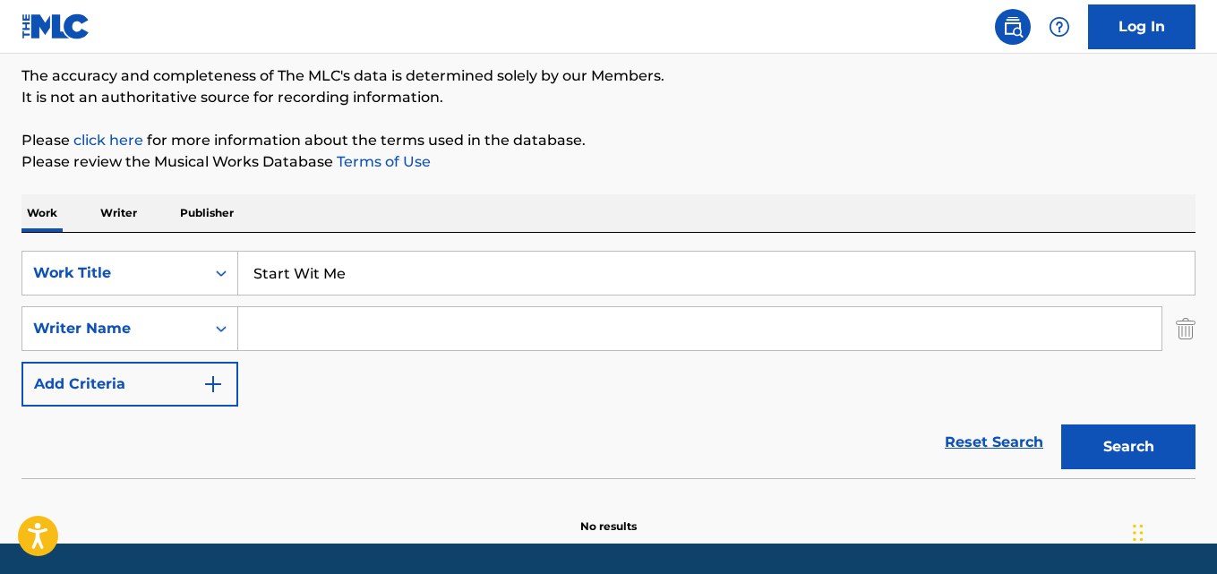
click at [323, 331] on input "Search Form" at bounding box center [700, 328] width 924 height 43
type input "[PERSON_NAME]"
click at [1062, 425] on button "Search" at bounding box center [1129, 447] width 134 height 45
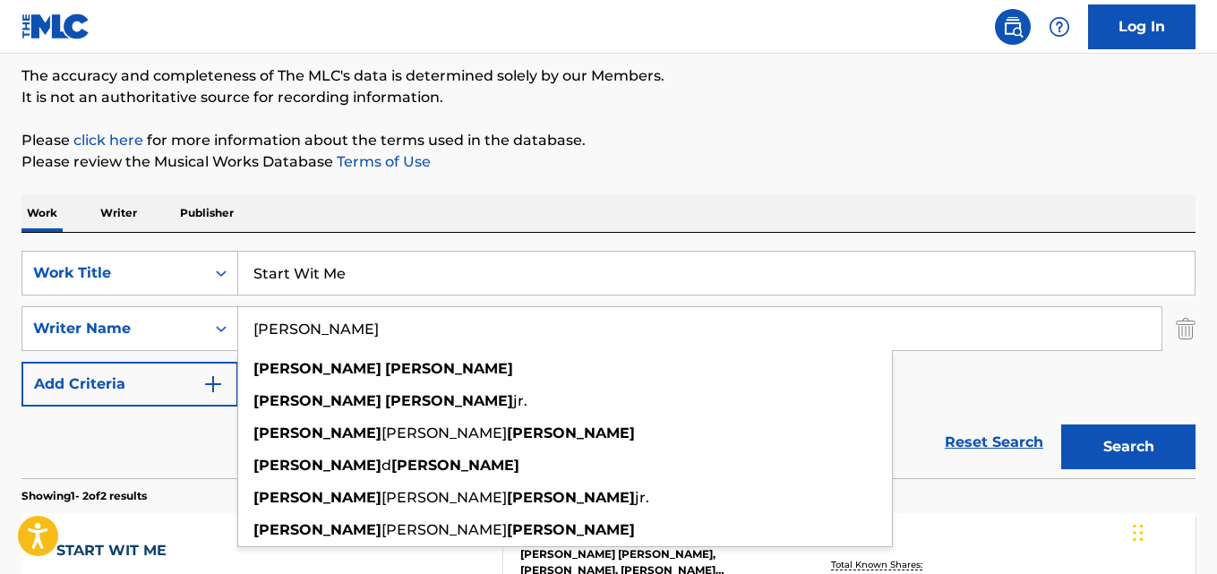
click at [571, 237] on div "SearchWithCriteria80a352de-9ce6-487c-bb3b-448906e15598 Work Title Start Wit Me …" at bounding box center [609, 355] width 1174 height 245
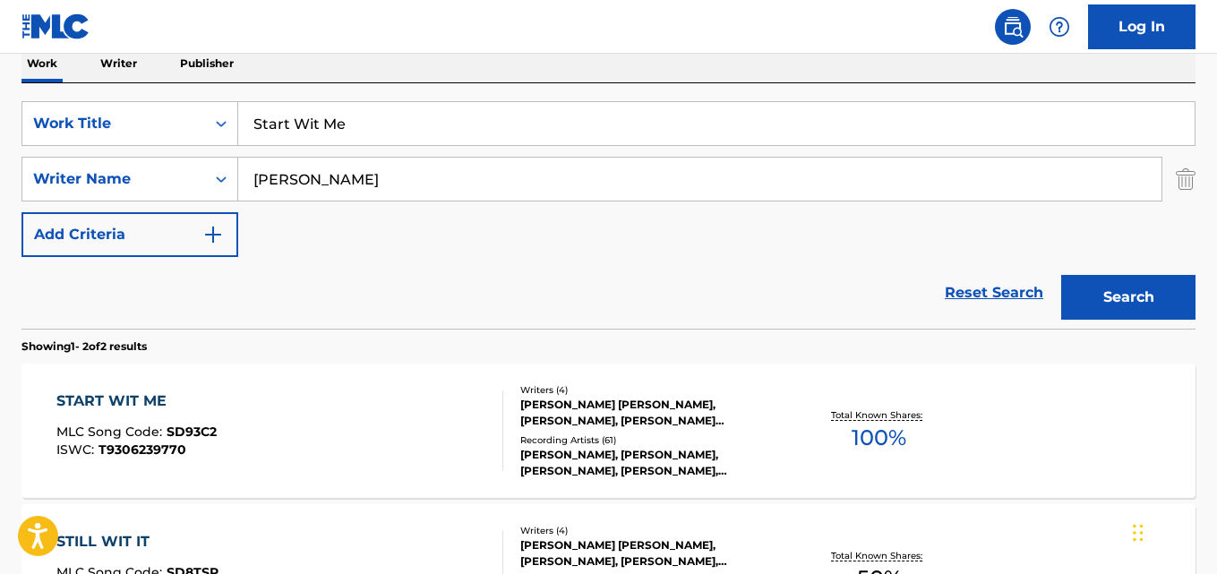
scroll to position [446, 0]
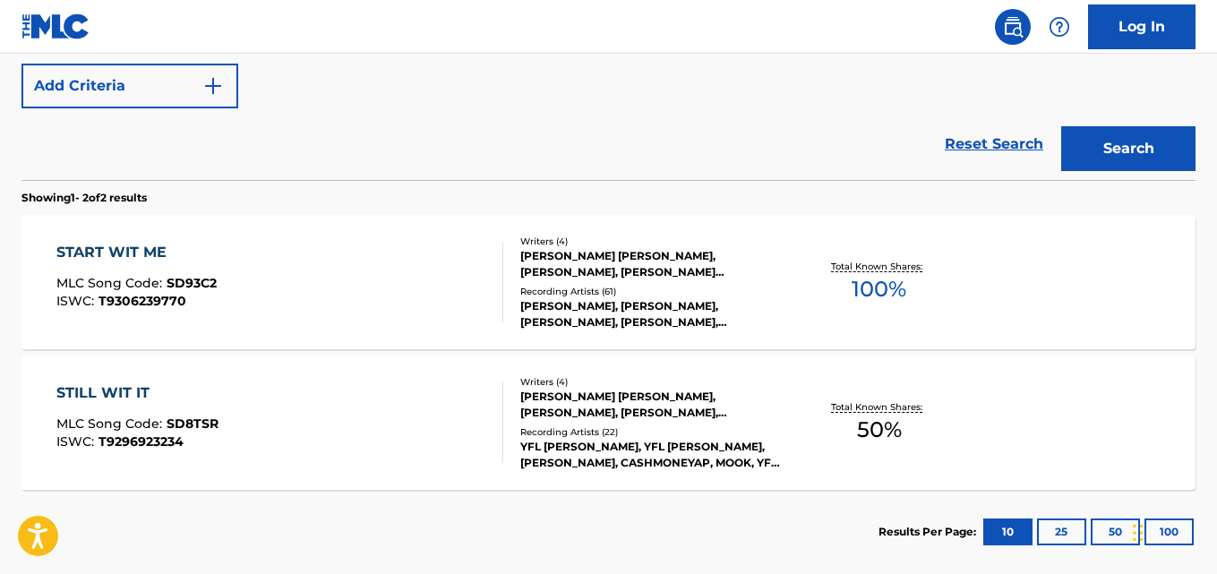
click at [165, 247] on div "START WIT ME" at bounding box center [136, 253] width 160 height 22
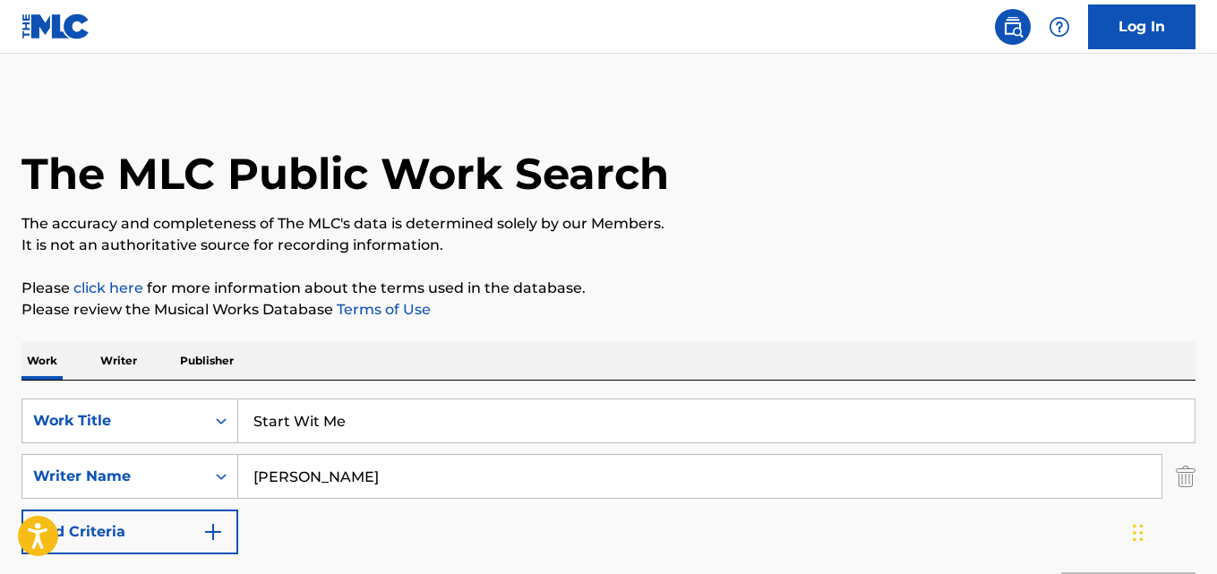
scroll to position [541, 0]
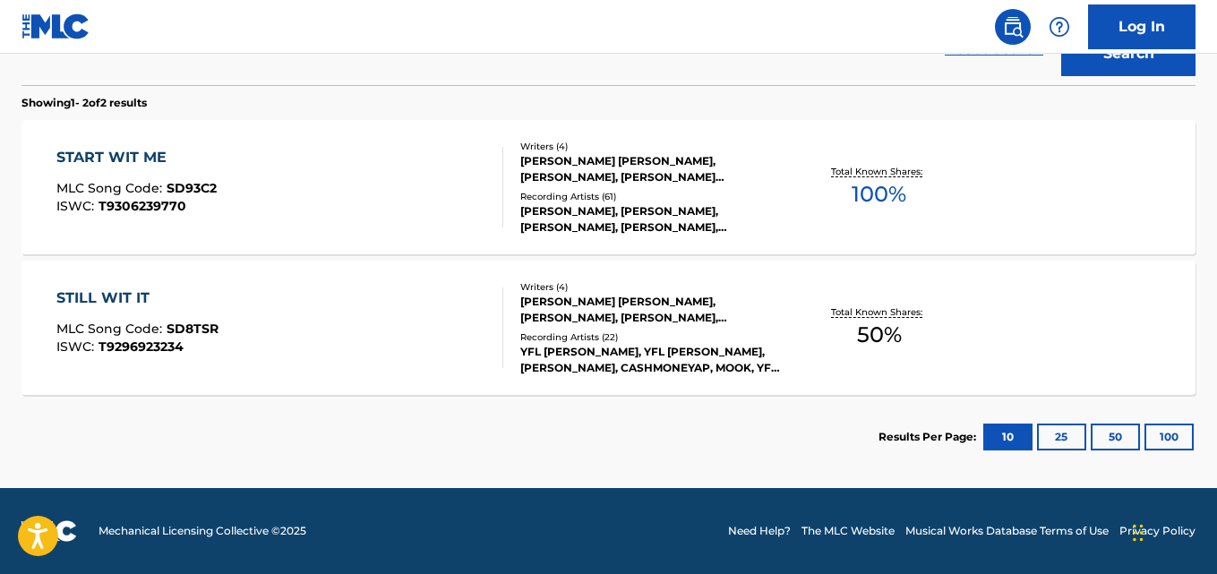
click at [191, 188] on span "SD93C2" at bounding box center [192, 188] width 50 height 16
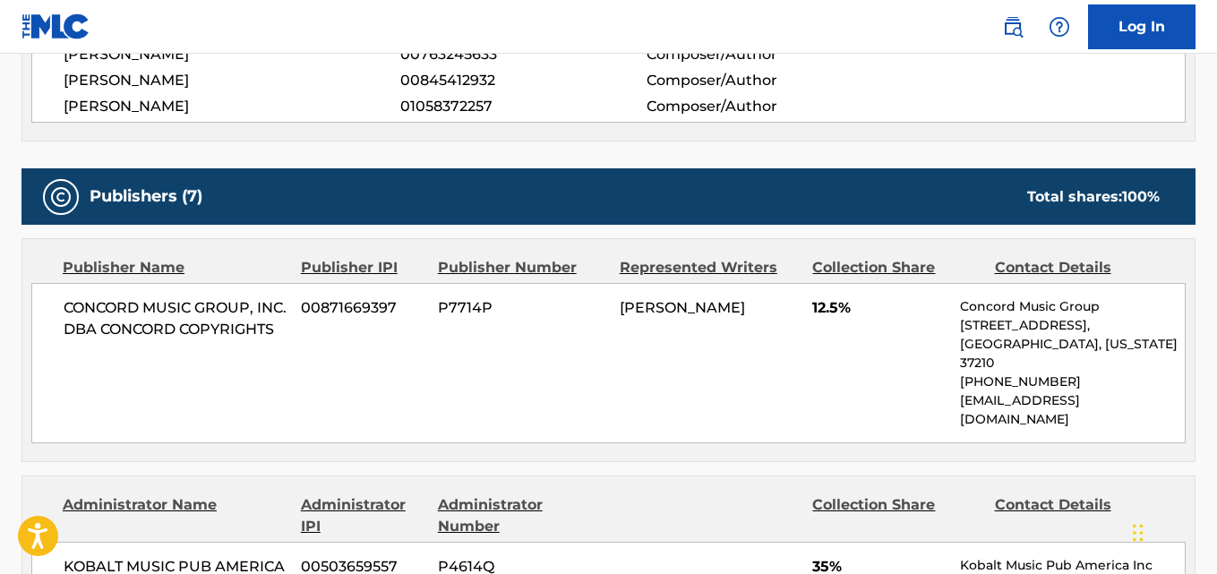
scroll to position [746, 0]
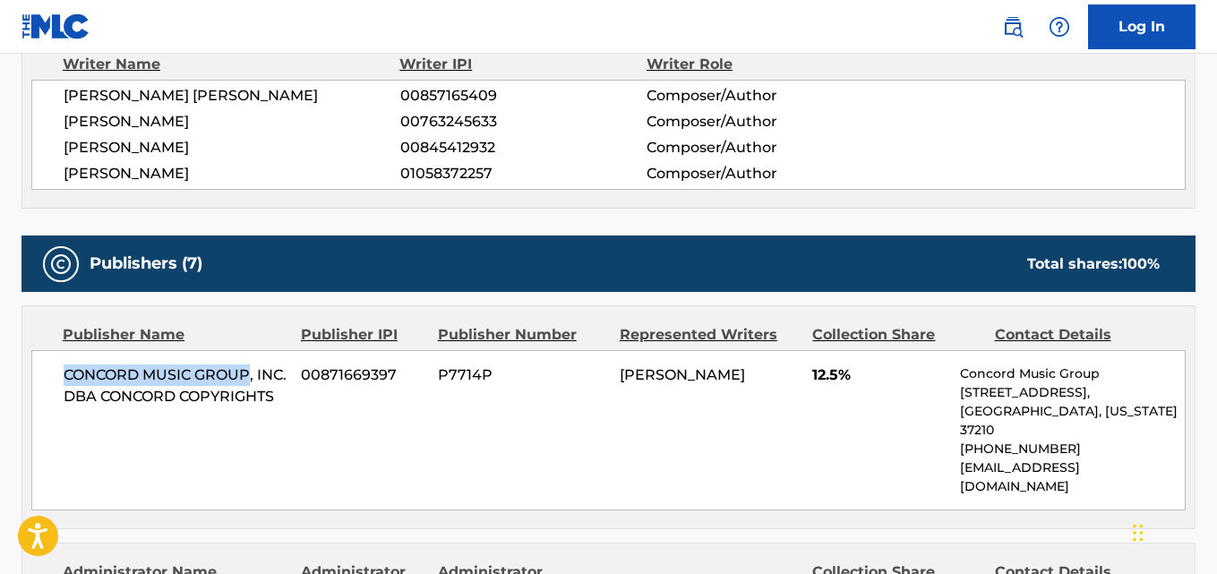
drag, startPoint x: 67, startPoint y: 372, endPoint x: 249, endPoint y: 373, distance: 181.9
click at [249, 373] on span "CONCORD MUSIC GROUP, INC. DBA CONCORD COPYRIGHTS" at bounding box center [176, 386] width 224 height 43
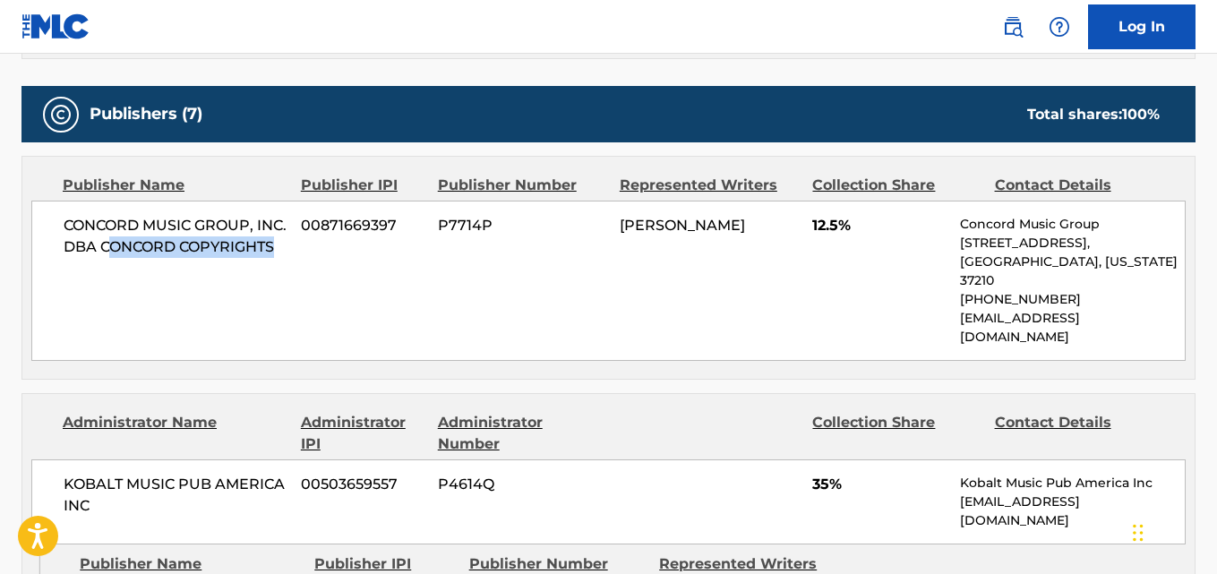
drag, startPoint x: 141, startPoint y: 243, endPoint x: 206, endPoint y: 270, distance: 70.7
click at [206, 258] on span "CONCORD MUSIC GROUP, INC. DBA CONCORD COPYRIGHTS" at bounding box center [176, 236] width 224 height 43
click at [185, 258] on span "CONCORD MUSIC GROUP, INC. DBA CONCORD COPYRIGHTS" at bounding box center [176, 236] width 224 height 43
drag, startPoint x: 135, startPoint y: 245, endPoint x: 206, endPoint y: 271, distance: 75.4
click at [206, 258] on span "CONCORD MUSIC GROUP, INC. DBA CONCORD COPYRIGHTS" at bounding box center [176, 236] width 224 height 43
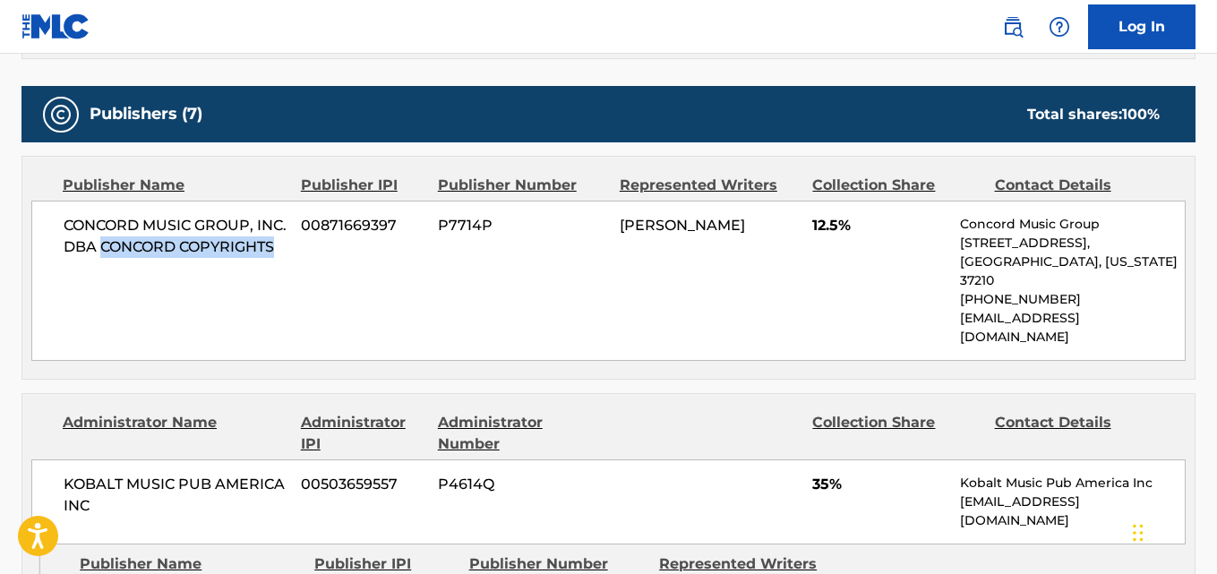
scroll to position [1194, 0]
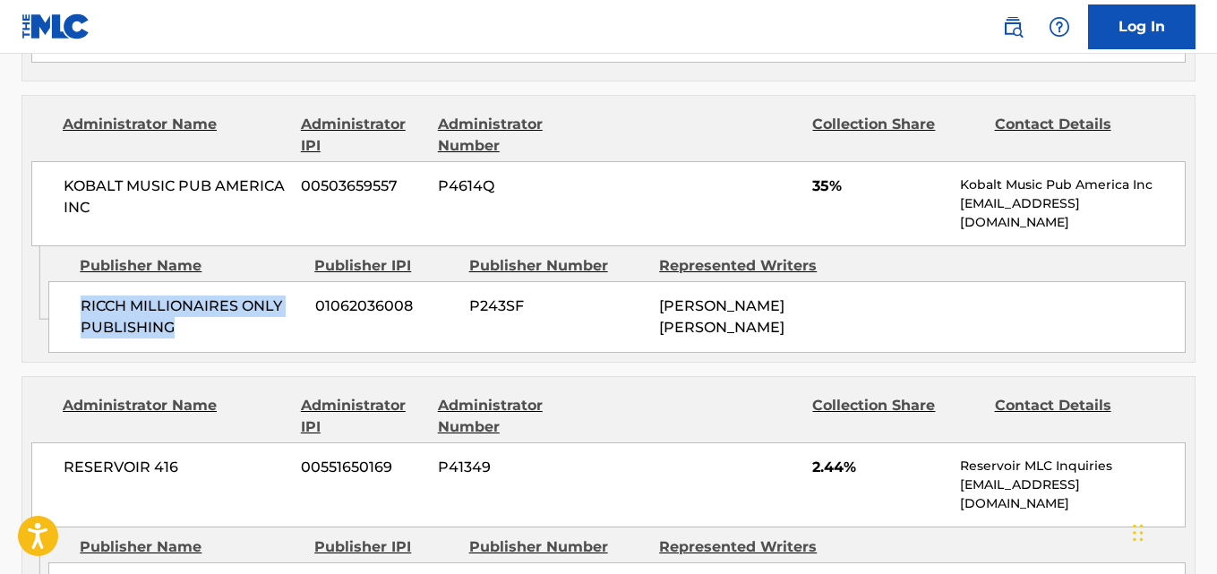
drag, startPoint x: 84, startPoint y: 275, endPoint x: 245, endPoint y: 294, distance: 162.3
click at [245, 294] on div "RICCH MILLIONAIRES ONLY PUBLISHING 01062036008 P243SF [PERSON_NAME] [PERSON_NAM…" at bounding box center [617, 317] width 1138 height 72
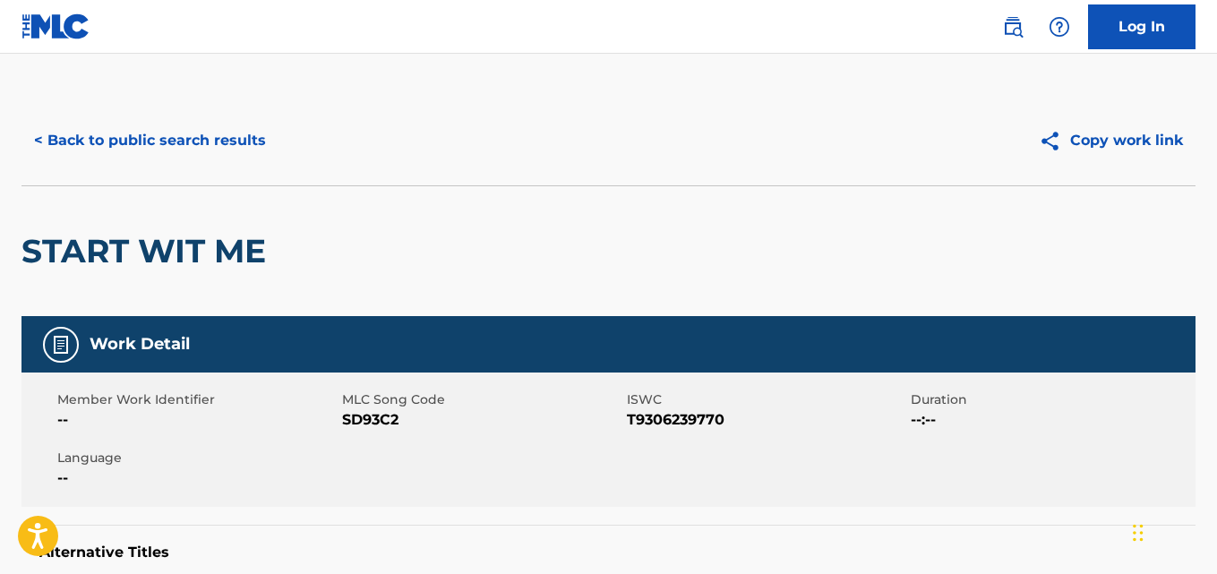
scroll to position [0, 0]
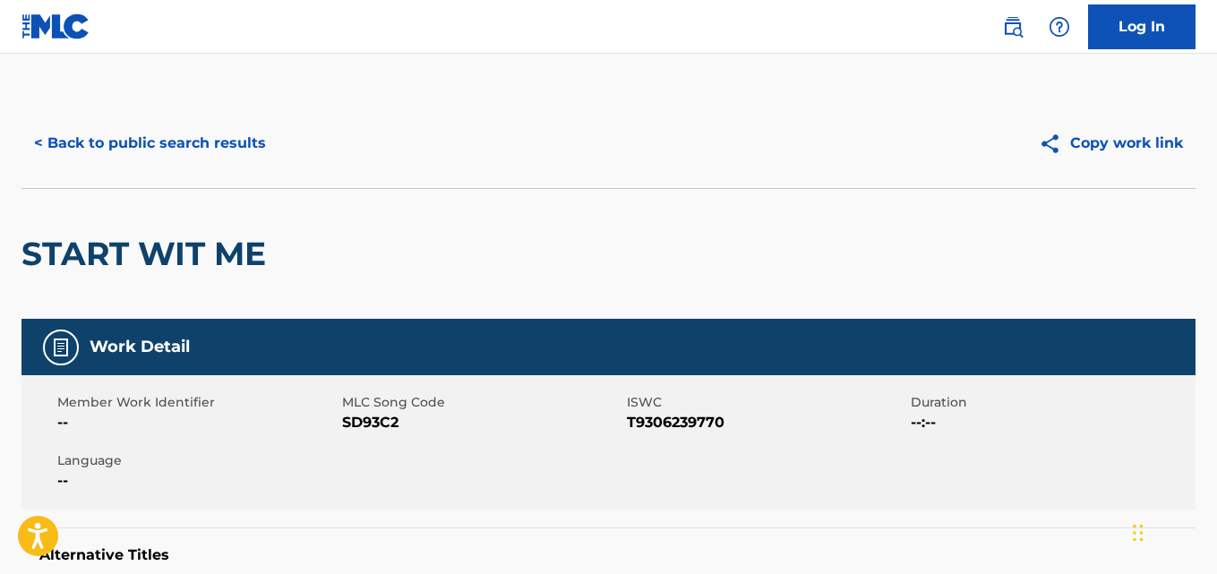
click at [512, 149] on div "< Back to public search results" at bounding box center [316, 143] width 588 height 45
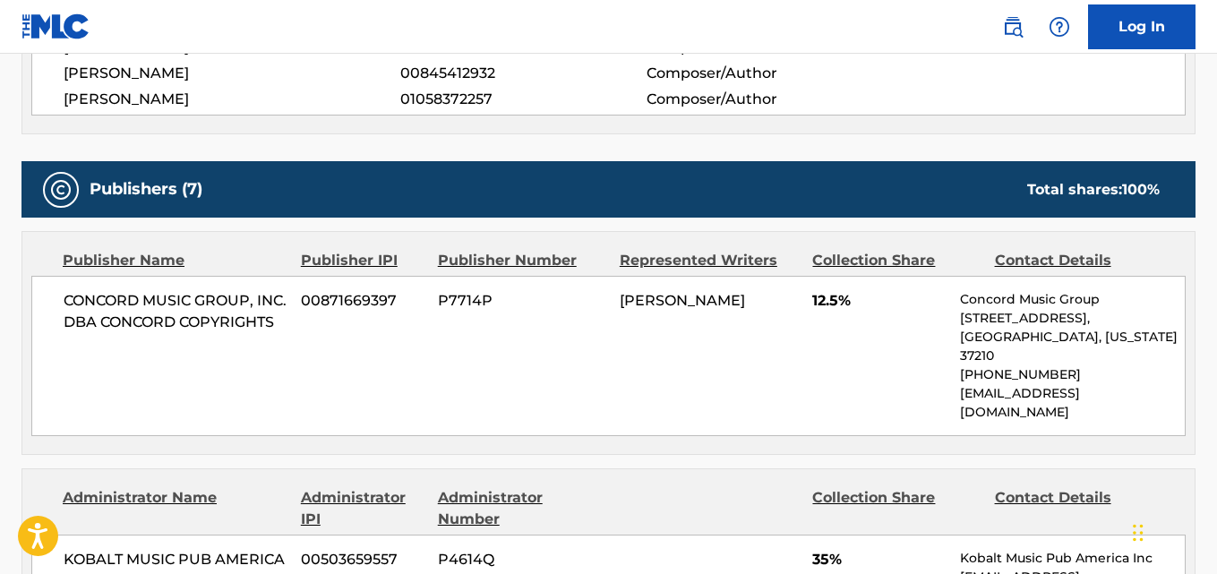
scroll to position [896, 0]
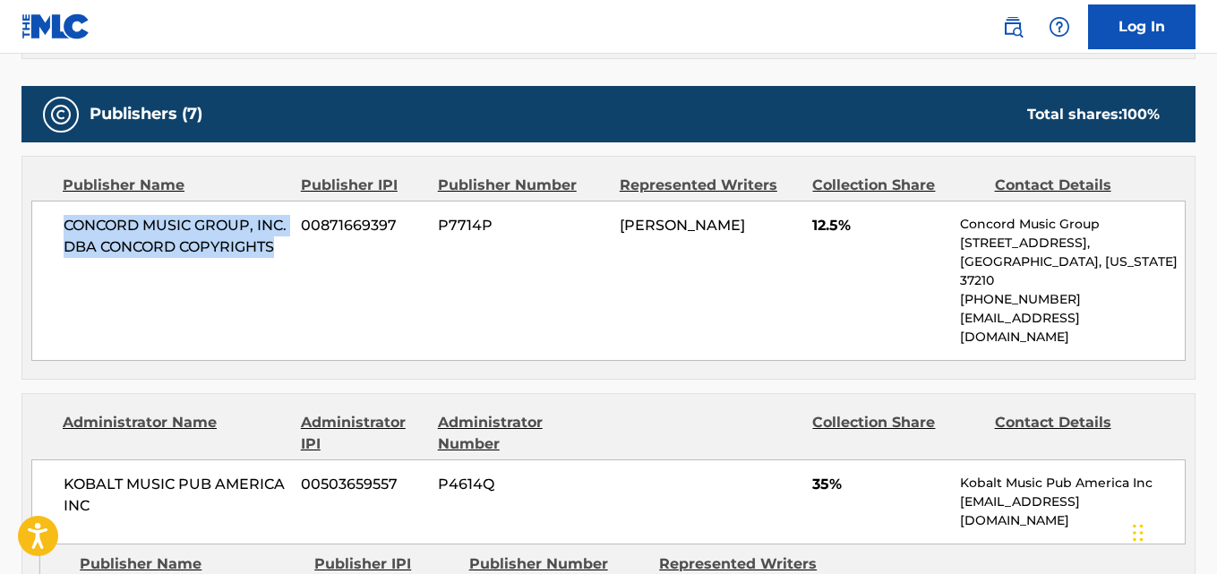
drag, startPoint x: 59, startPoint y: 227, endPoint x: 194, endPoint y: 269, distance: 140.8
click at [194, 269] on div "CONCORD MUSIC GROUP, INC. DBA CONCORD COPYRIGHTS 00871669397 P7714P [PERSON_NAM…" at bounding box center [608, 281] width 1155 height 160
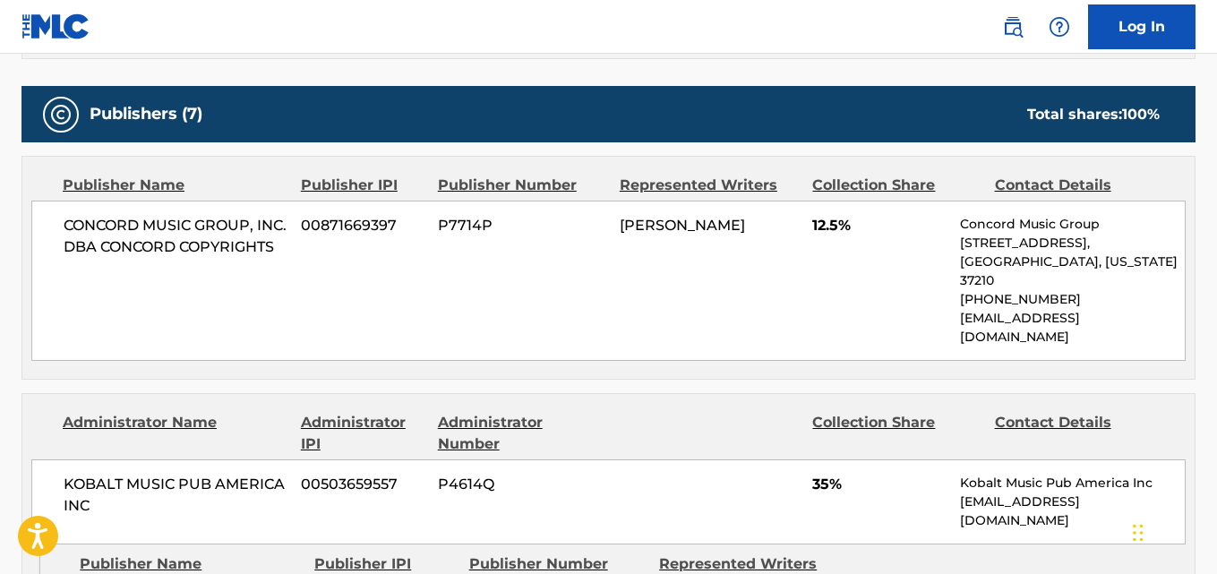
click at [820, 229] on span "12.5%" at bounding box center [880, 226] width 134 height 22
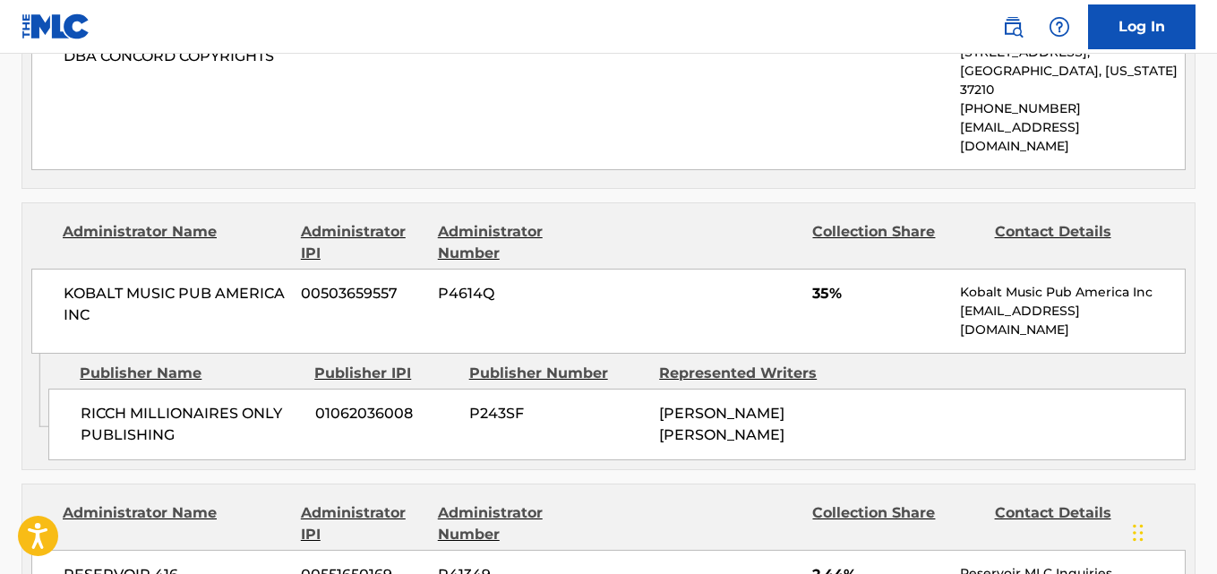
scroll to position [1194, 0]
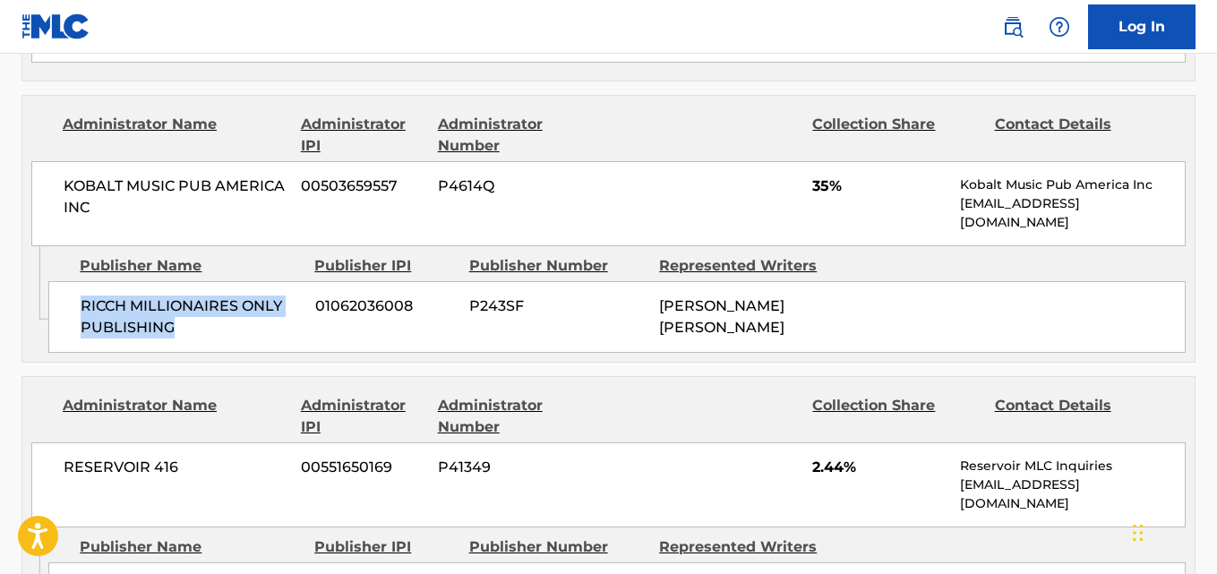
drag, startPoint x: 72, startPoint y: 273, endPoint x: 283, endPoint y: 305, distance: 213.9
click at [283, 305] on div "RICCH MILLIONAIRES ONLY PUBLISHING 01062036008 P243SF [PERSON_NAME] [PERSON_NAM…" at bounding box center [617, 317] width 1138 height 72
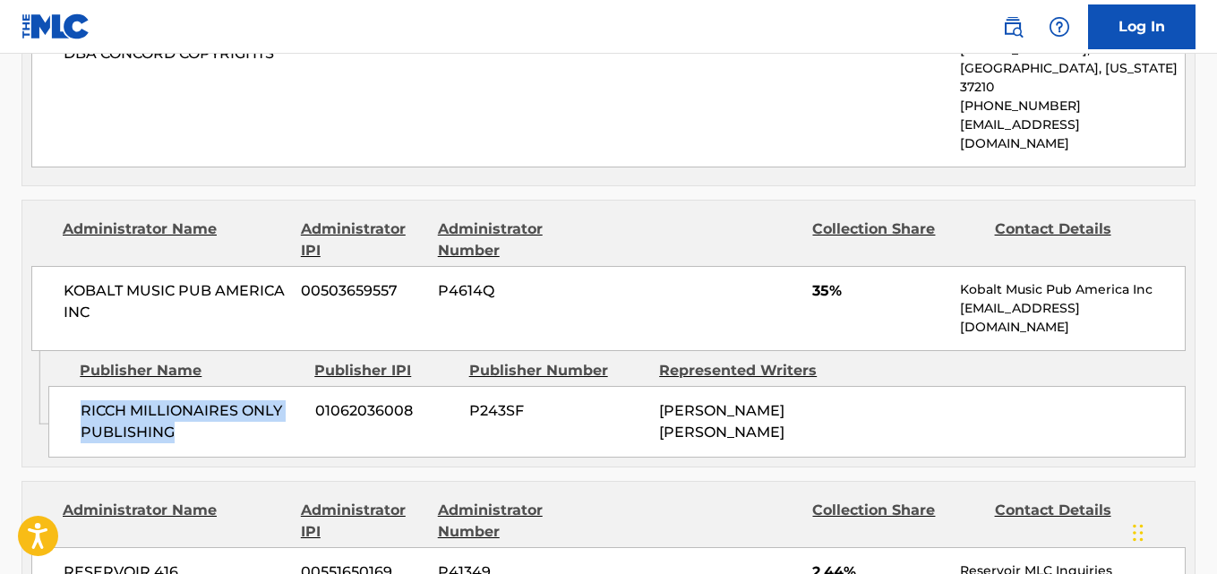
scroll to position [1045, 0]
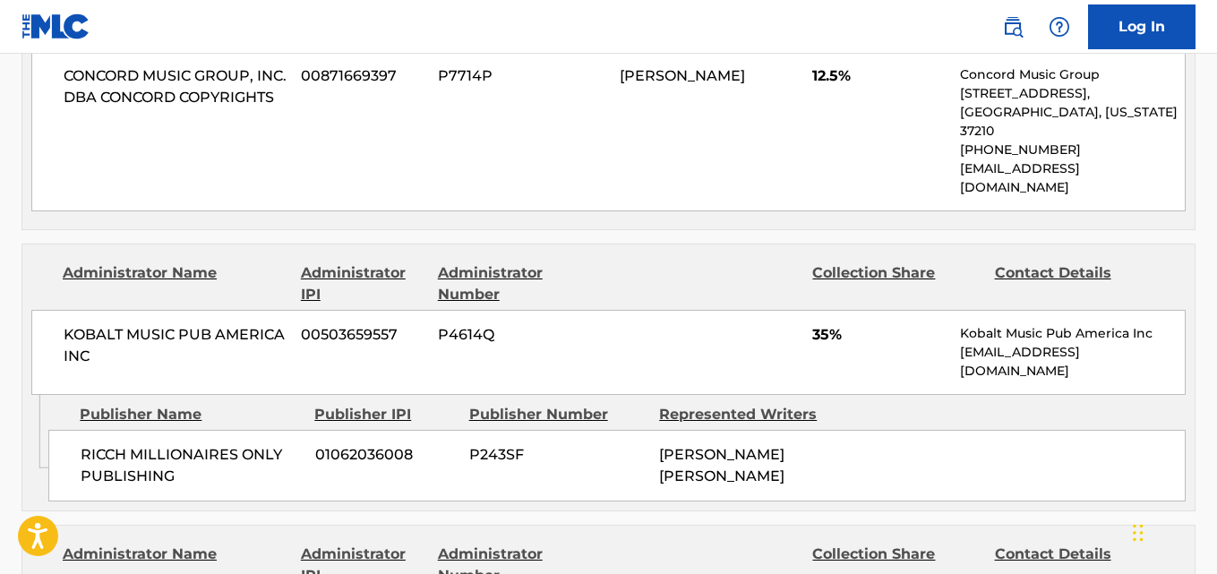
click at [822, 324] on span "35%" at bounding box center [880, 335] width 134 height 22
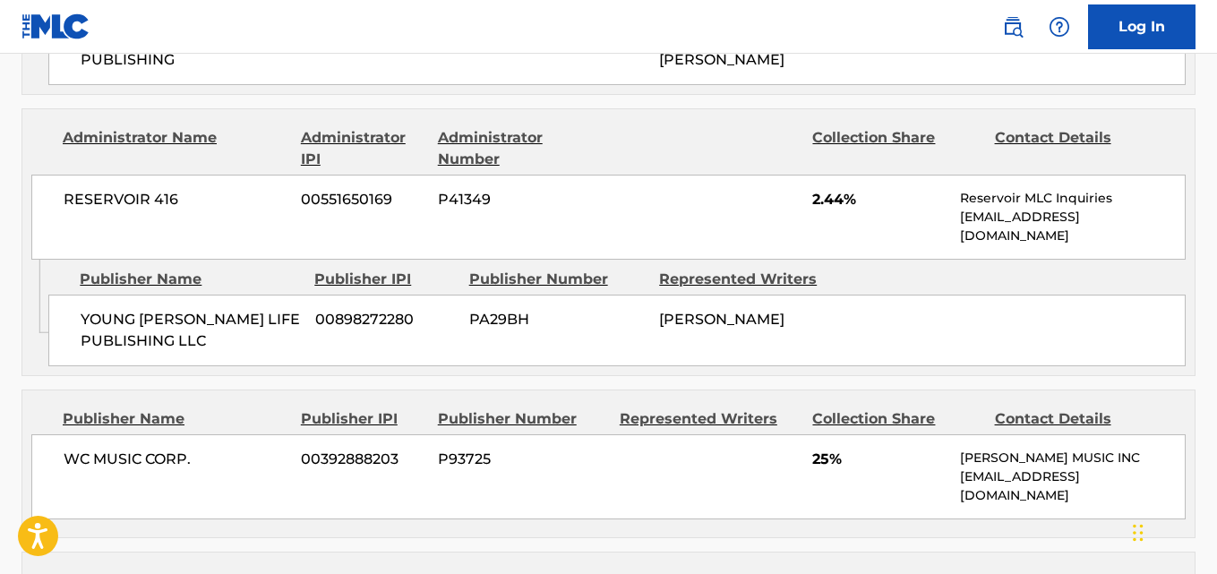
scroll to position [1493, 0]
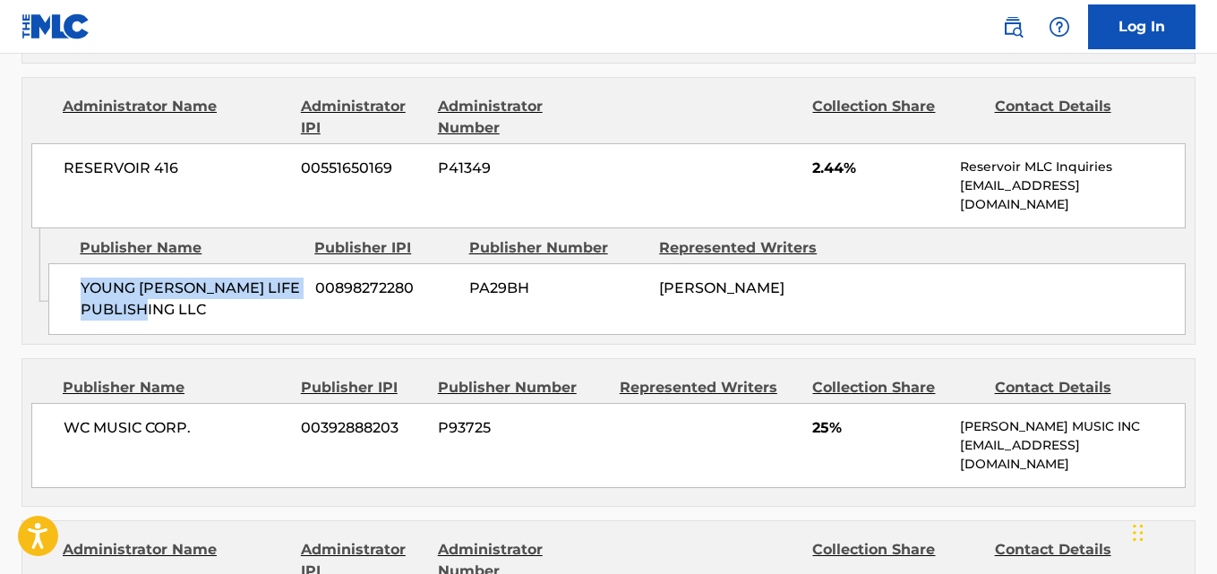
drag, startPoint x: 78, startPoint y: 222, endPoint x: 252, endPoint y: 248, distance: 175.7
click at [252, 263] on div "YOUNG [PERSON_NAME] LIFE PUBLISHING LLC 00898272280 PA29BH [PERSON_NAME]" at bounding box center [617, 299] width 1138 height 72
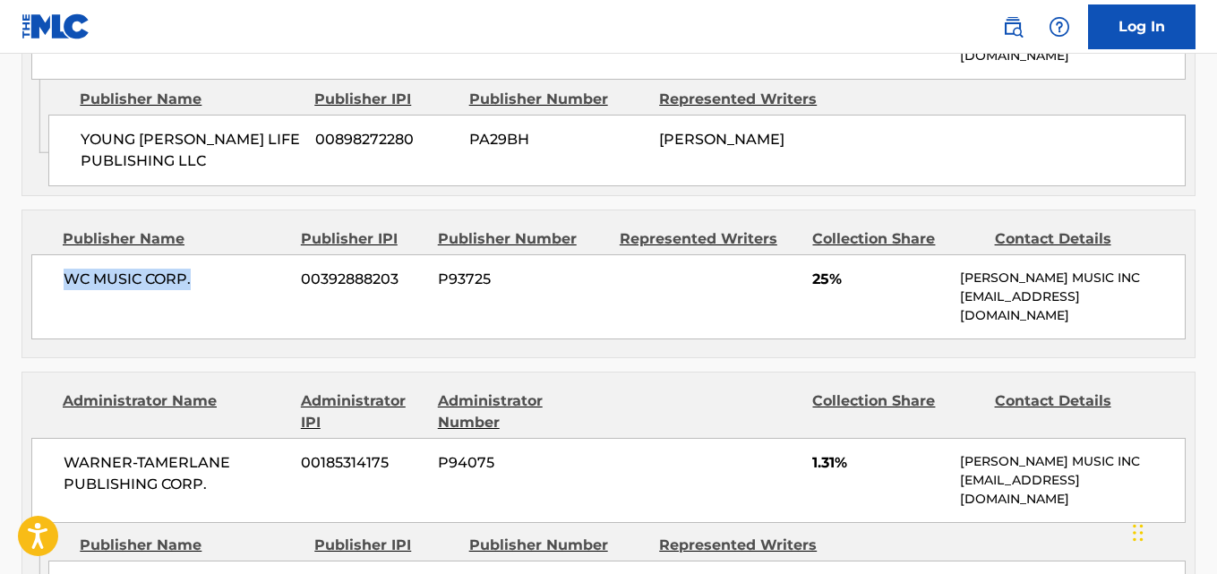
drag, startPoint x: 60, startPoint y: 214, endPoint x: 228, endPoint y: 216, distance: 168.4
click at [228, 254] on div "WC MUSIC CORP. 00392888203 P93725 25% [PERSON_NAME] MUSIC INC [EMAIL_ADDRESS][D…" at bounding box center [608, 296] width 1155 height 85
click at [810, 254] on div "WC MUSIC CORP. 00392888203 P93725 25% [PERSON_NAME] MUSIC INC [EMAIL_ADDRESS][D…" at bounding box center [608, 296] width 1155 height 85
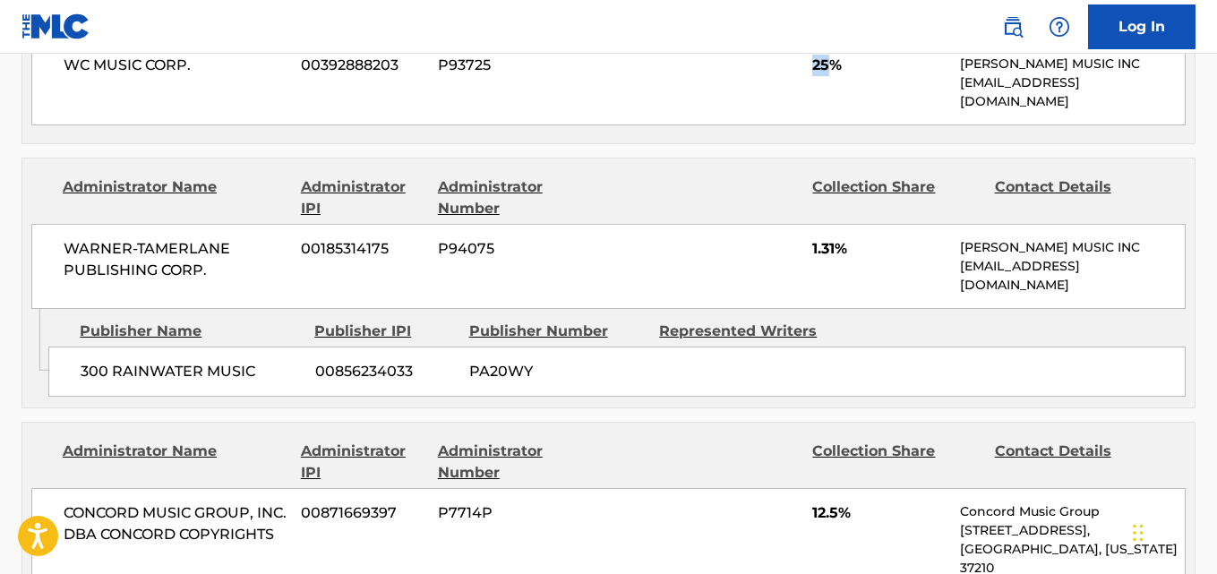
scroll to position [1941, 0]
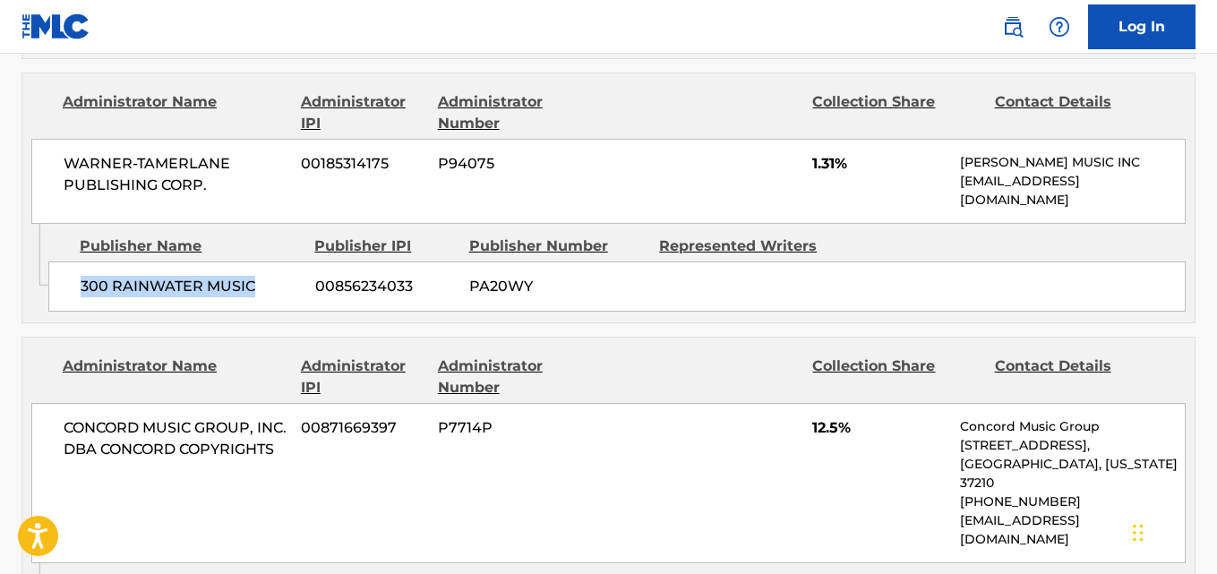
drag, startPoint x: 68, startPoint y: 234, endPoint x: 272, endPoint y: 233, distance: 204.3
click at [272, 262] on div "300 RAINWATER MUSIC 00856234033 PA20WY" at bounding box center [617, 287] width 1138 height 50
click at [813, 153] on span "1.31%" at bounding box center [880, 164] width 134 height 22
drag, startPoint x: 82, startPoint y: 235, endPoint x: 299, endPoint y: 227, distance: 216.9
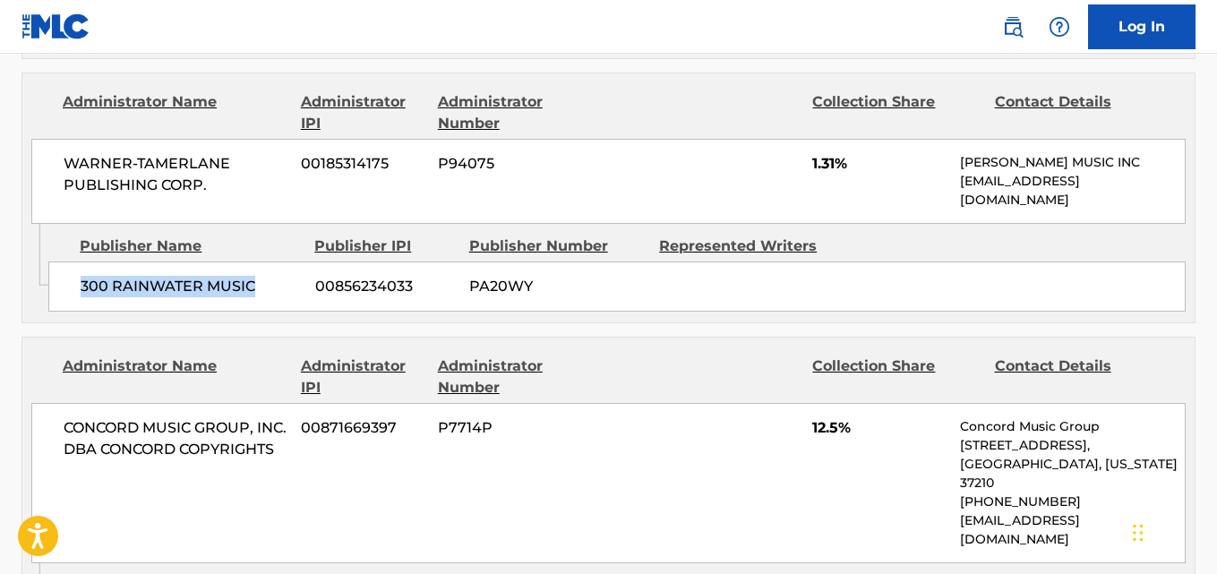
click at [299, 276] on span "300 RAINWATER MUSIC" at bounding box center [191, 287] width 221 height 22
click at [822, 153] on span "1.31%" at bounding box center [880, 164] width 134 height 22
drag, startPoint x: 822, startPoint y: 100, endPoint x: 434, endPoint y: 13, distance: 396.8
click at [822, 153] on span "1.31%" at bounding box center [880, 164] width 134 height 22
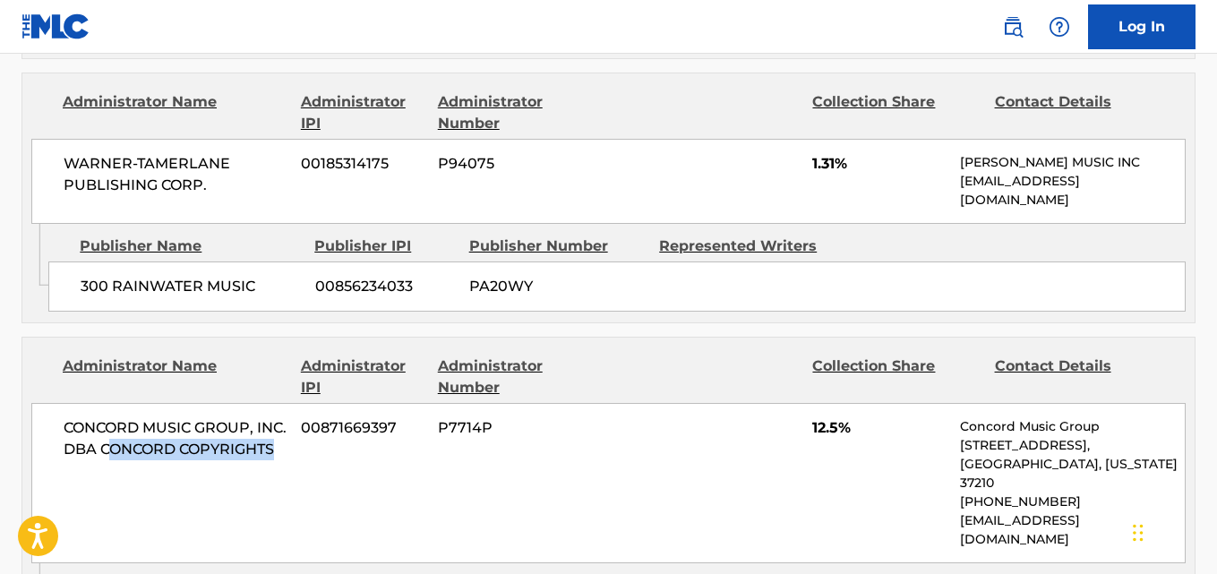
drag, startPoint x: 143, startPoint y: 391, endPoint x: 210, endPoint y: 416, distance: 70.9
click at [210, 417] on span "CONCORD MUSIC GROUP, INC. DBA CONCORD COPYRIGHTS" at bounding box center [176, 438] width 224 height 43
click at [202, 430] on div "CONCORD MUSIC GROUP, INC. DBA CONCORD COPYRIGHTS 00871669397 P7714P 12.5% Conco…" at bounding box center [608, 483] width 1155 height 160
drag, startPoint x: 73, startPoint y: 526, endPoint x: 208, endPoint y: 526, distance: 135.3
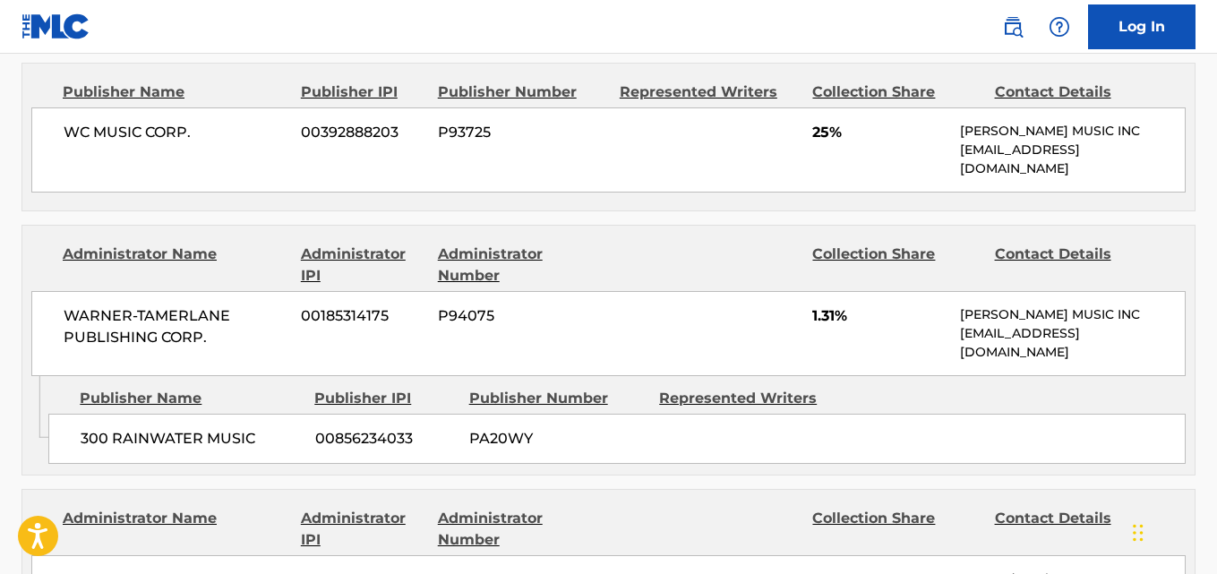
scroll to position [2090, 0]
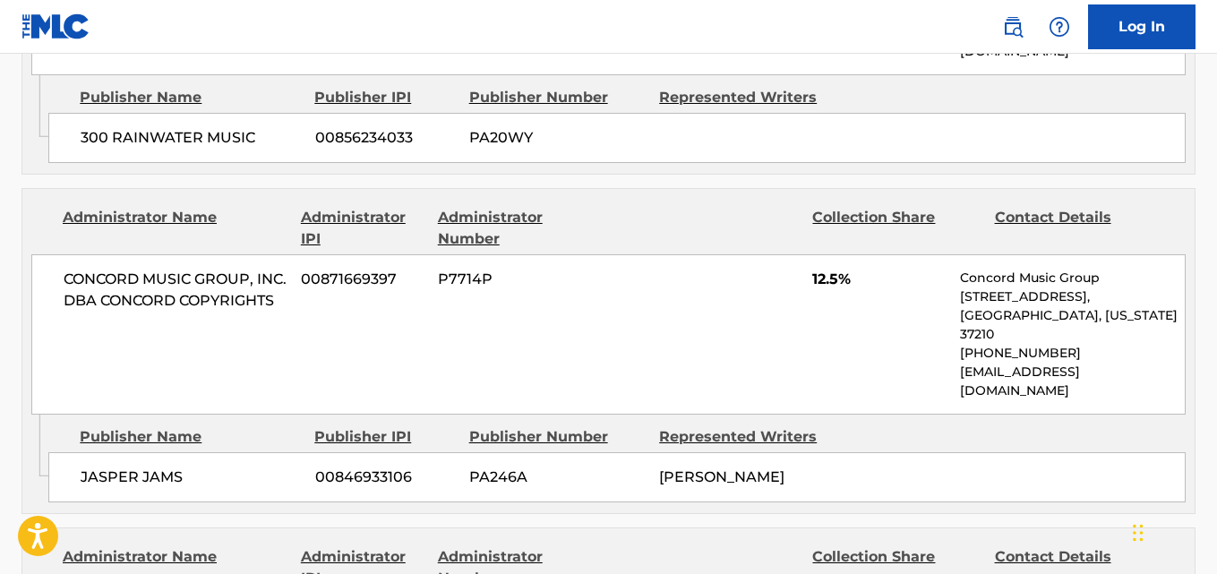
click at [826, 269] on span "12.5%" at bounding box center [880, 280] width 134 height 22
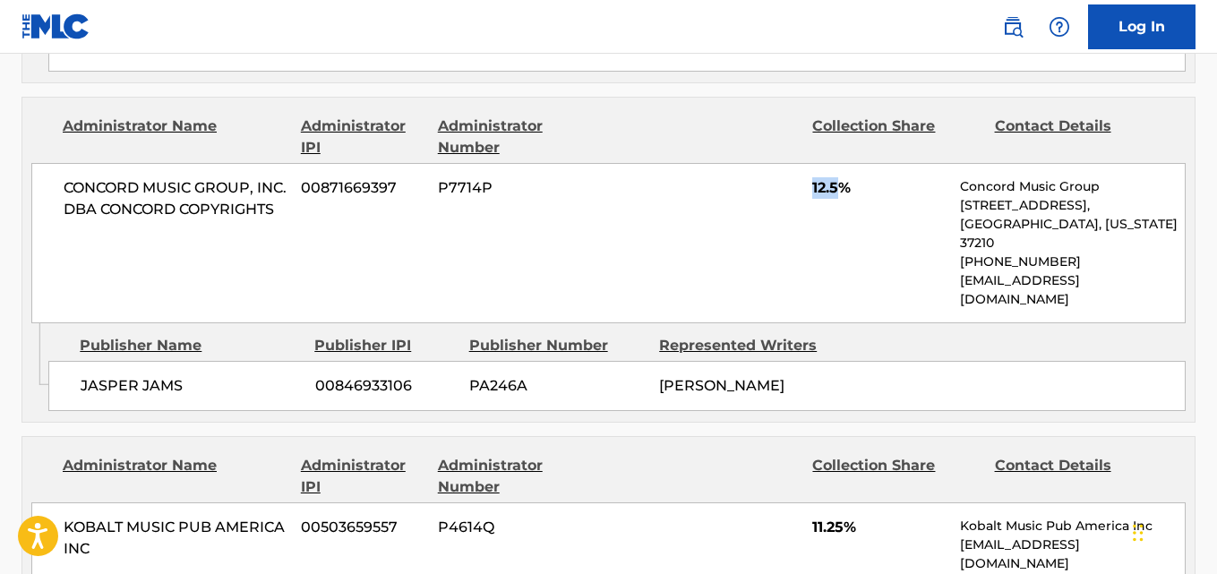
scroll to position [2240, 0]
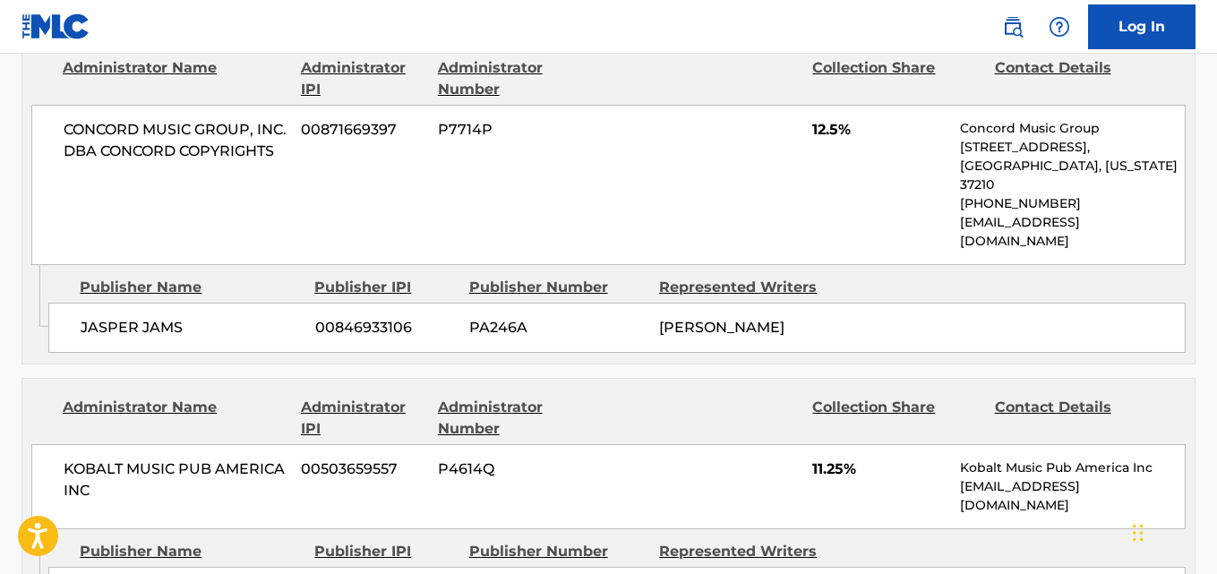
drag, startPoint x: 147, startPoint y: 498, endPoint x: 202, endPoint y: 498, distance: 54.6
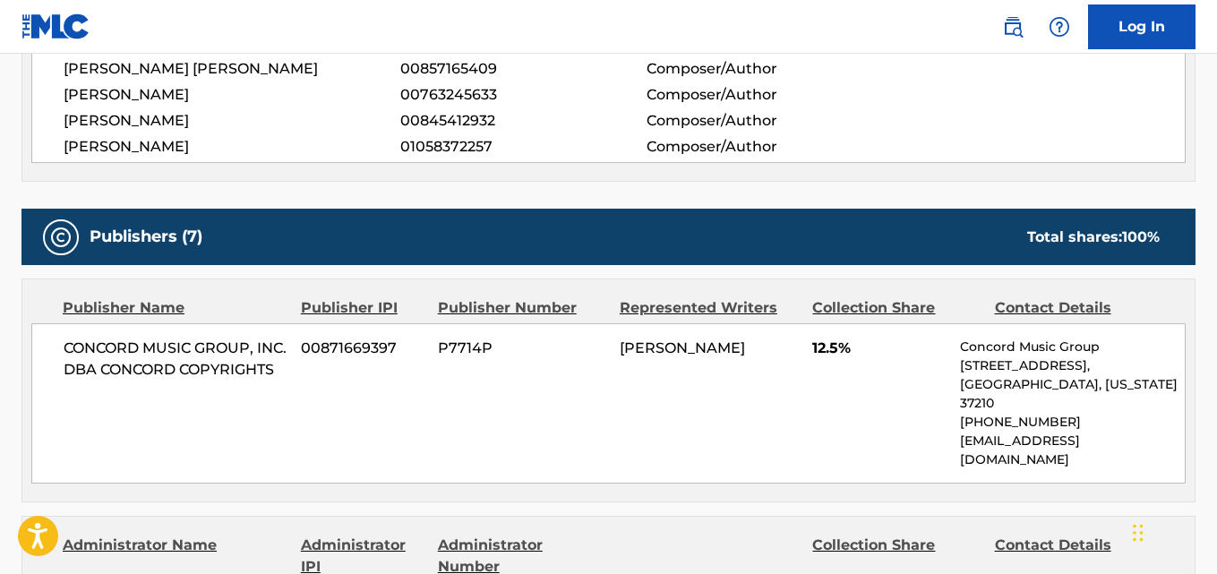
scroll to position [746, 0]
